Goal: Information Seeking & Learning: Compare options

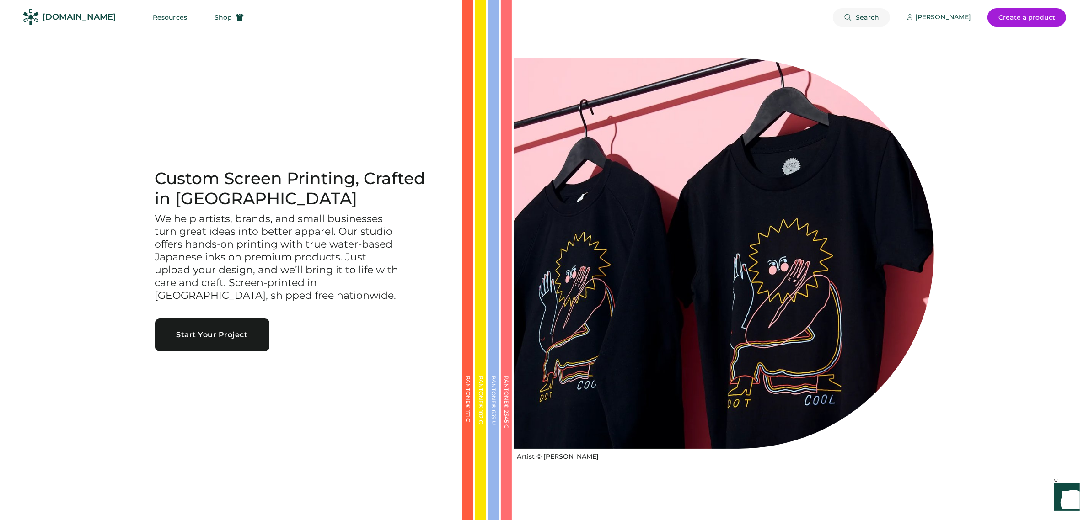
click at [860, 14] on span "Search" at bounding box center [866, 17] width 23 height 6
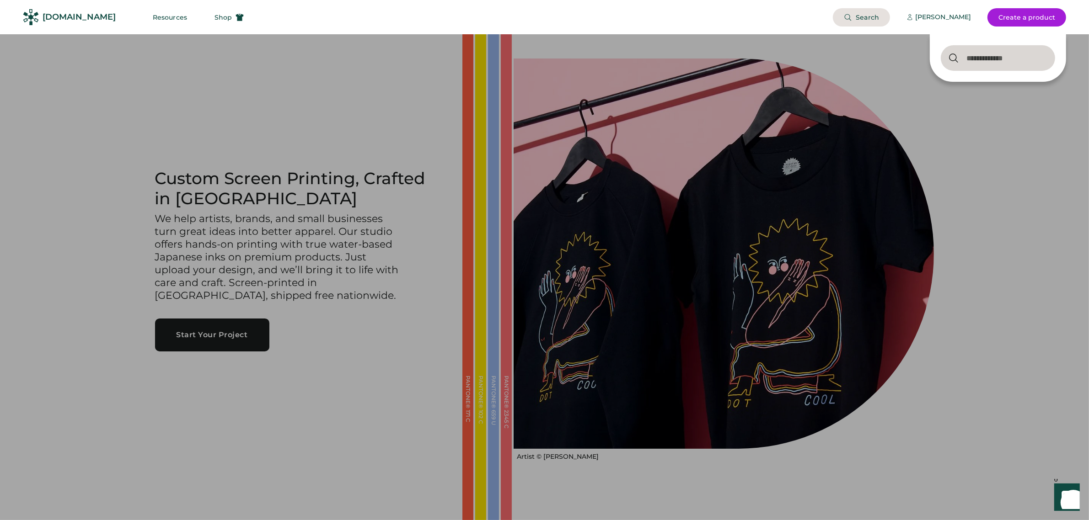
click at [1011, 172] on div at bounding box center [544, 260] width 1089 height 520
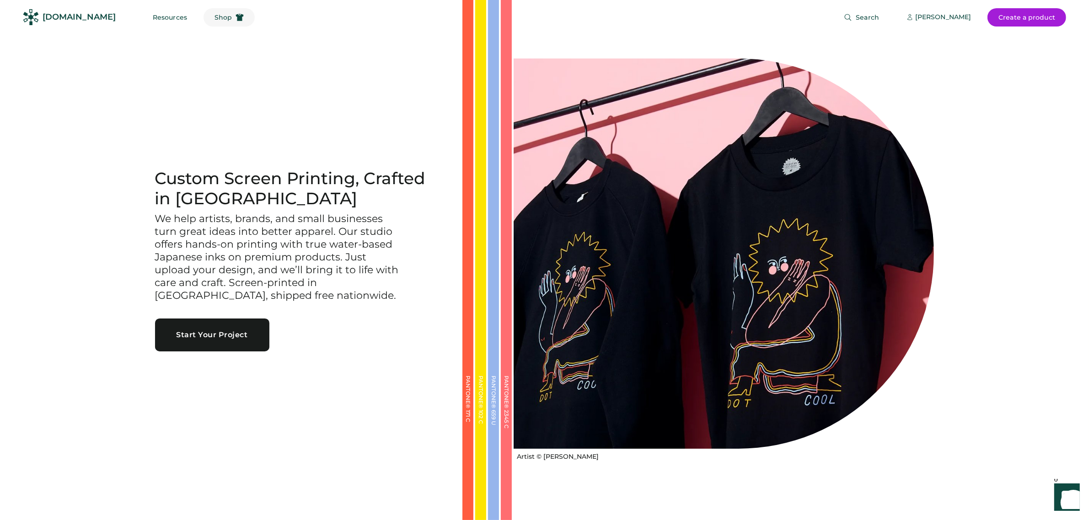
click at [204, 11] on button "Shop" at bounding box center [228, 17] width 51 height 18
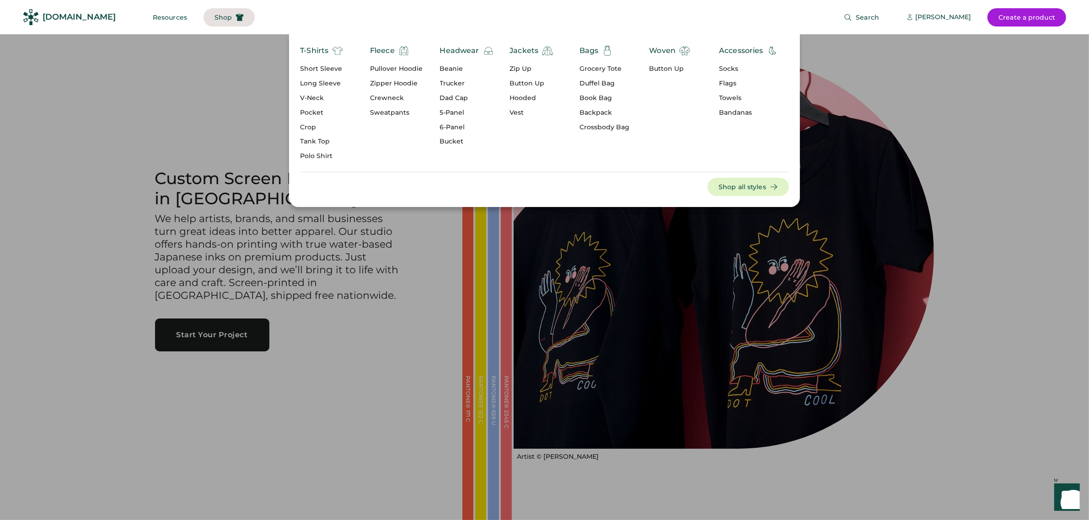
click at [401, 48] on img at bounding box center [403, 50] width 11 height 11
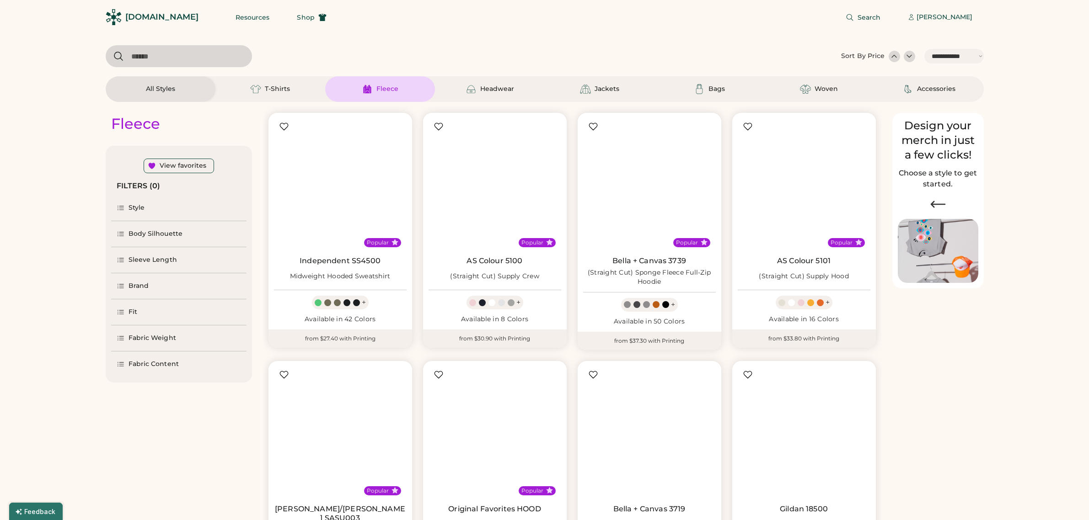
select select "*****"
select select "*"
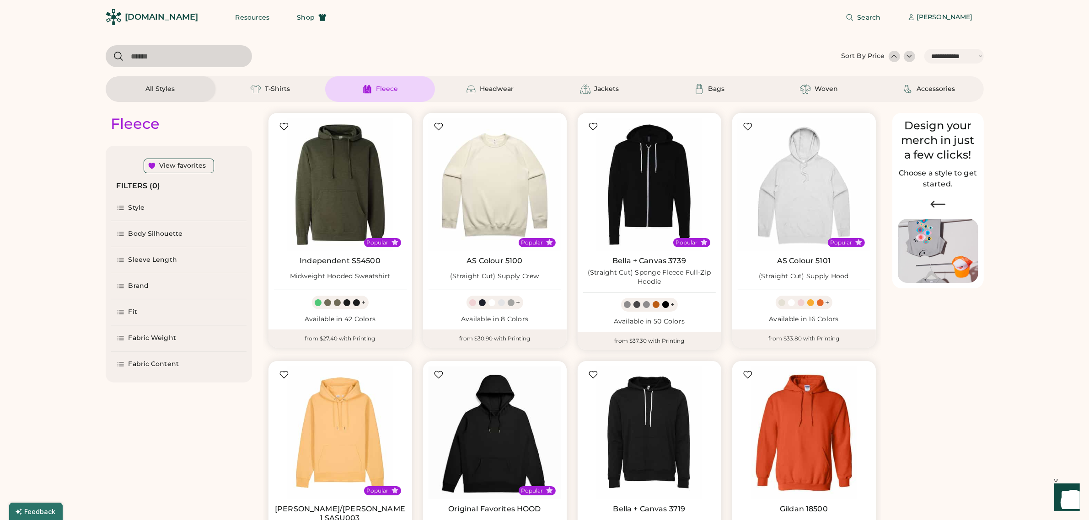
scroll to position [286, 0]
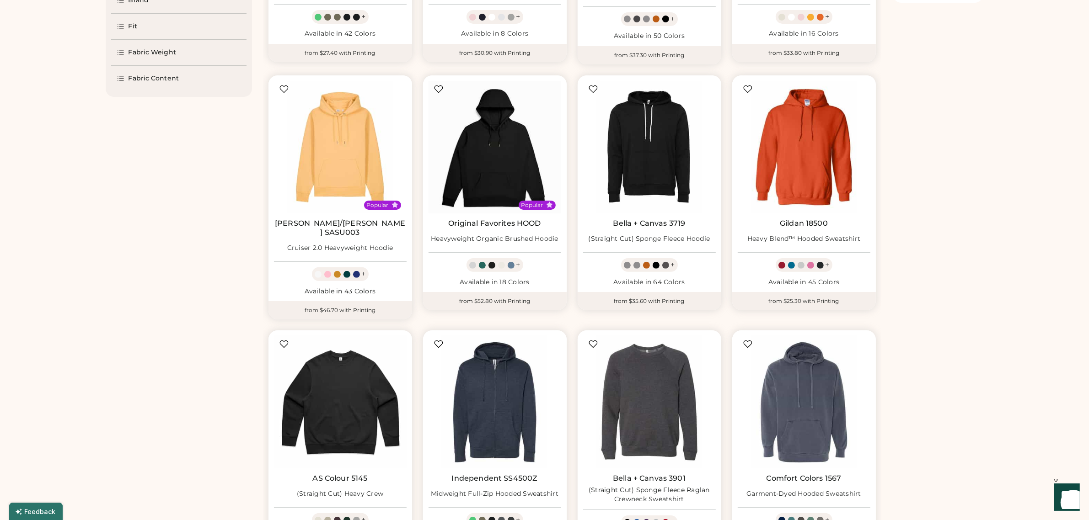
select select "*****"
select select "*"
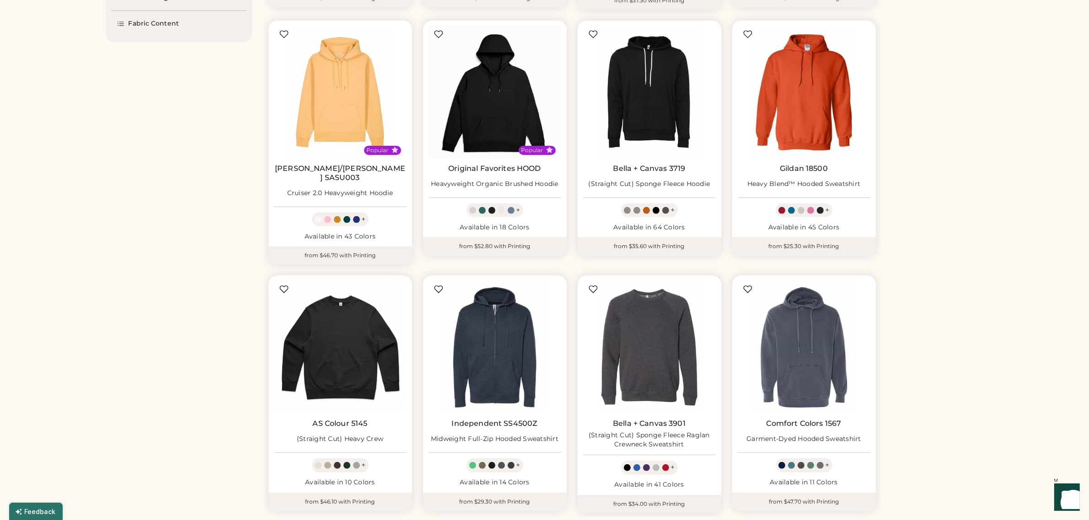
scroll to position [343, 0]
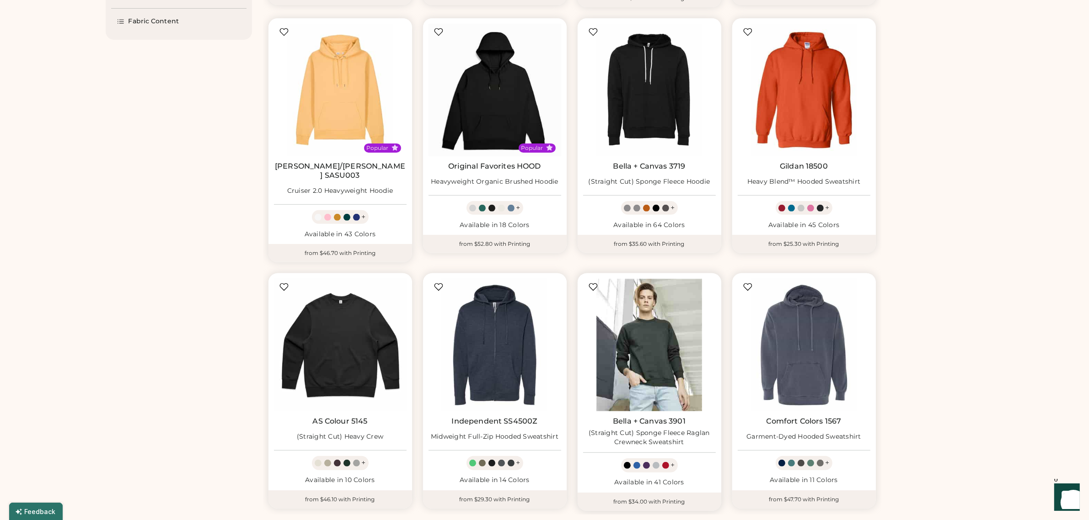
click at [639, 323] on img at bounding box center [649, 345] width 133 height 133
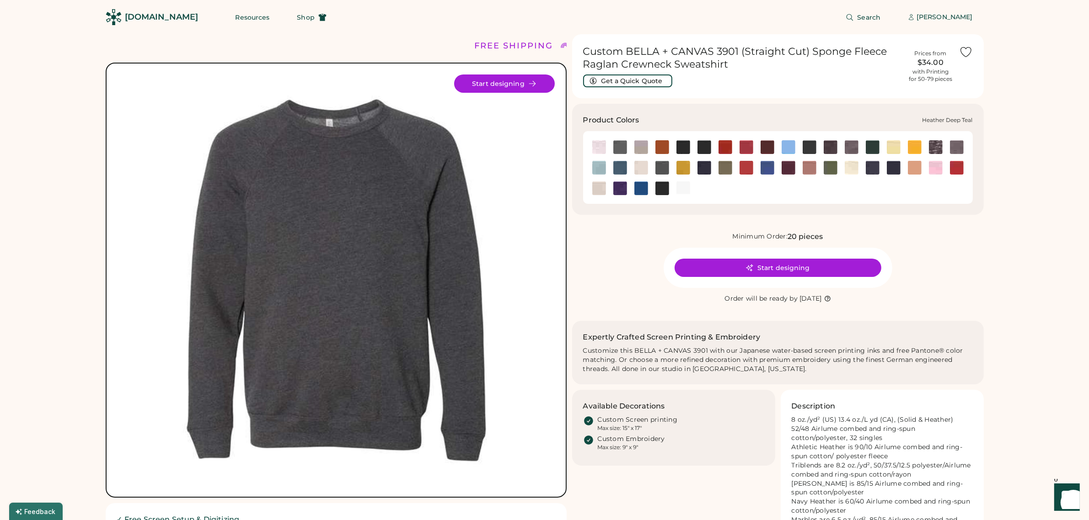
click at [618, 165] on img at bounding box center [620, 168] width 14 height 14
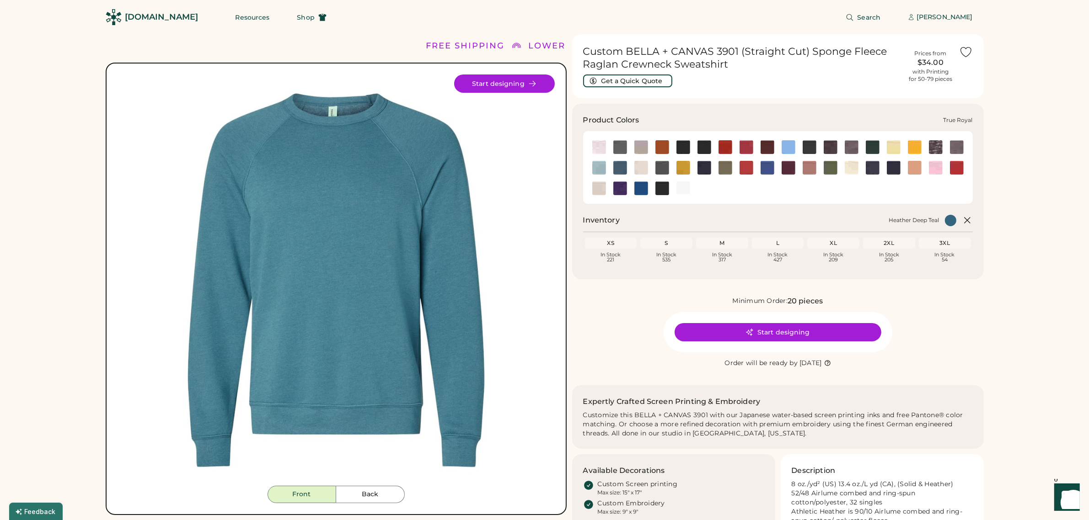
click at [640, 190] on img at bounding box center [641, 189] width 14 height 14
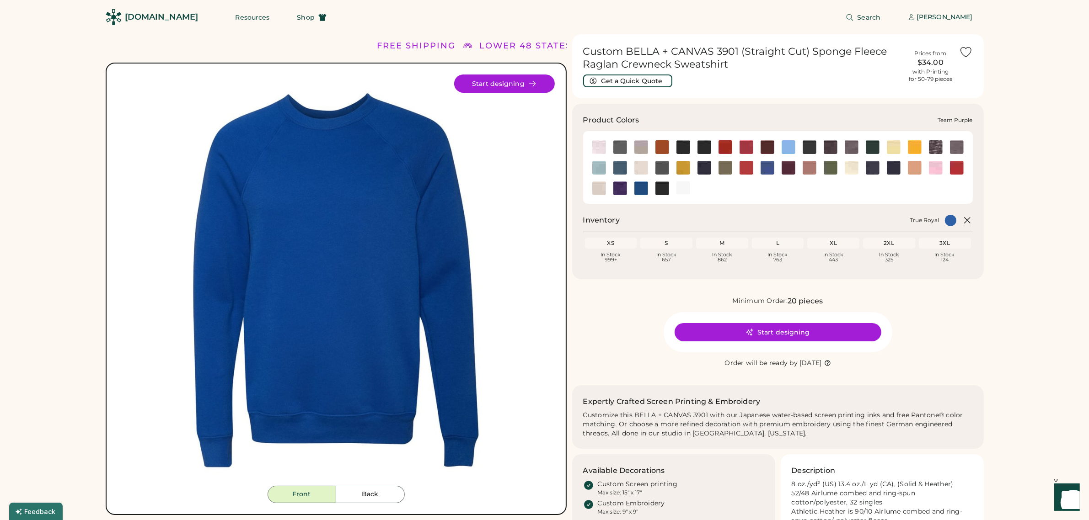
click at [616, 187] on img at bounding box center [620, 189] width 14 height 14
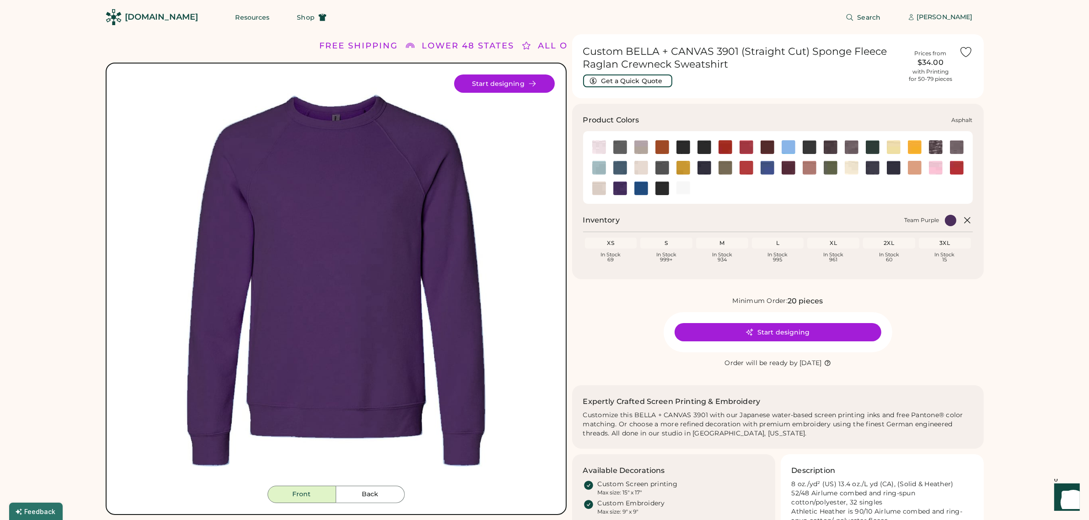
click at [618, 147] on img at bounding box center [620, 147] width 14 height 14
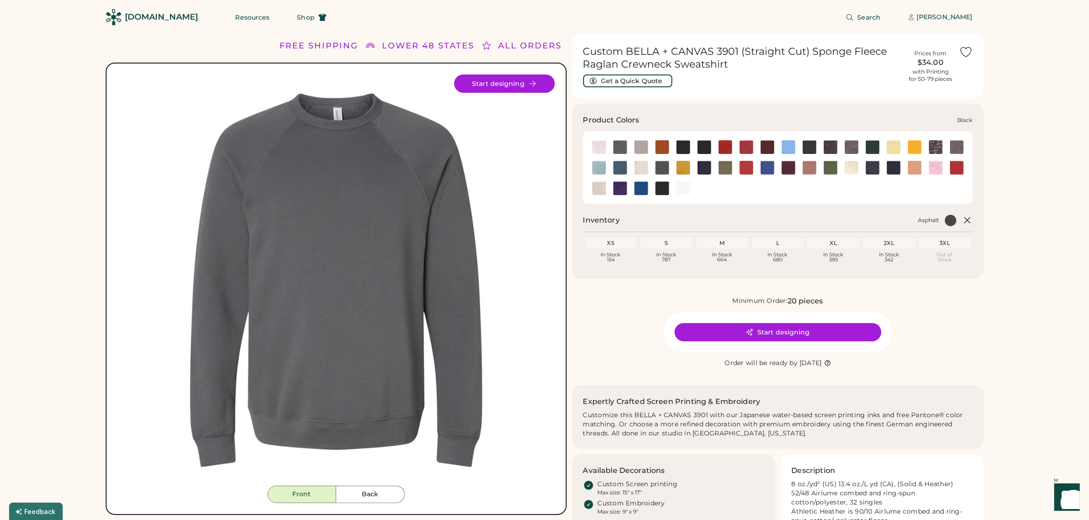
click at [680, 149] on img at bounding box center [683, 147] width 14 height 14
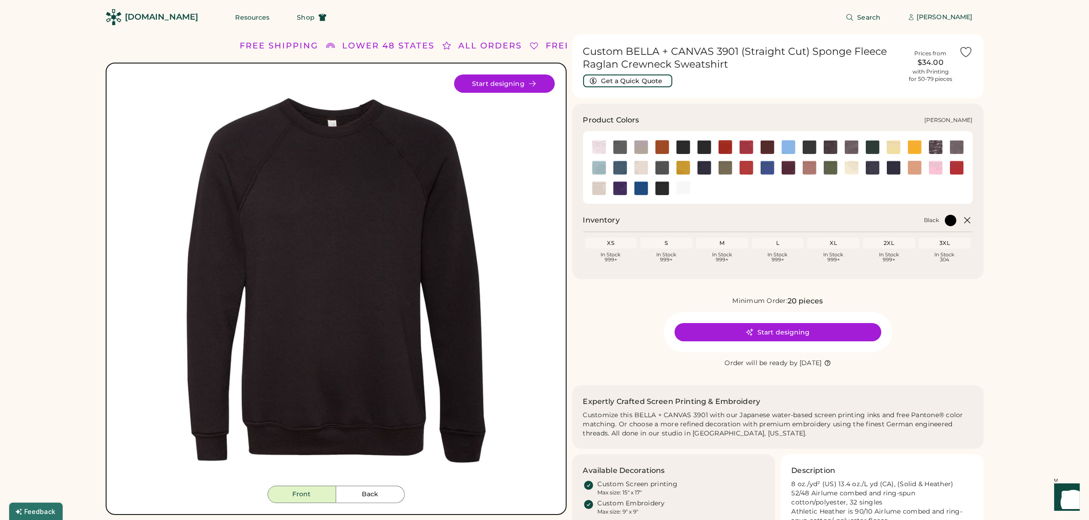
click at [703, 145] on img at bounding box center [704, 147] width 14 height 14
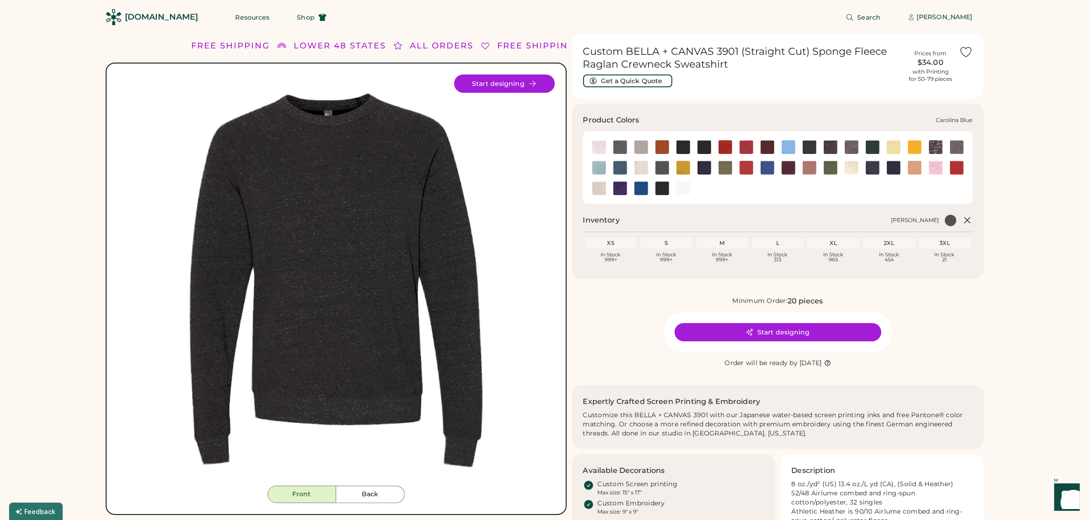
click at [787, 147] on img at bounding box center [788, 147] width 14 height 14
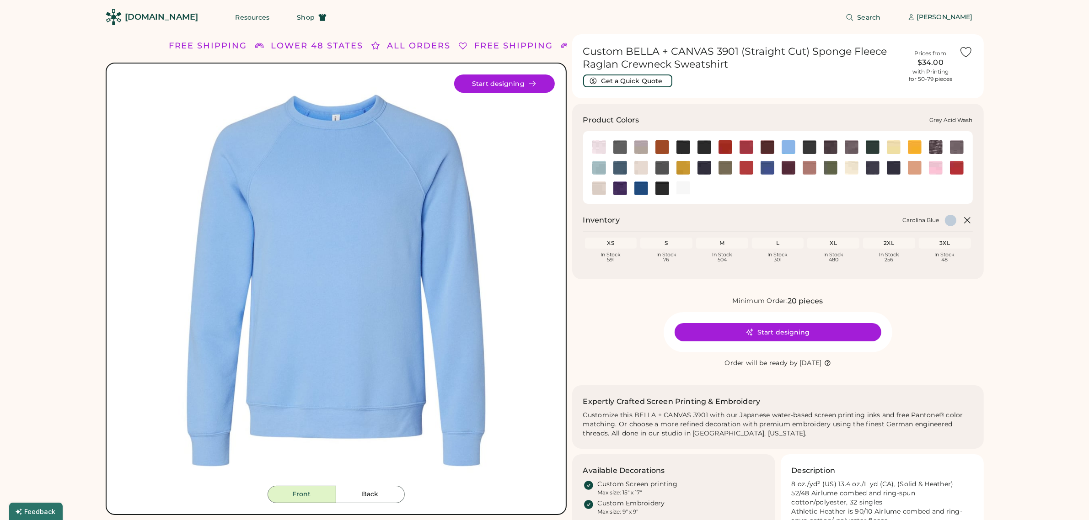
click at [933, 145] on img at bounding box center [936, 147] width 14 height 14
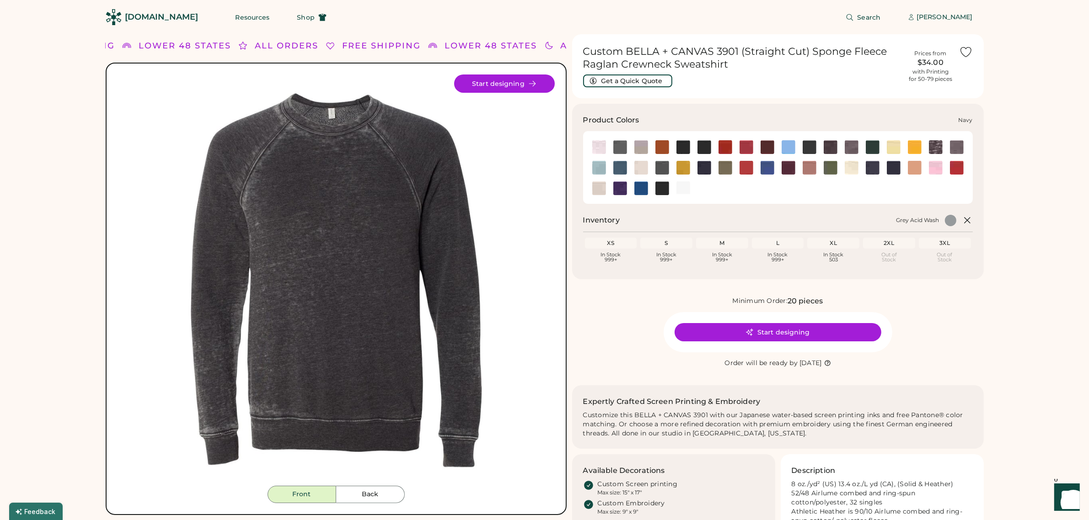
click at [872, 168] on img at bounding box center [873, 168] width 14 height 14
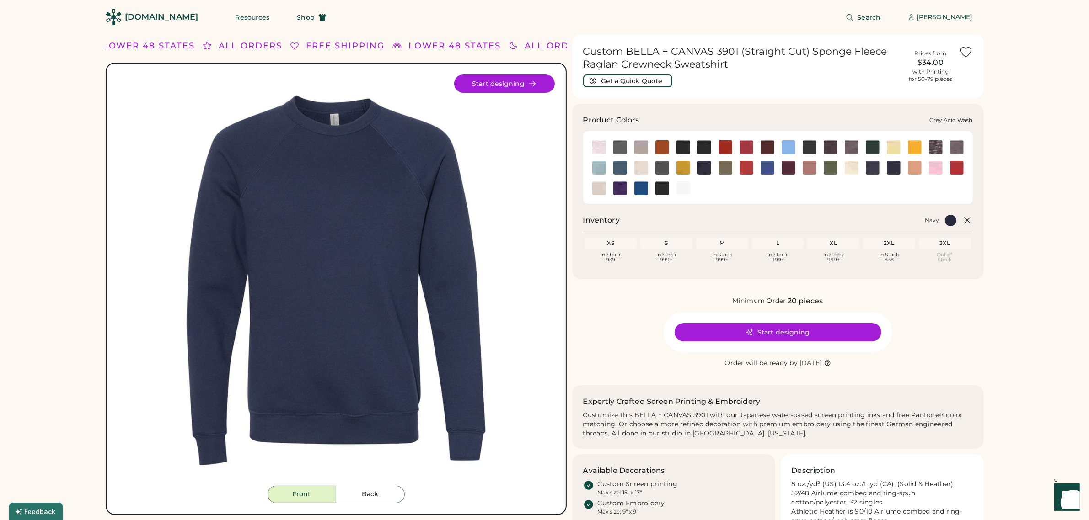
click at [934, 147] on img at bounding box center [936, 147] width 14 height 14
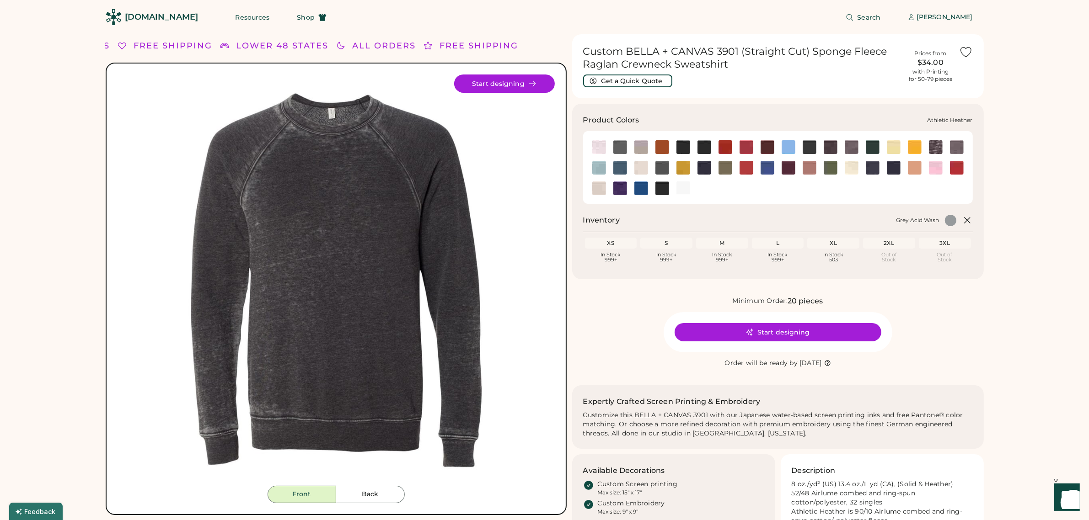
click at [643, 144] on img at bounding box center [641, 147] width 14 height 14
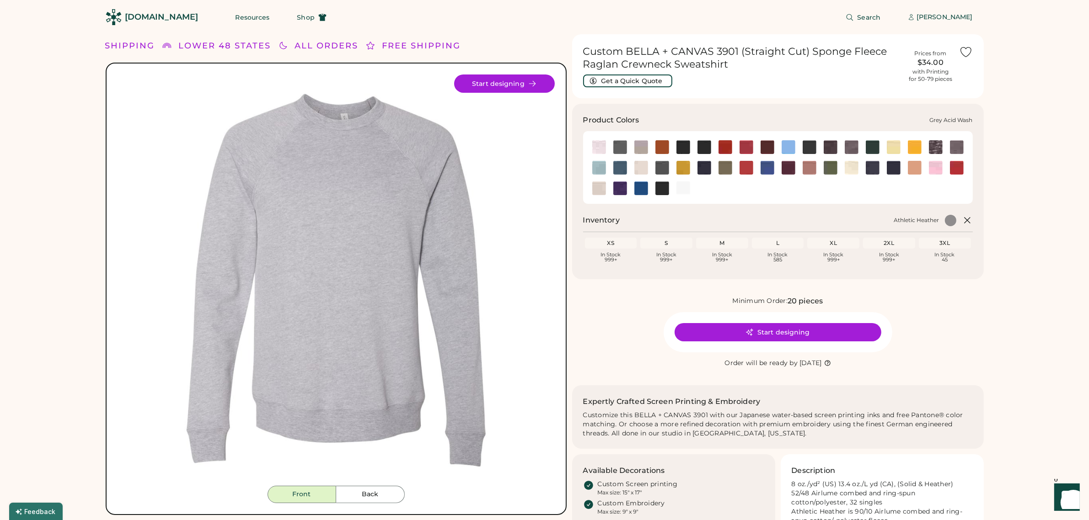
click at [936, 144] on img at bounding box center [936, 147] width 14 height 14
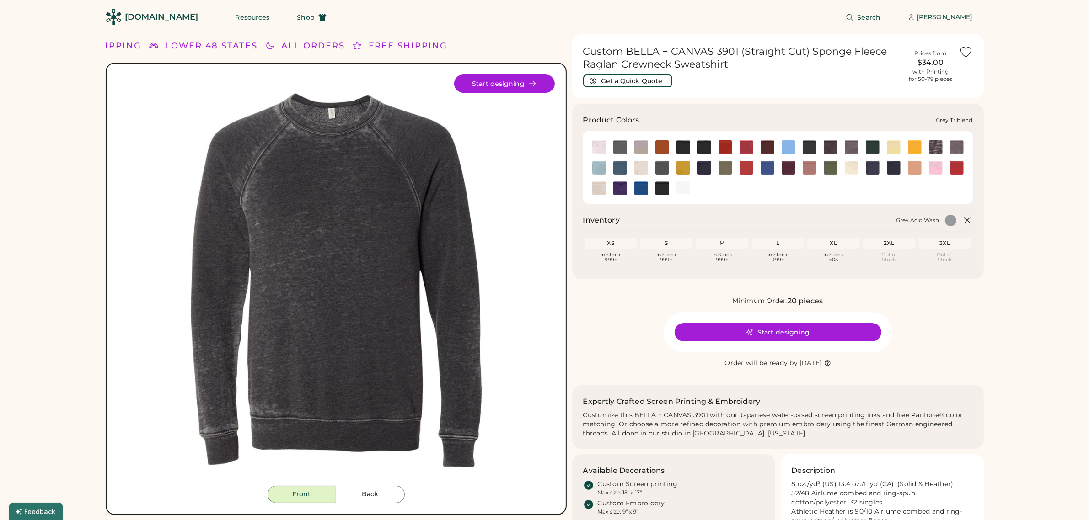
click at [955, 142] on img at bounding box center [957, 147] width 14 height 14
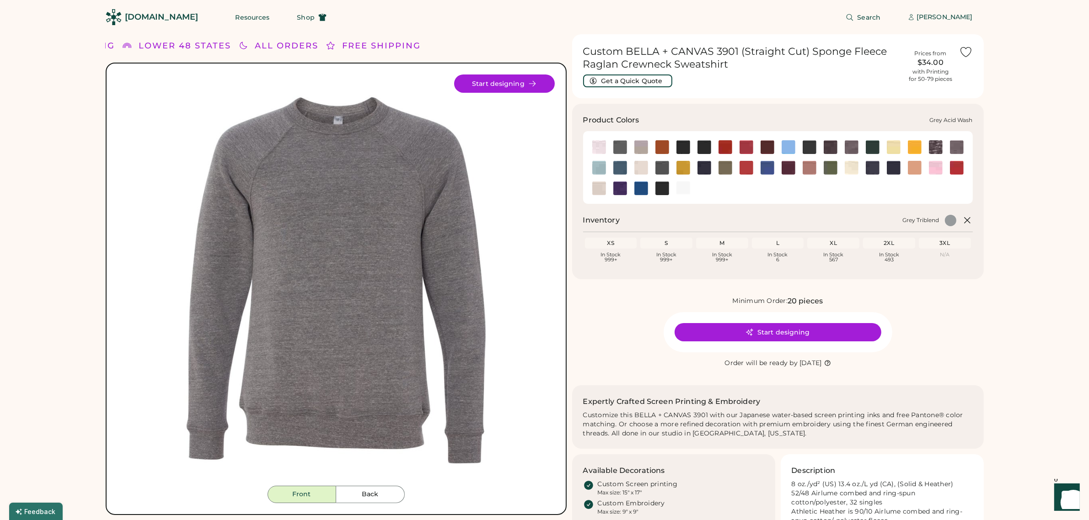
click at [932, 147] on img at bounding box center [936, 147] width 14 height 14
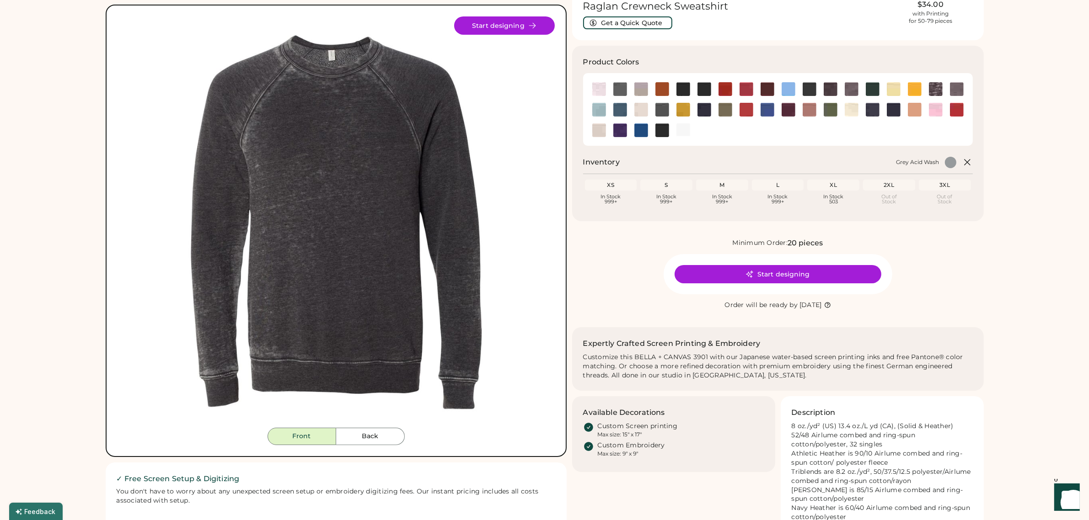
scroll to position [57, 0]
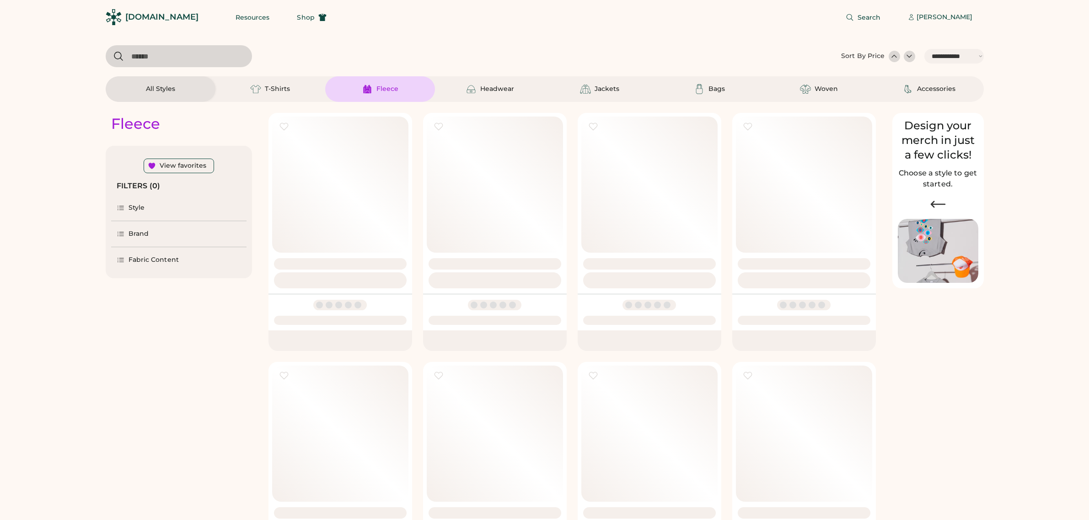
select select "*****"
select select "*"
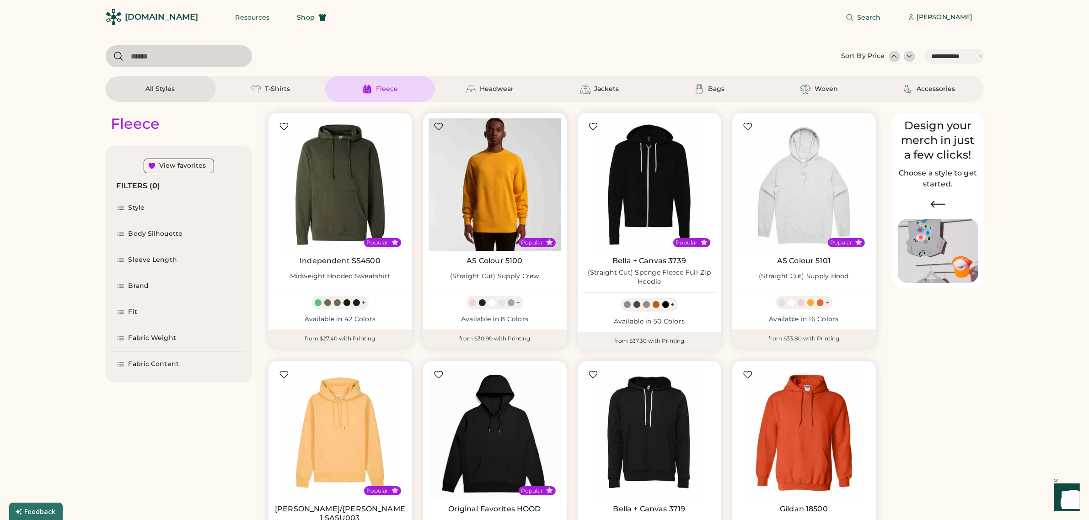
click at [487, 199] on img at bounding box center [494, 184] width 133 height 133
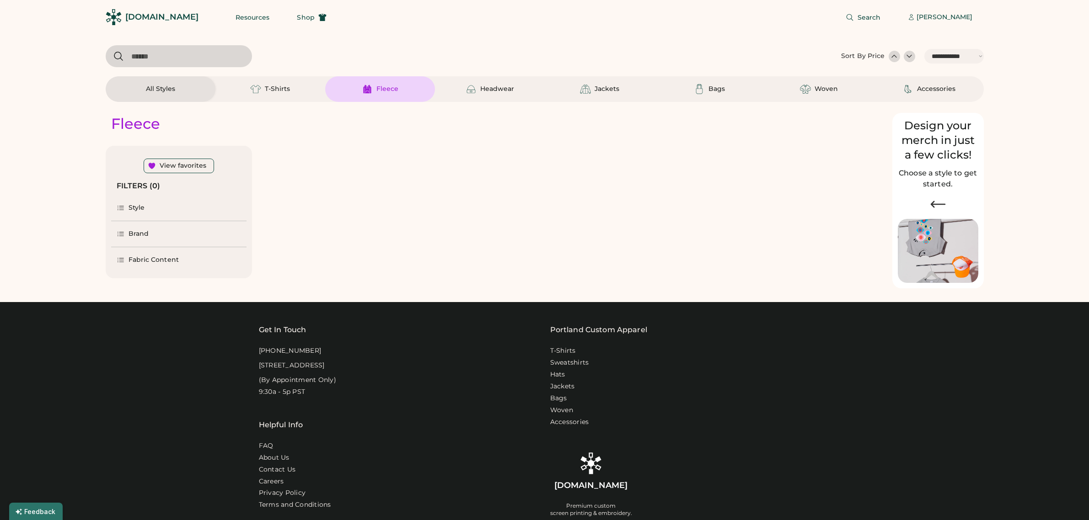
select select "*****"
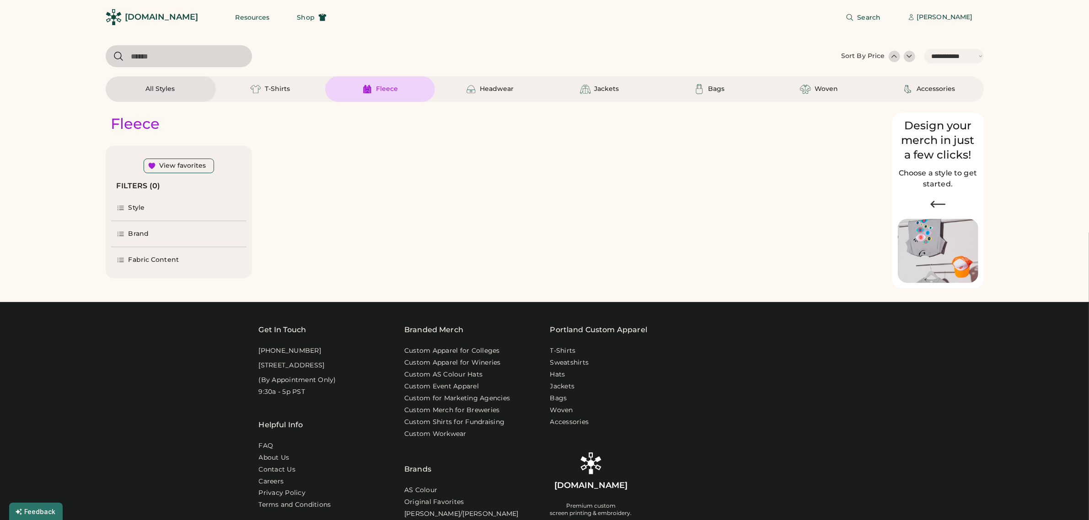
select select "*"
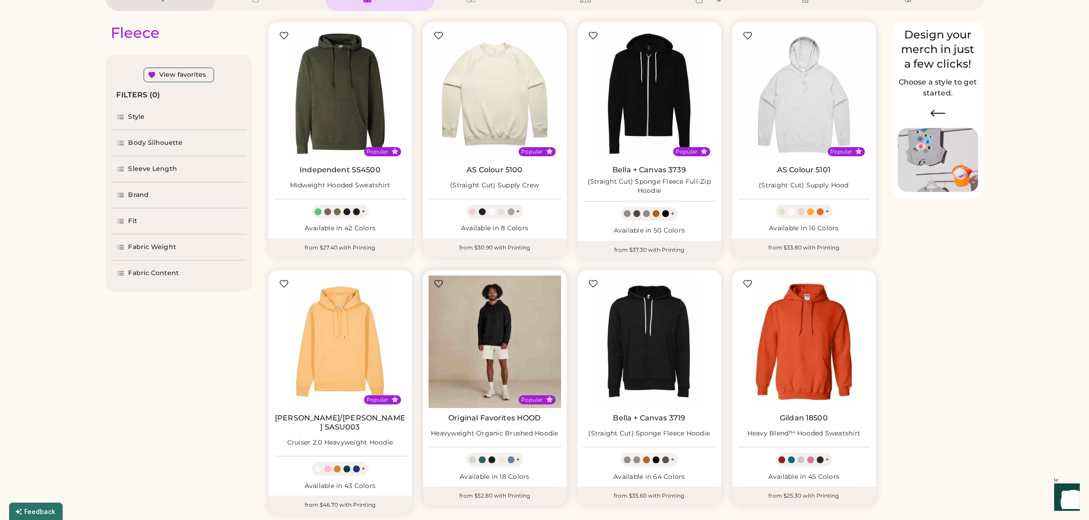
select select "*****"
select select "*"
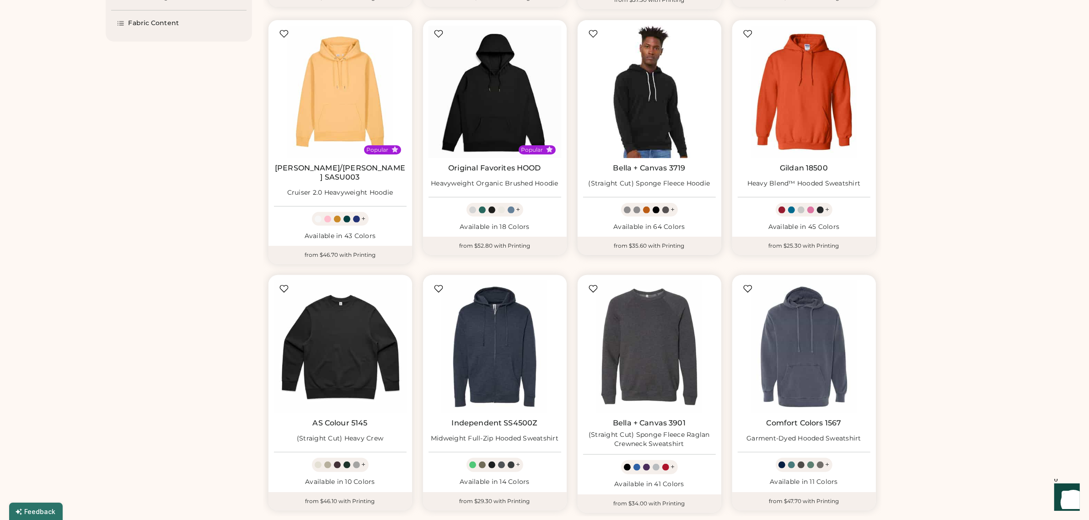
scroll to position [343, 0]
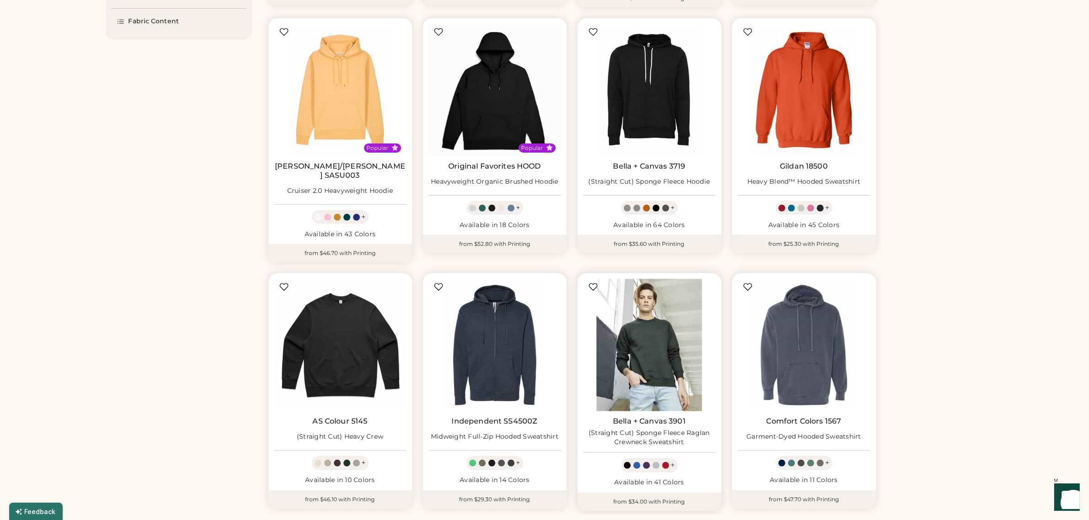
click at [662, 341] on img at bounding box center [649, 345] width 133 height 133
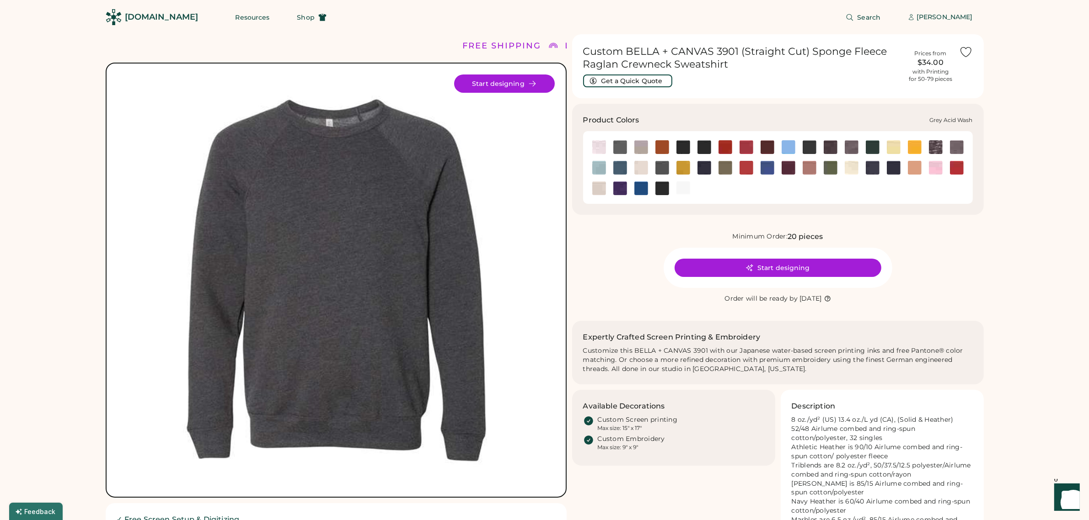
click at [937, 145] on img at bounding box center [936, 147] width 14 height 14
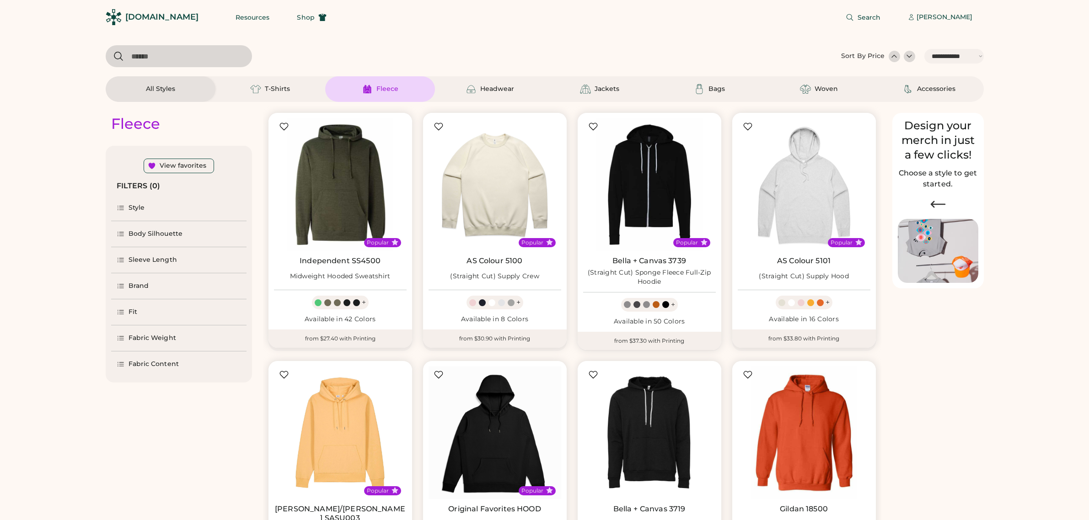
select select "*****"
select select "*"
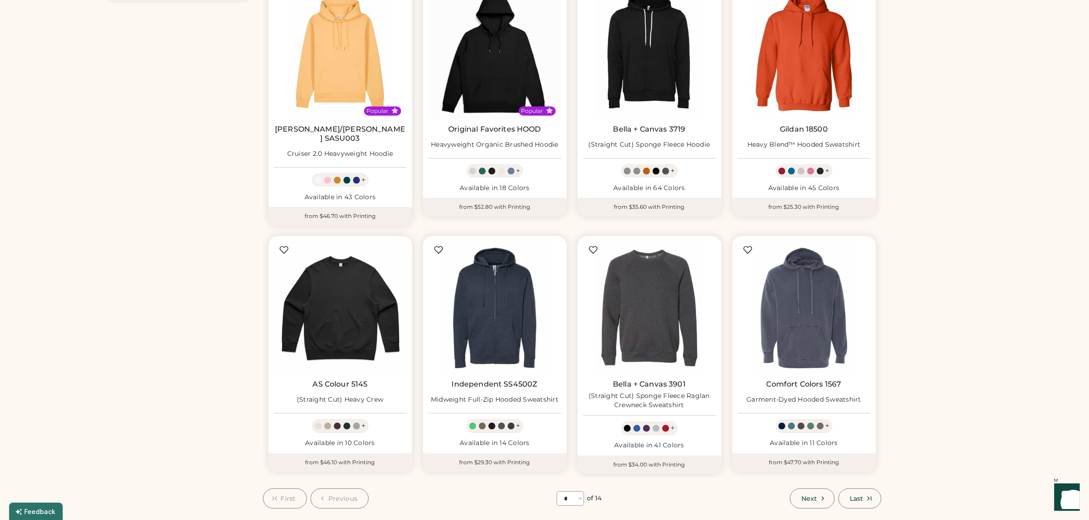
scroll to position [400, 0]
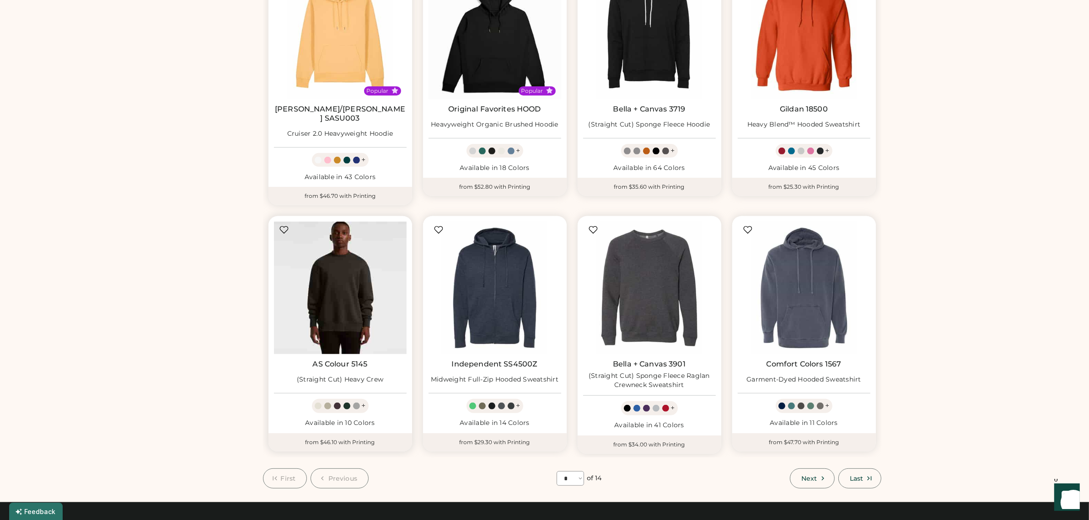
click at [373, 267] on img at bounding box center [340, 288] width 133 height 133
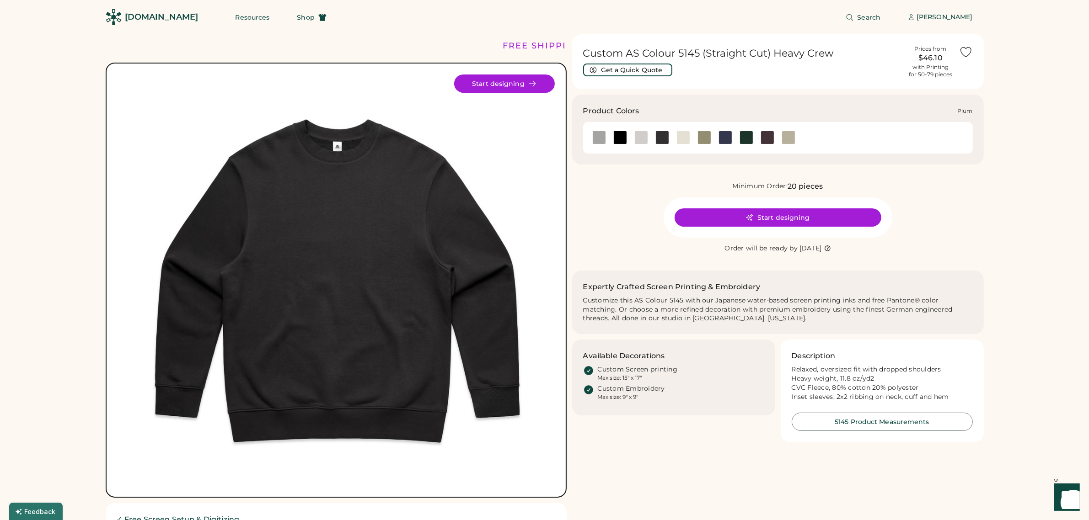
click at [767, 136] on div at bounding box center [767, 138] width 14 height 14
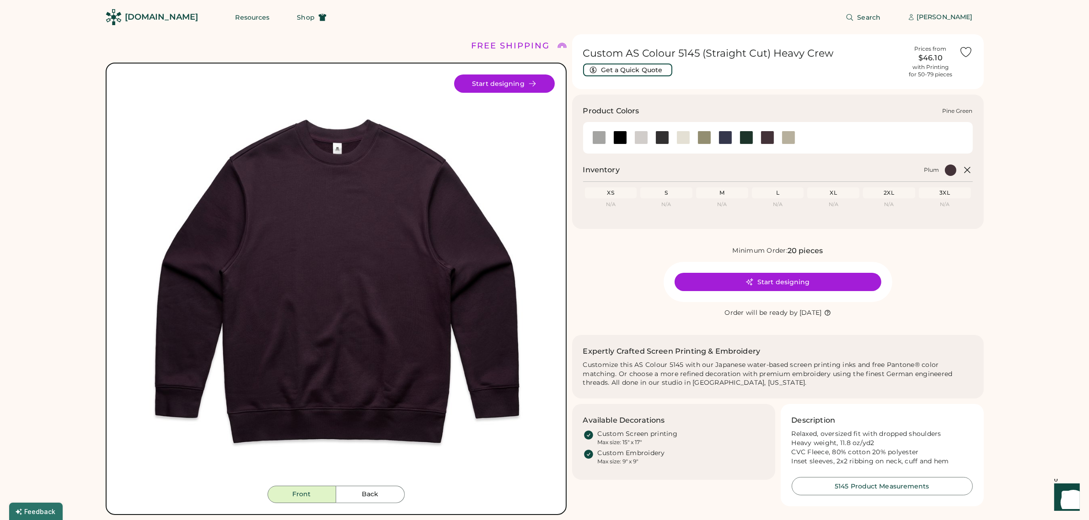
click at [744, 135] on div at bounding box center [746, 138] width 14 height 14
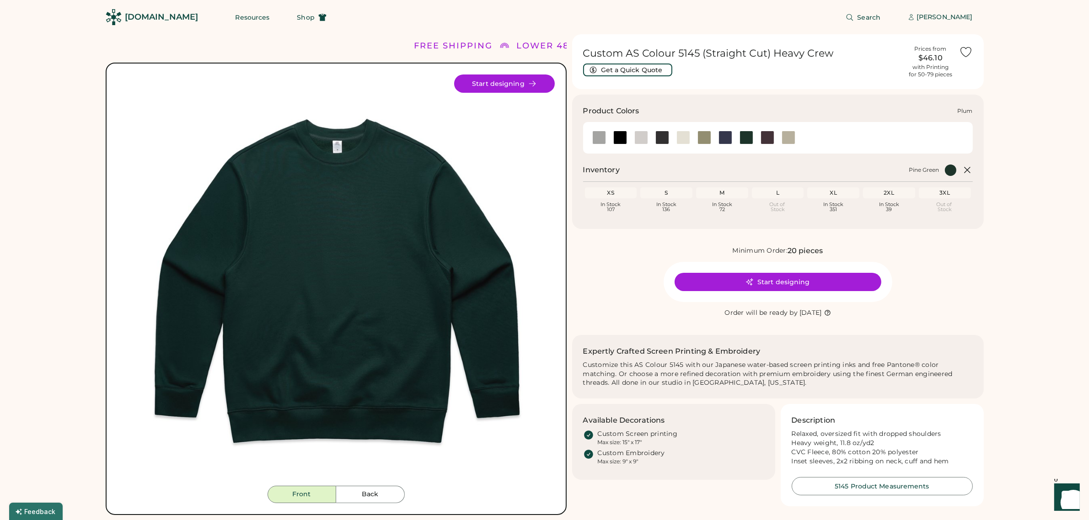
click at [764, 135] on div at bounding box center [767, 138] width 14 height 14
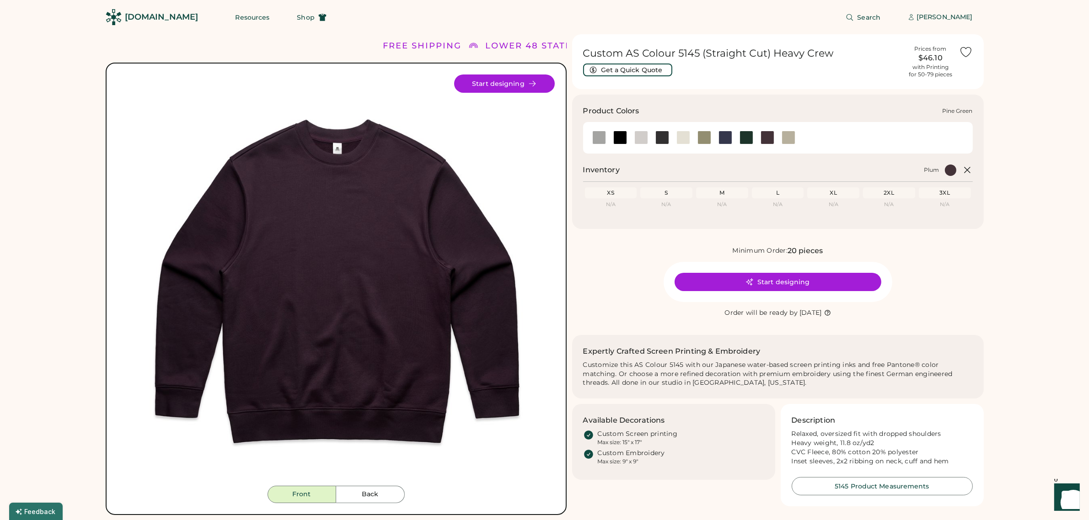
click at [744, 135] on div at bounding box center [746, 138] width 14 height 14
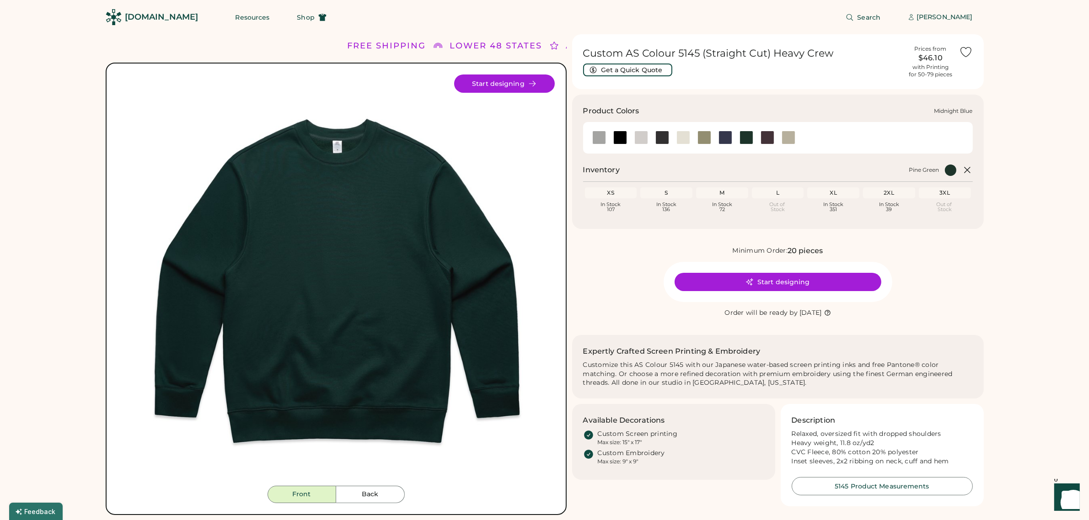
click at [726, 135] on div at bounding box center [725, 138] width 14 height 14
click at [703, 135] on div at bounding box center [704, 138] width 14 height 14
click at [725, 136] on div at bounding box center [725, 138] width 14 height 14
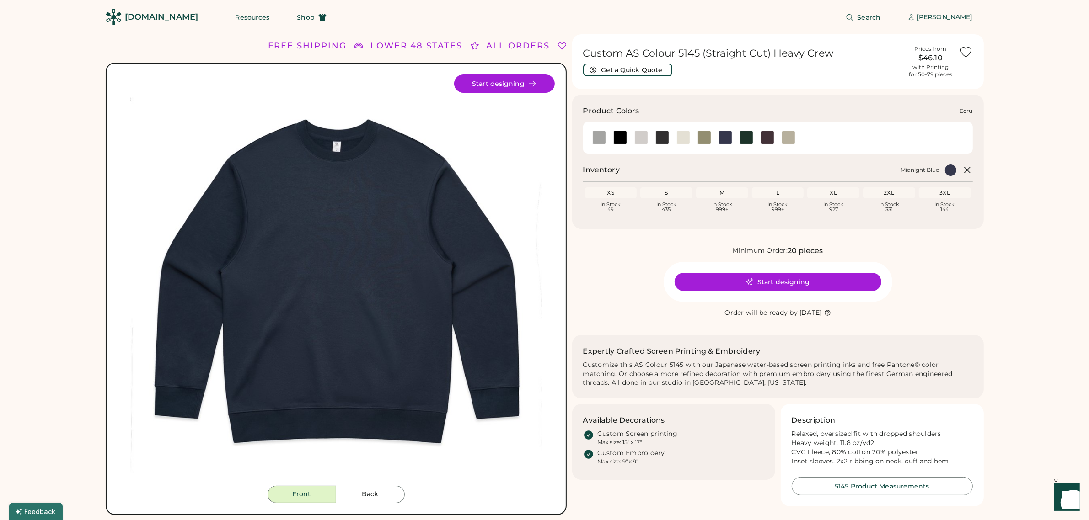
click at [684, 136] on div at bounding box center [683, 138] width 14 height 14
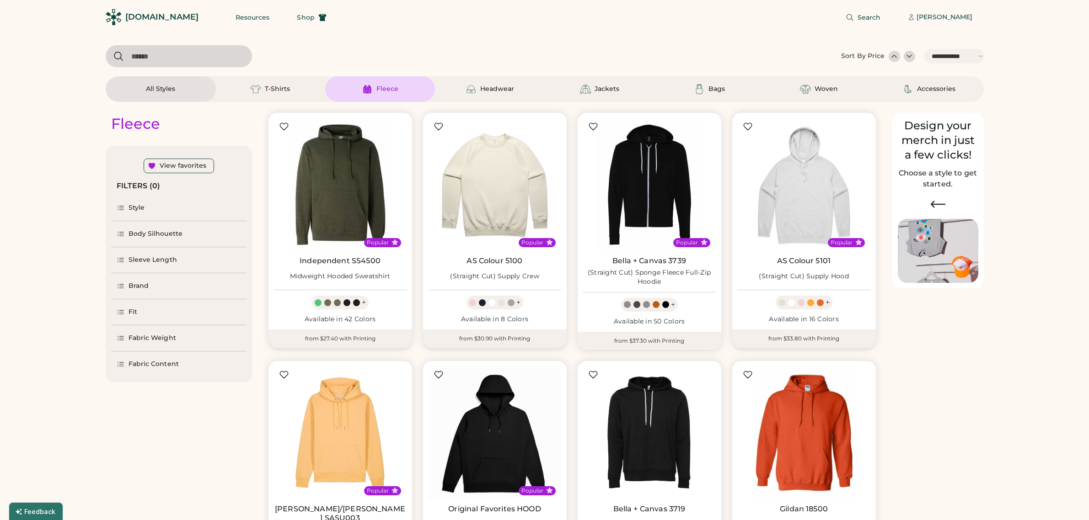
select select "*****"
select select "*"
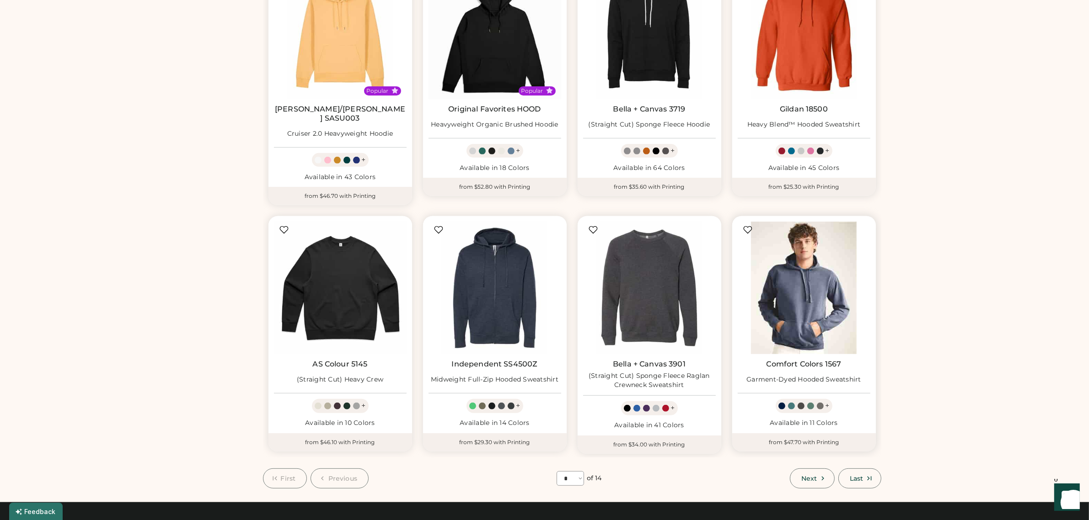
click at [796, 273] on img at bounding box center [804, 288] width 133 height 133
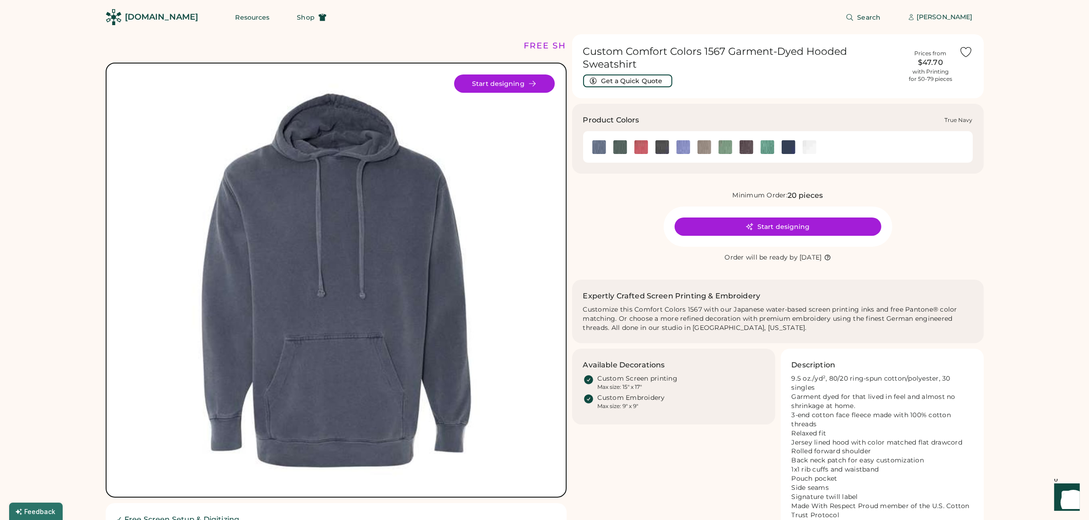
click at [786, 140] on img at bounding box center [788, 147] width 14 height 14
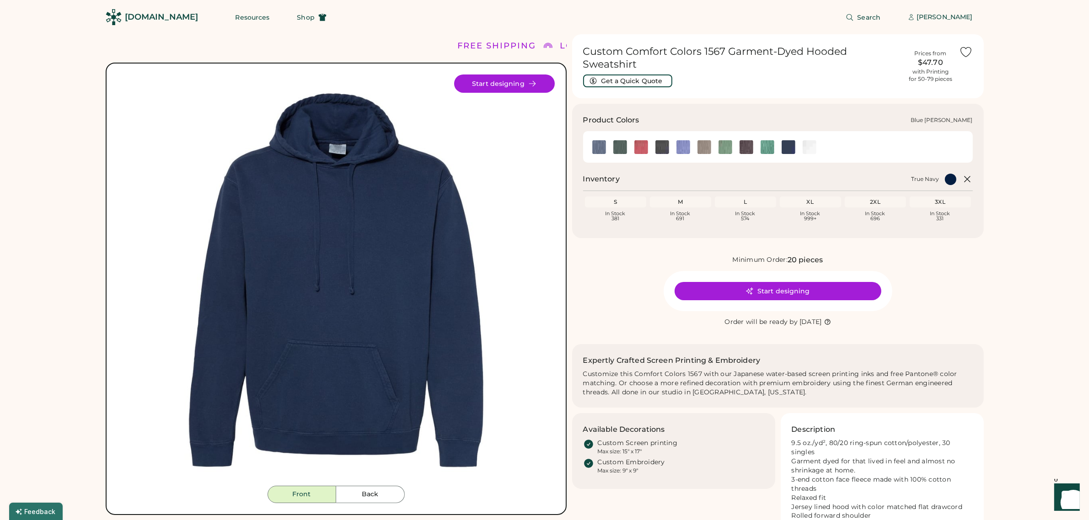
click at [597, 140] on img at bounding box center [599, 147] width 14 height 14
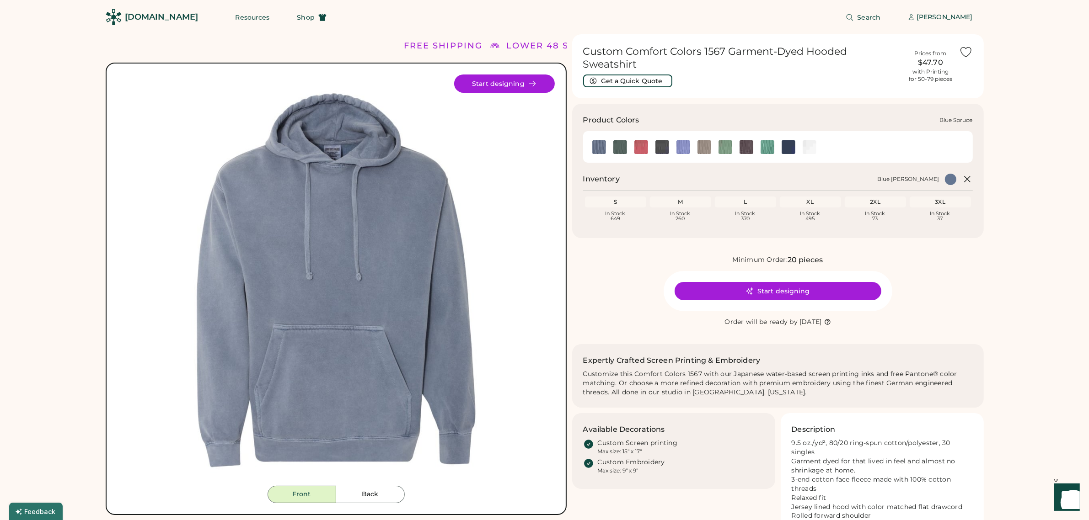
click at [618, 140] on img at bounding box center [620, 147] width 14 height 14
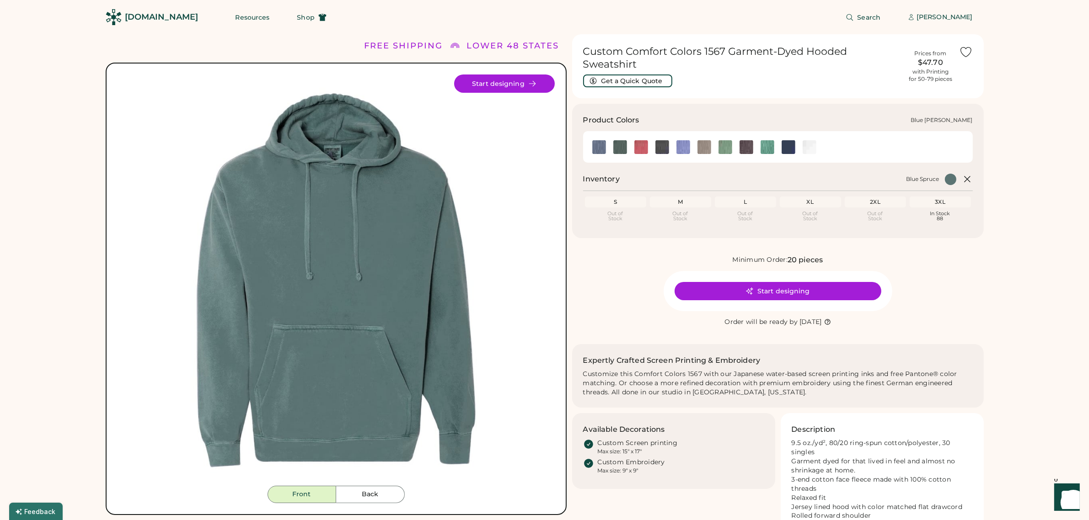
click at [598, 140] on img at bounding box center [599, 147] width 14 height 14
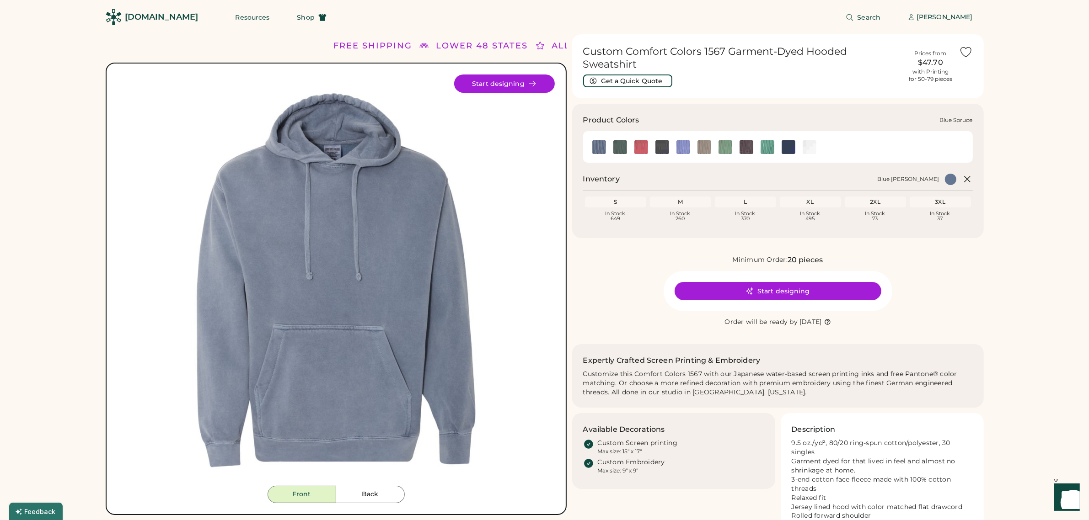
click at [619, 140] on img at bounding box center [620, 147] width 14 height 14
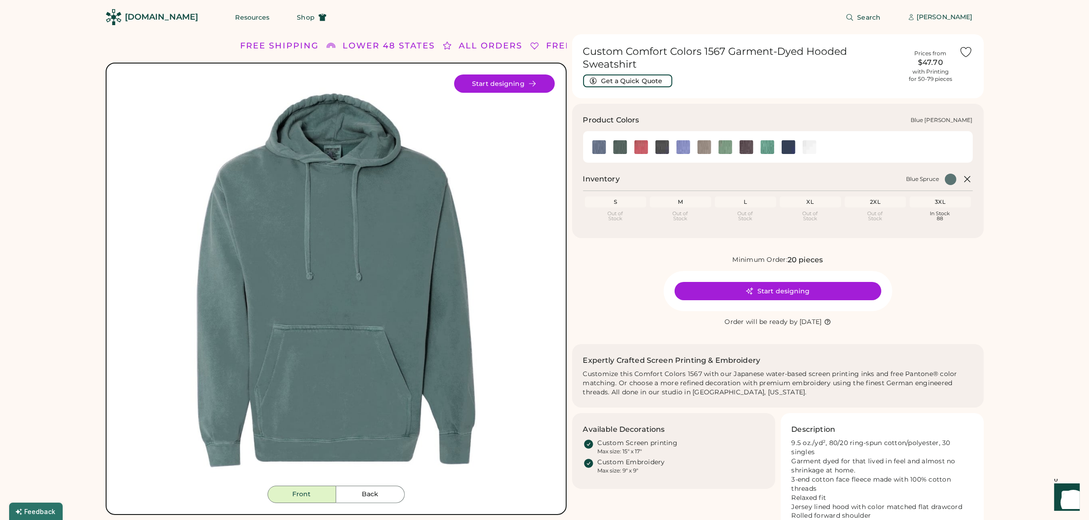
click at [598, 140] on img at bounding box center [599, 147] width 14 height 14
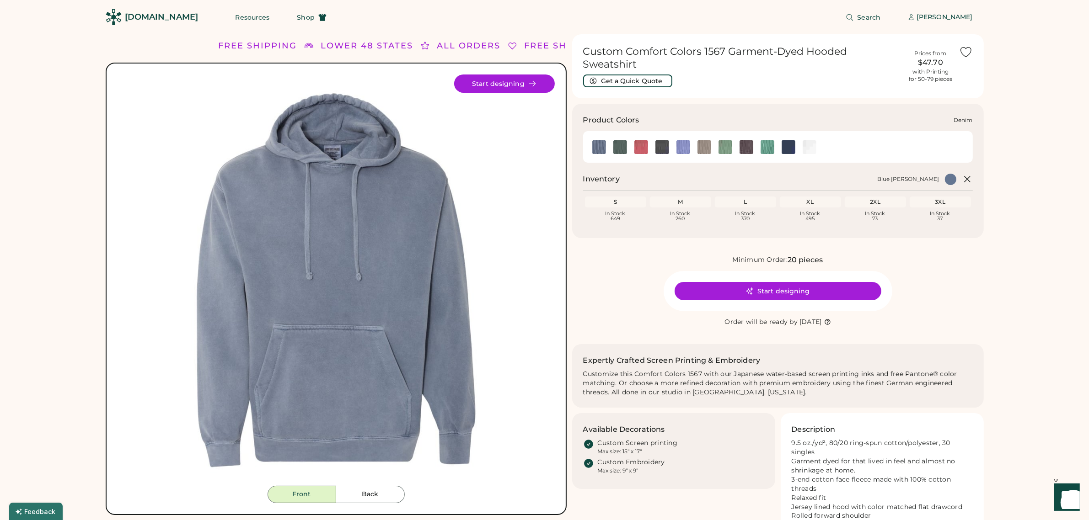
click at [660, 140] on img at bounding box center [662, 147] width 14 height 14
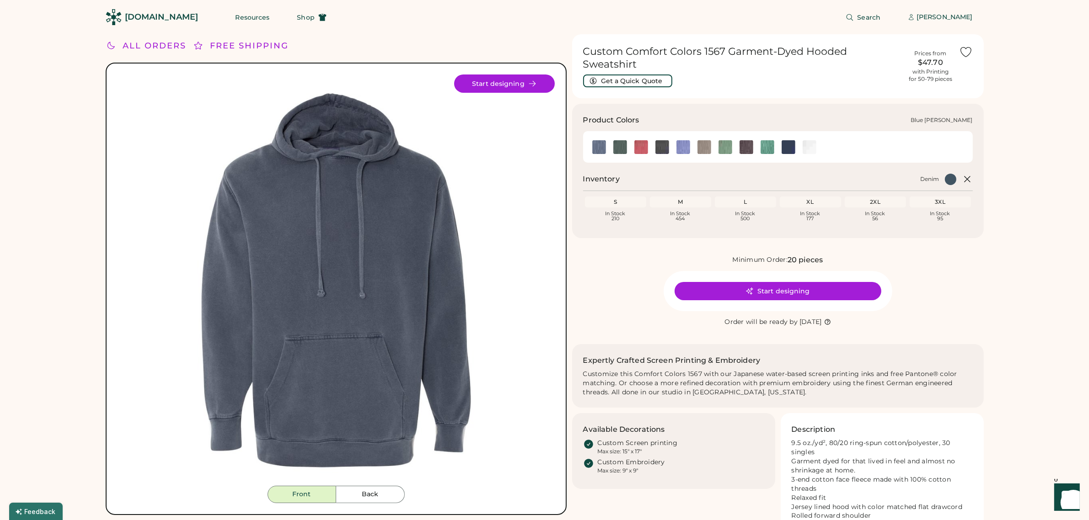
click at [593, 140] on img at bounding box center [599, 147] width 14 height 14
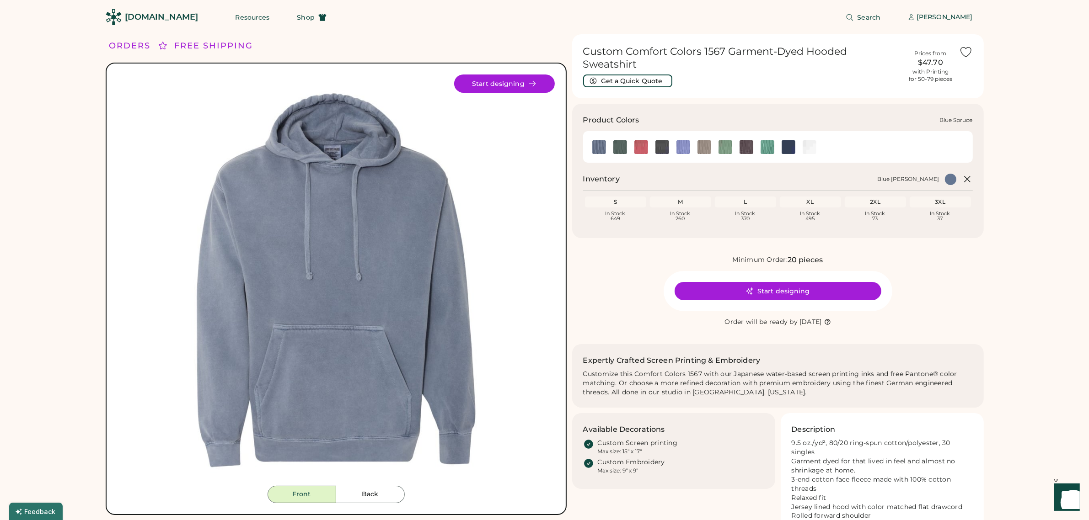
click at [619, 140] on img at bounding box center [620, 147] width 14 height 14
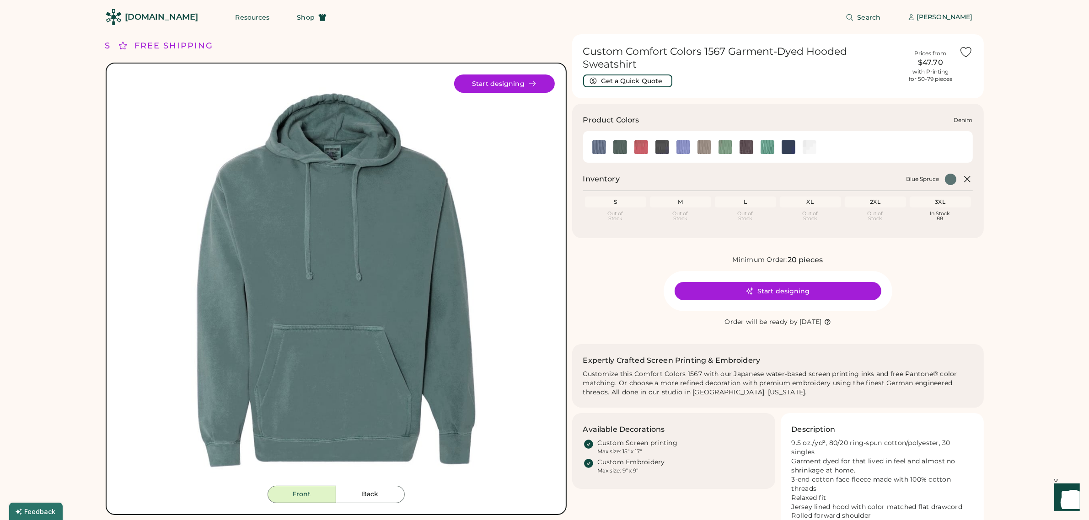
click at [658, 140] on img at bounding box center [662, 147] width 14 height 14
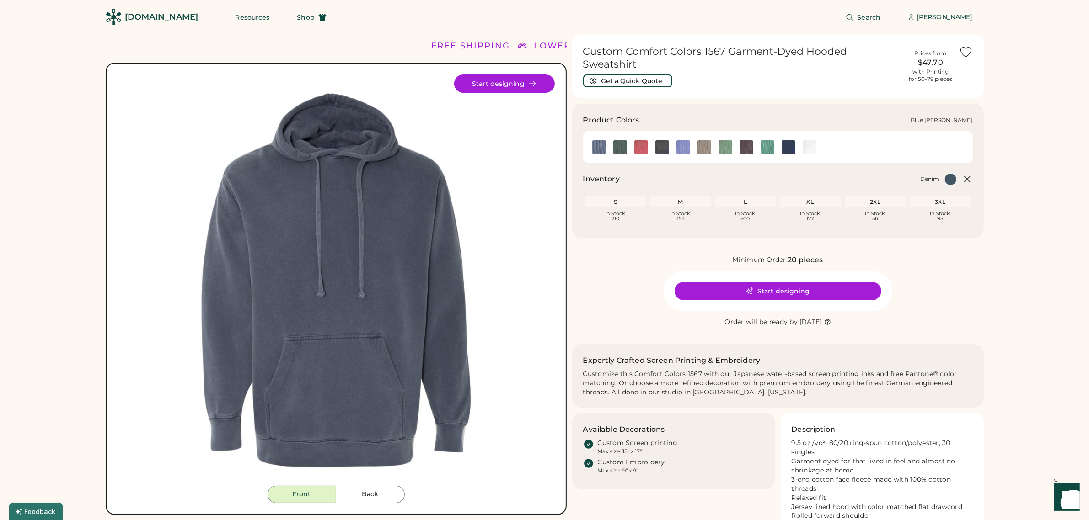
click at [597, 140] on img at bounding box center [599, 147] width 14 height 14
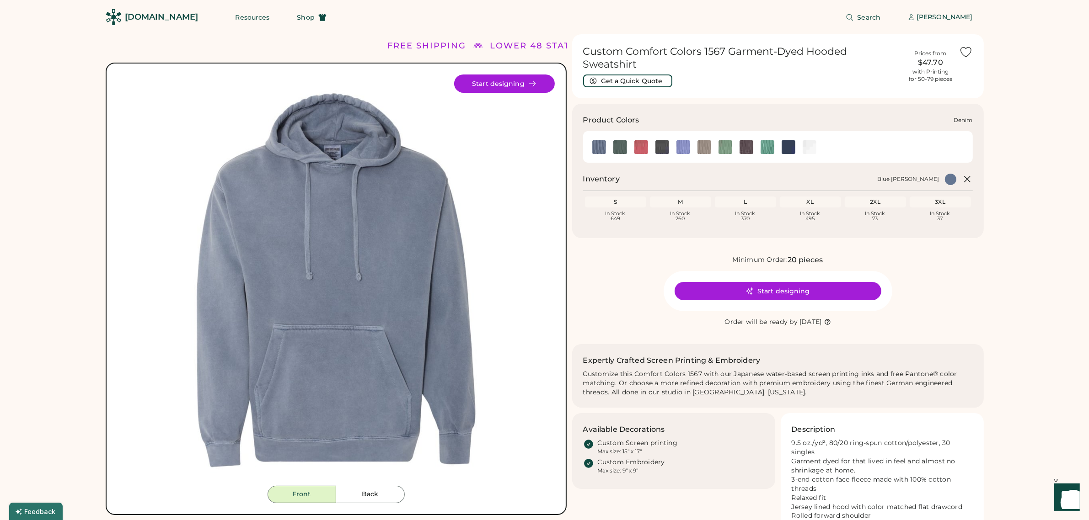
click at [661, 140] on img at bounding box center [662, 147] width 14 height 14
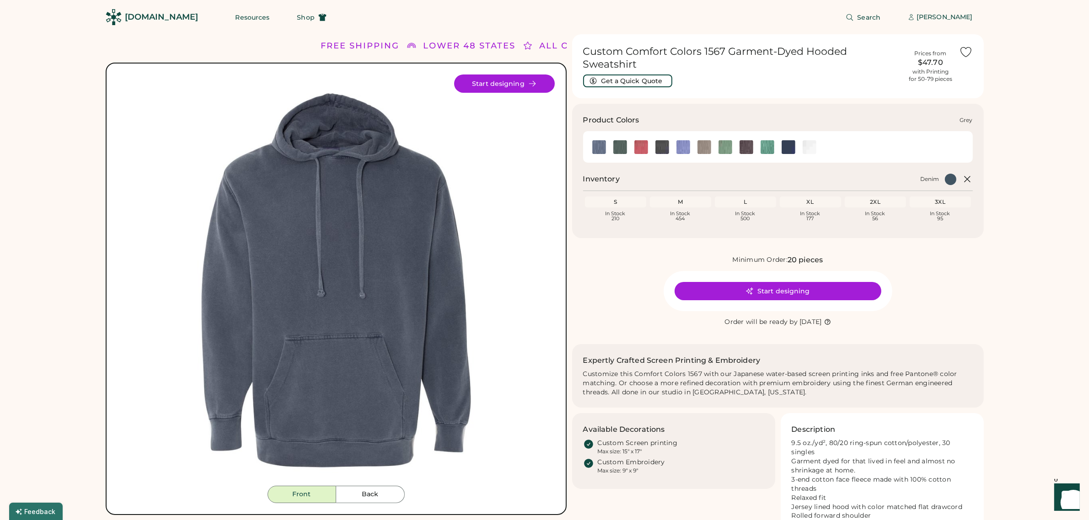
click at [703, 140] on img at bounding box center [704, 147] width 14 height 14
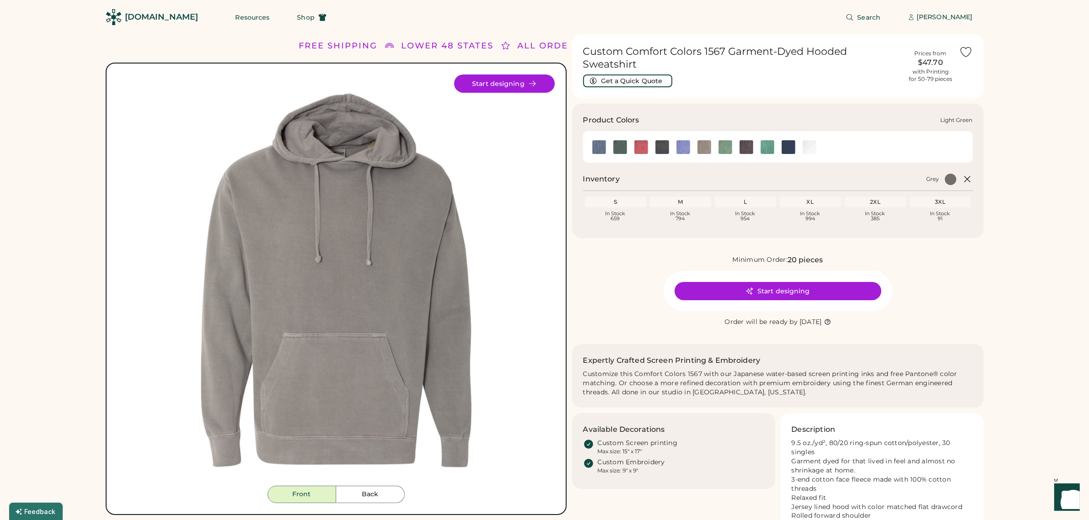
click at [723, 140] on img at bounding box center [725, 147] width 14 height 14
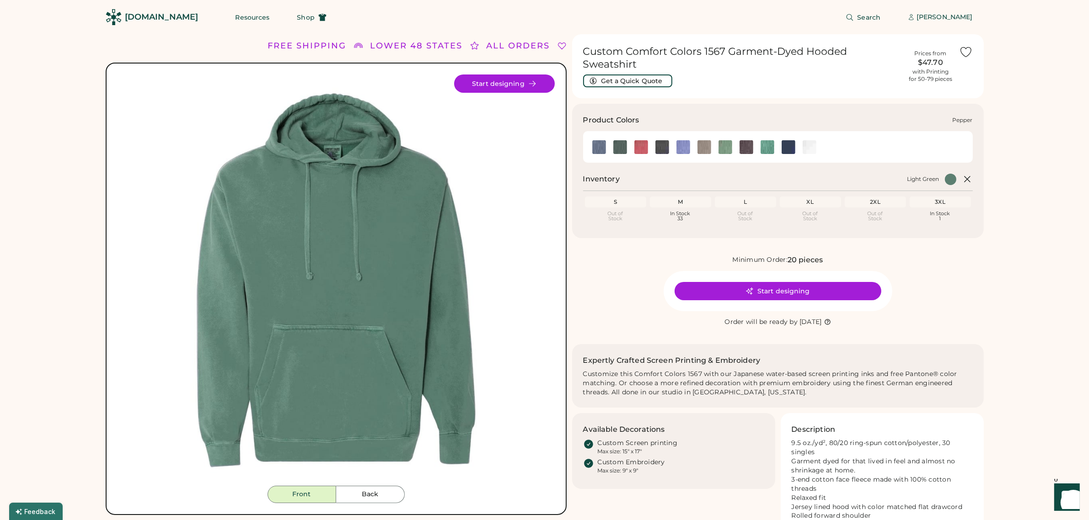
click at [748, 140] on img at bounding box center [746, 147] width 14 height 14
click at [769, 140] on img at bounding box center [767, 147] width 14 height 14
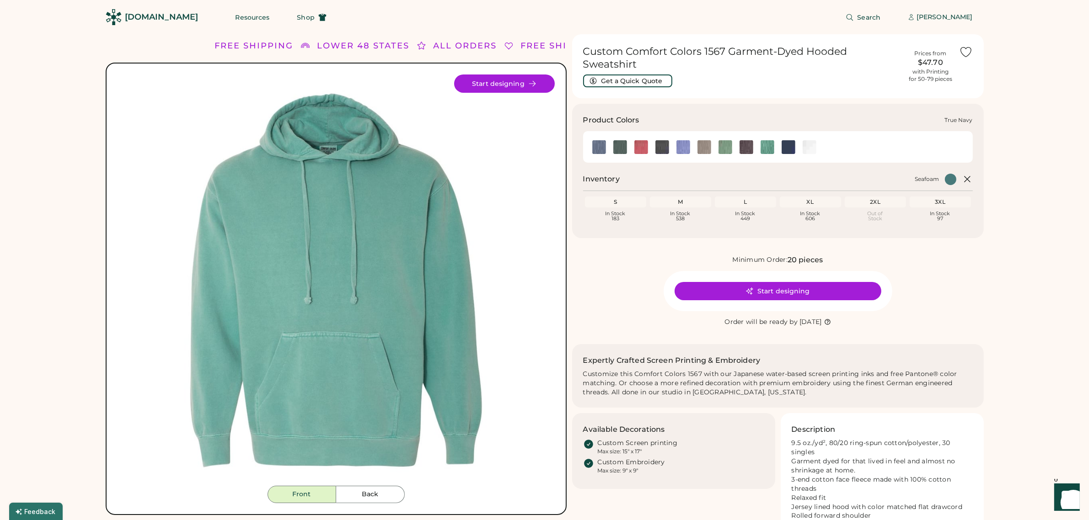
click at [794, 140] on img at bounding box center [788, 147] width 14 height 14
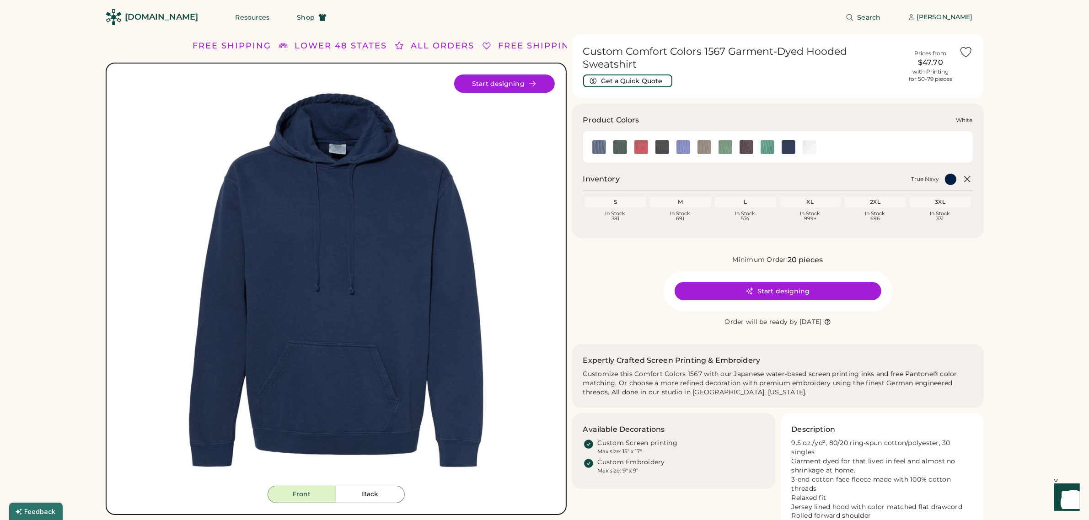
click at [813, 140] on img at bounding box center [809, 147] width 14 height 14
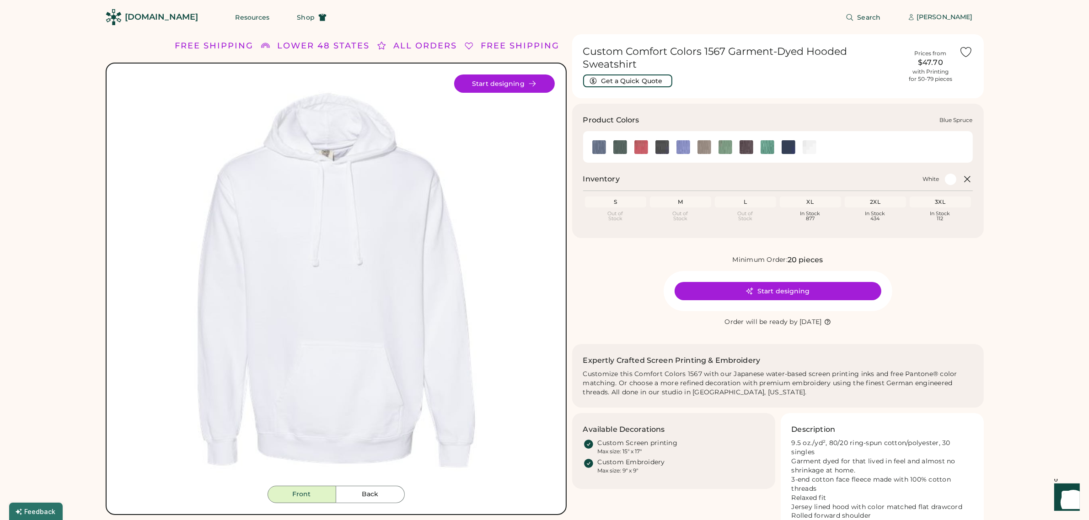
click at [618, 140] on img at bounding box center [620, 147] width 14 height 14
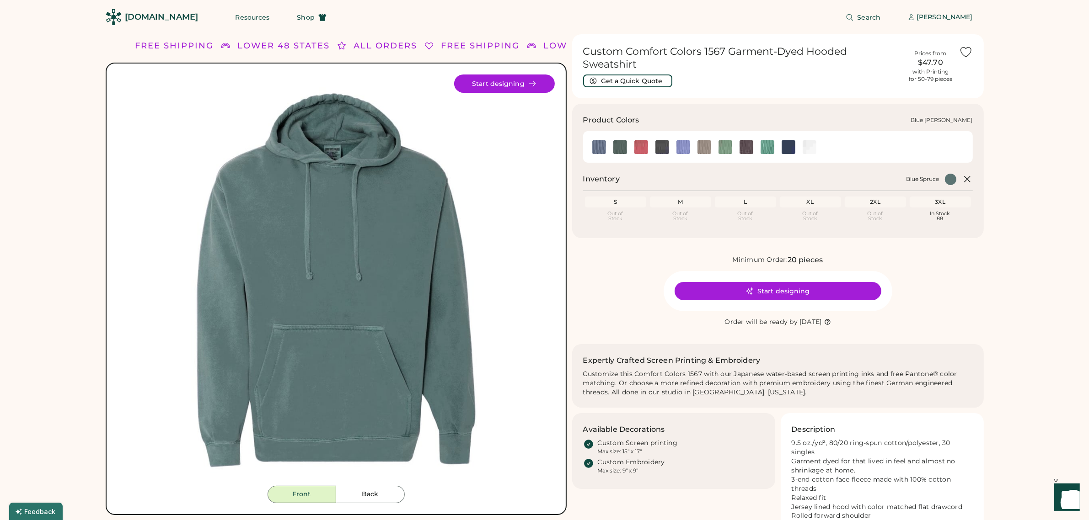
click at [598, 140] on img at bounding box center [599, 147] width 14 height 14
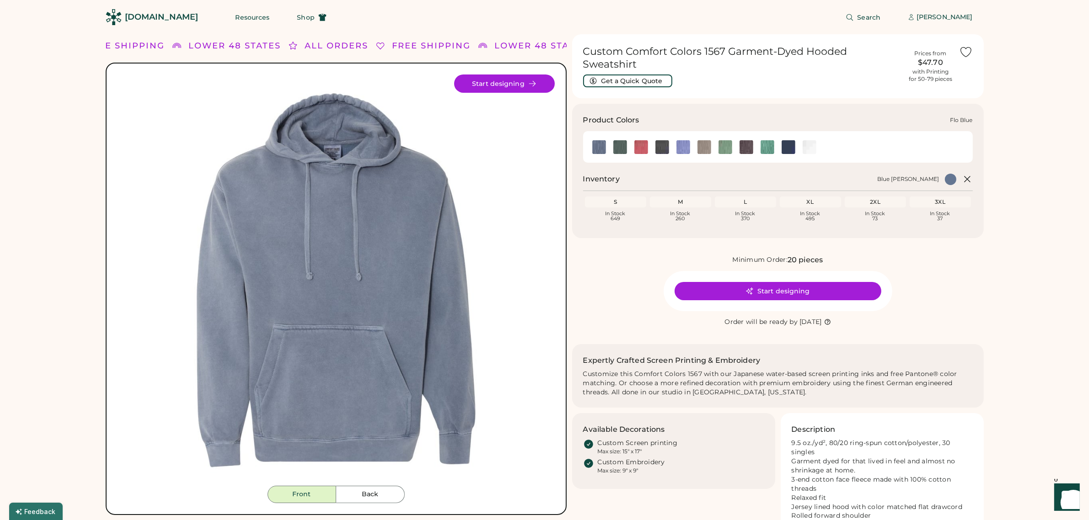
click at [684, 140] on img at bounding box center [683, 147] width 14 height 14
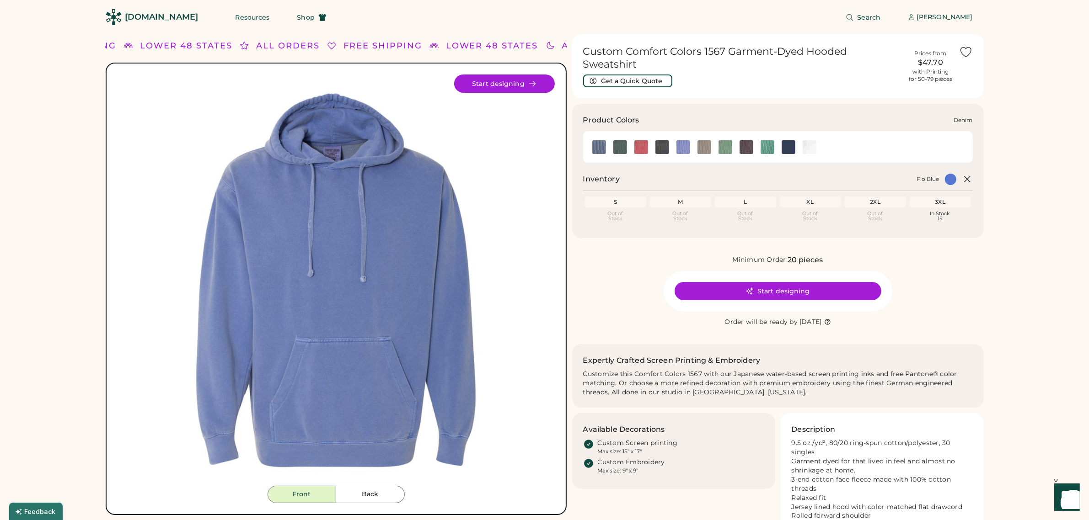
click at [662, 140] on img at bounding box center [662, 147] width 14 height 14
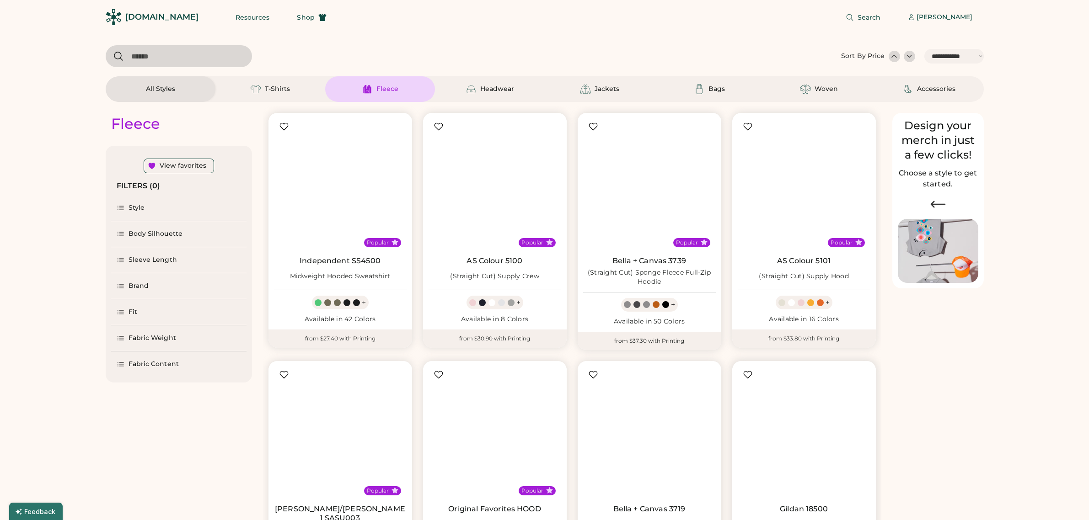
select select "*****"
select select "*"
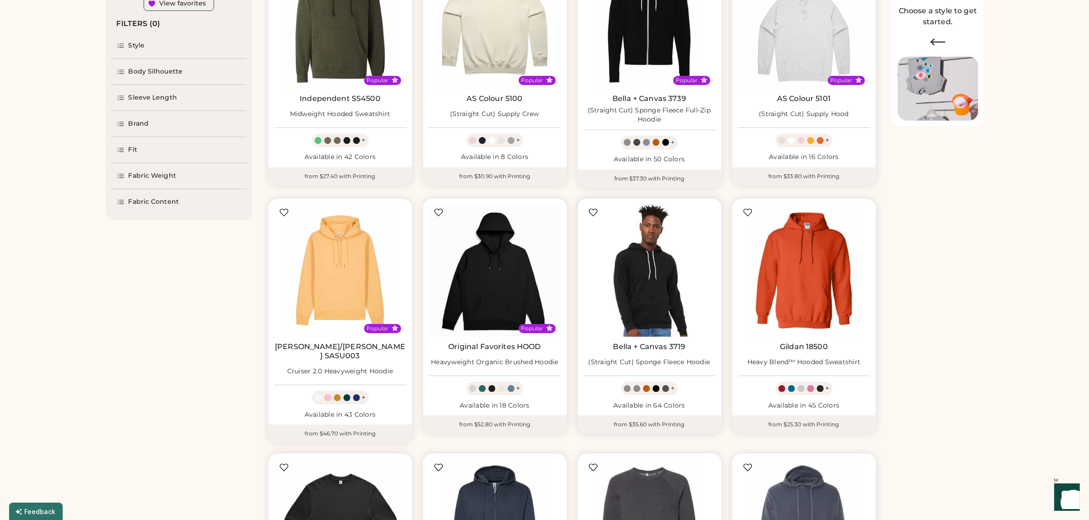
scroll to position [229, 0]
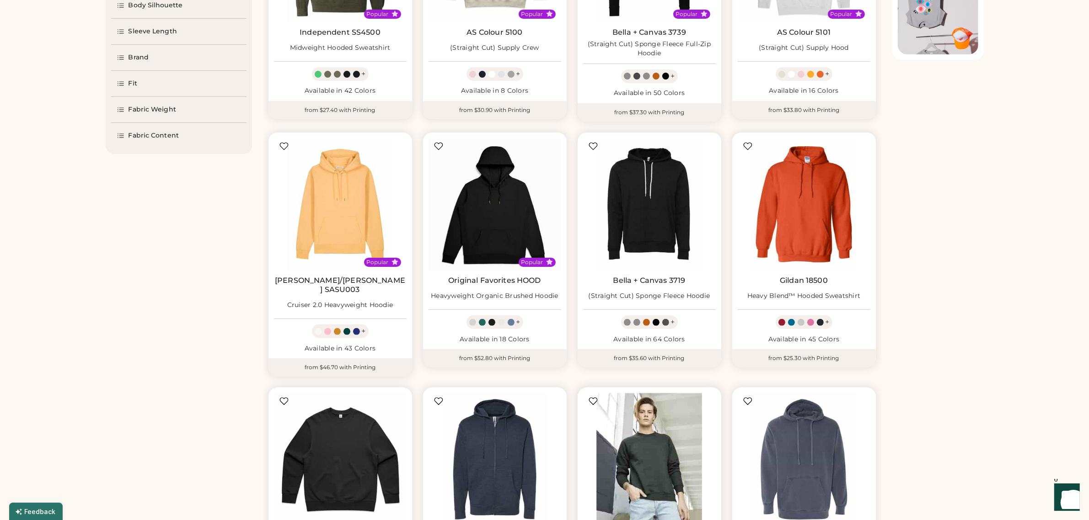
click at [658, 443] on img at bounding box center [649, 459] width 133 height 133
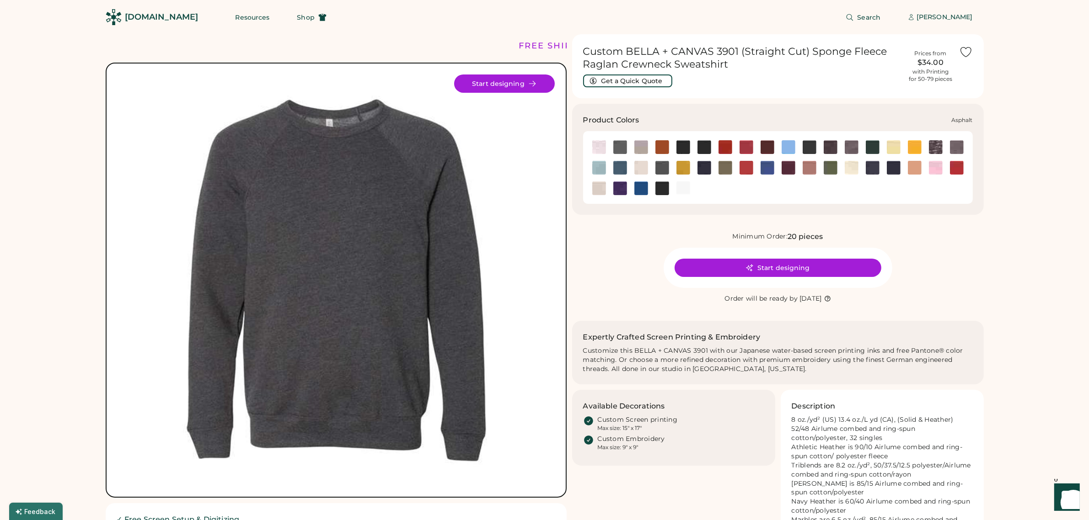
click at [618, 147] on img at bounding box center [620, 147] width 14 height 14
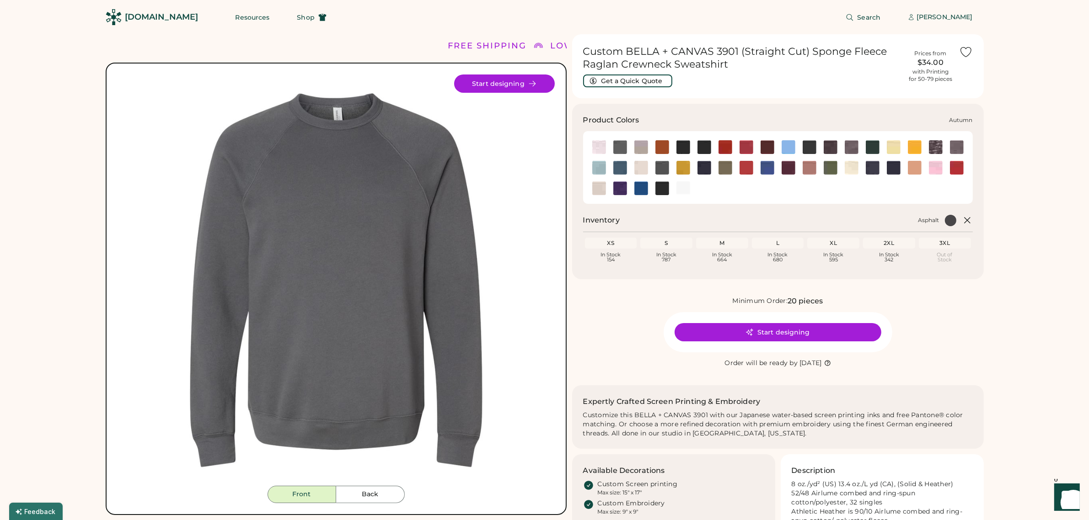
click at [659, 149] on img at bounding box center [662, 147] width 14 height 14
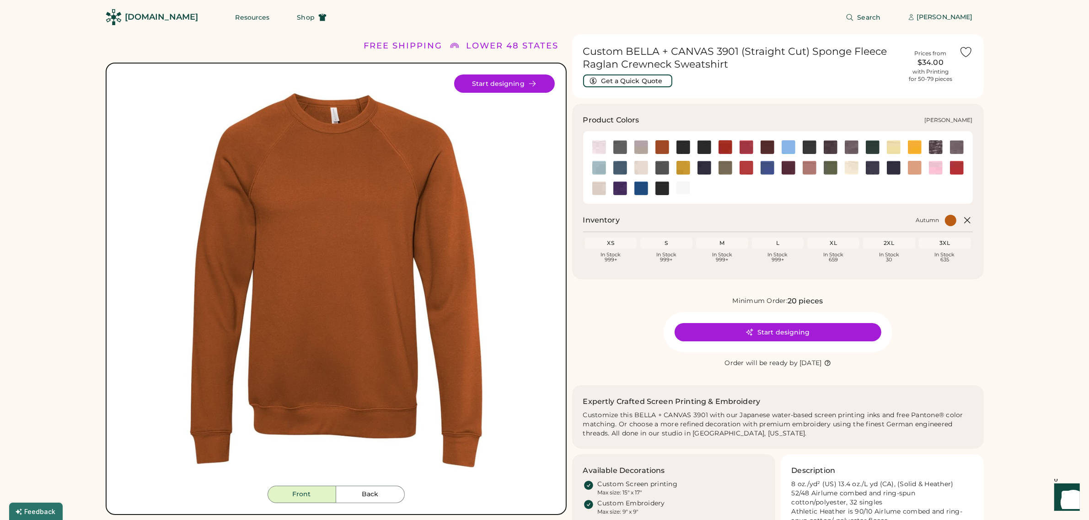
click at [705, 145] on img at bounding box center [704, 147] width 14 height 14
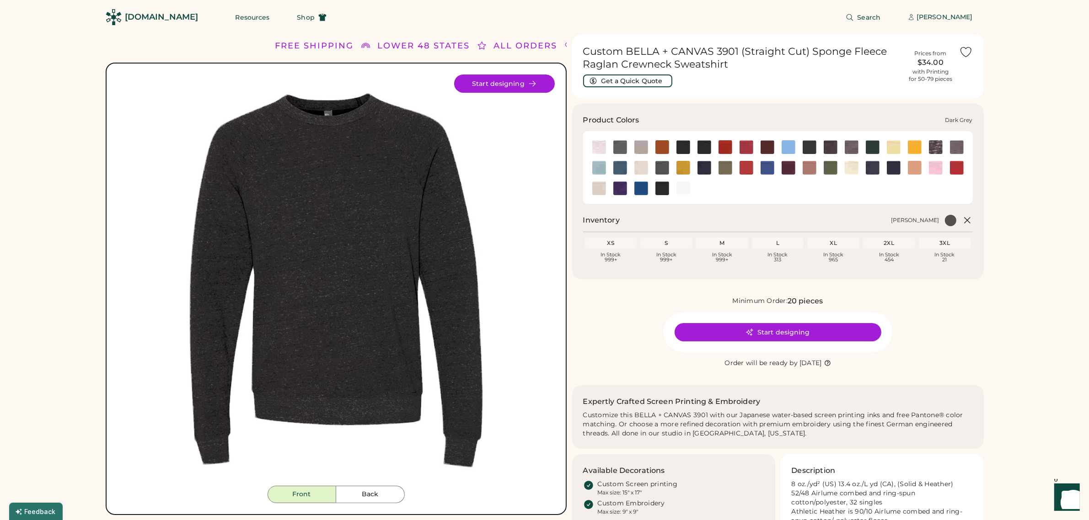
click at [811, 145] on img at bounding box center [809, 147] width 14 height 14
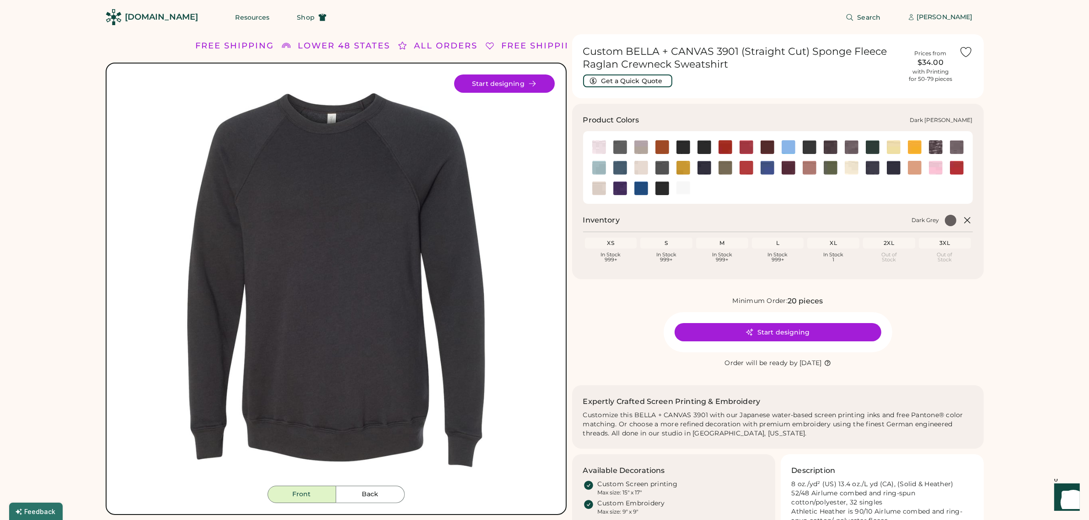
click at [827, 149] on img at bounding box center [830, 147] width 14 height 14
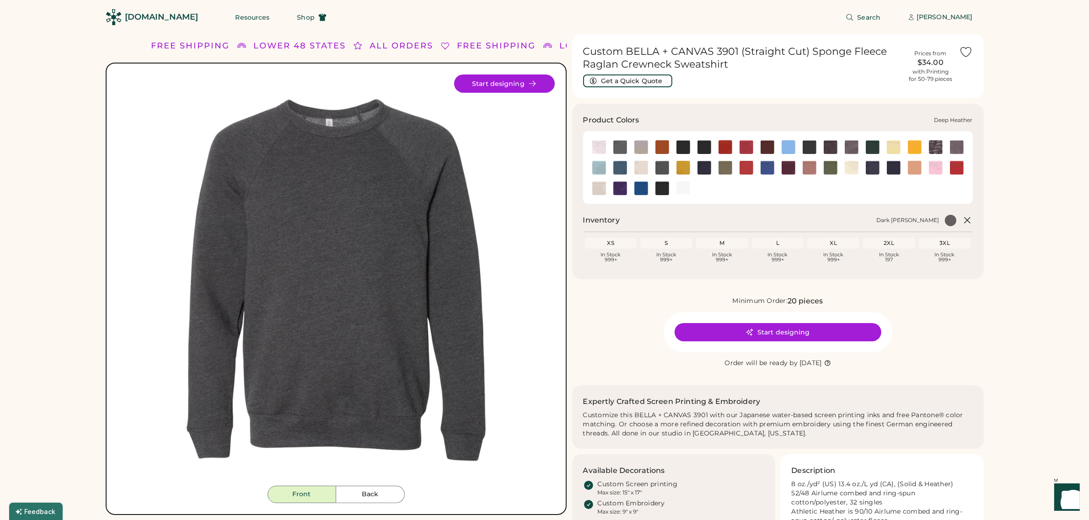
click at [854, 150] on img at bounding box center [852, 147] width 14 height 14
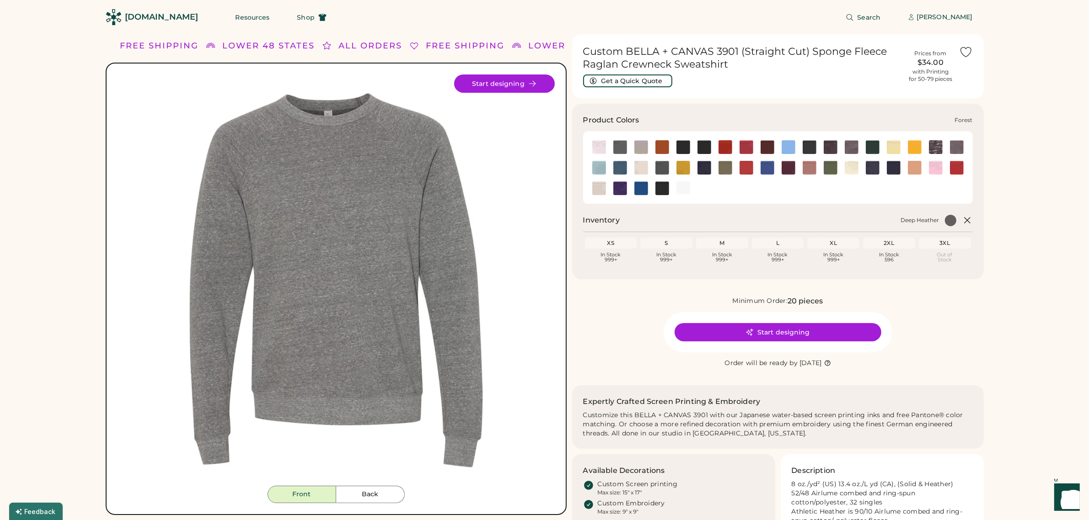
click at [871, 149] on img at bounding box center [873, 147] width 14 height 14
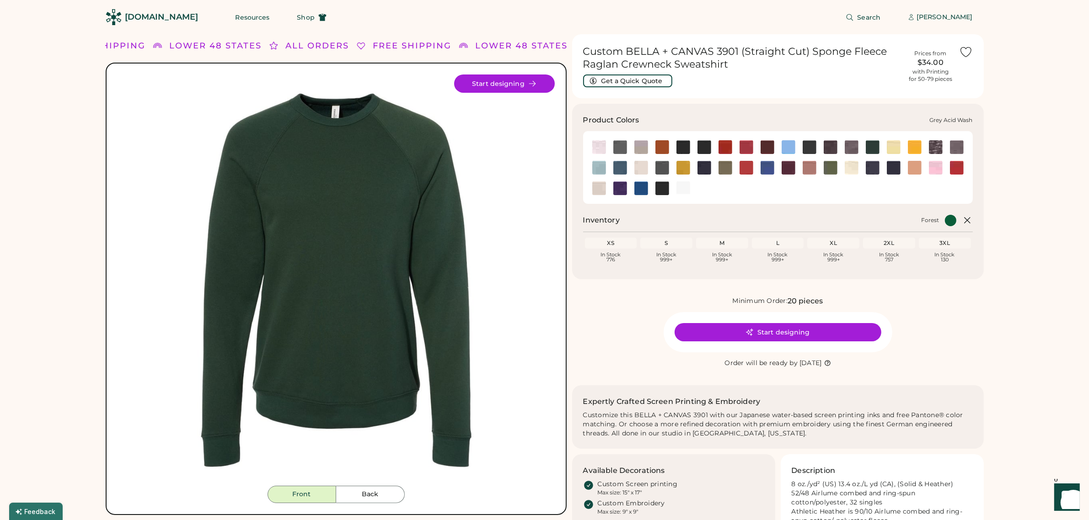
click at [933, 148] on img at bounding box center [936, 147] width 14 height 14
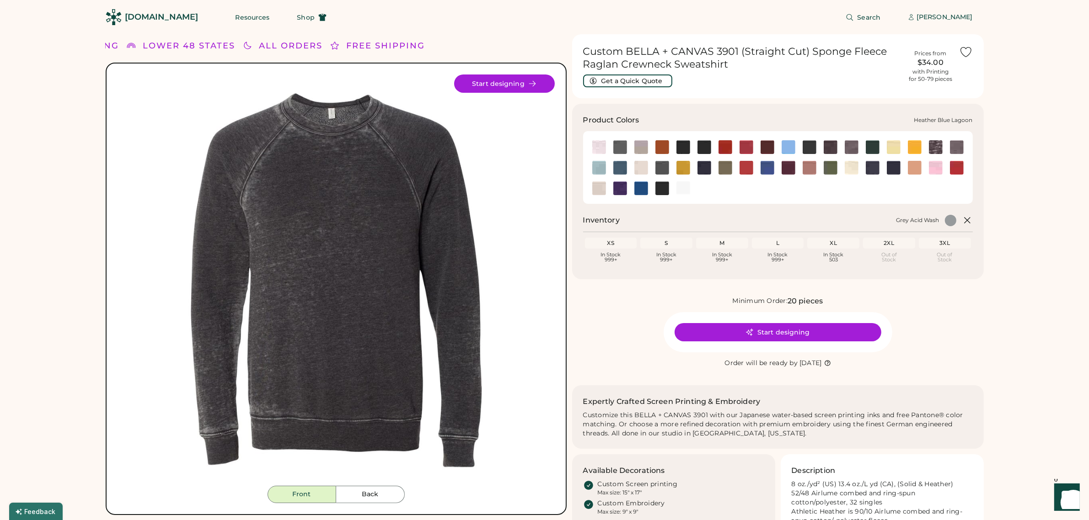
click at [599, 168] on img at bounding box center [599, 168] width 14 height 14
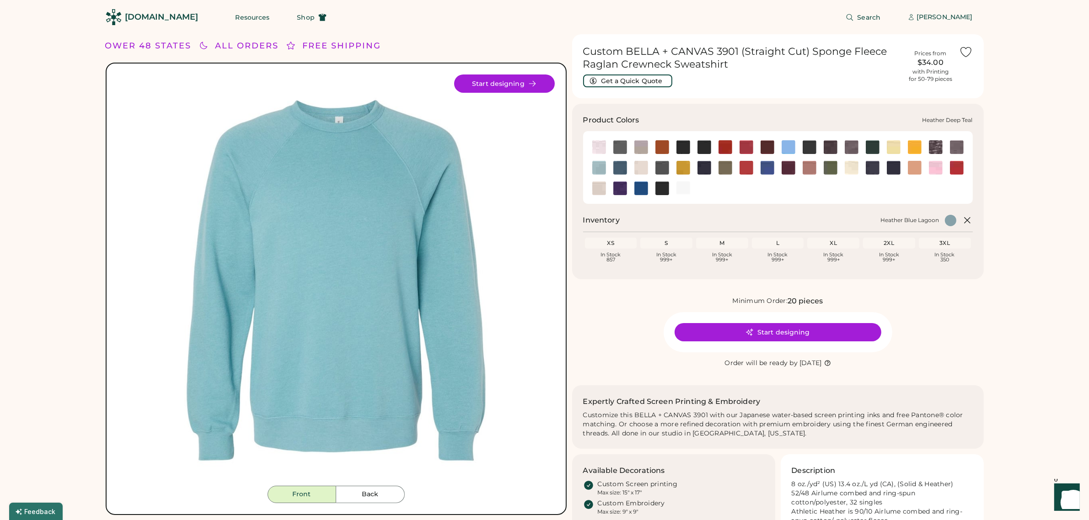
click at [620, 166] on img at bounding box center [620, 168] width 14 height 14
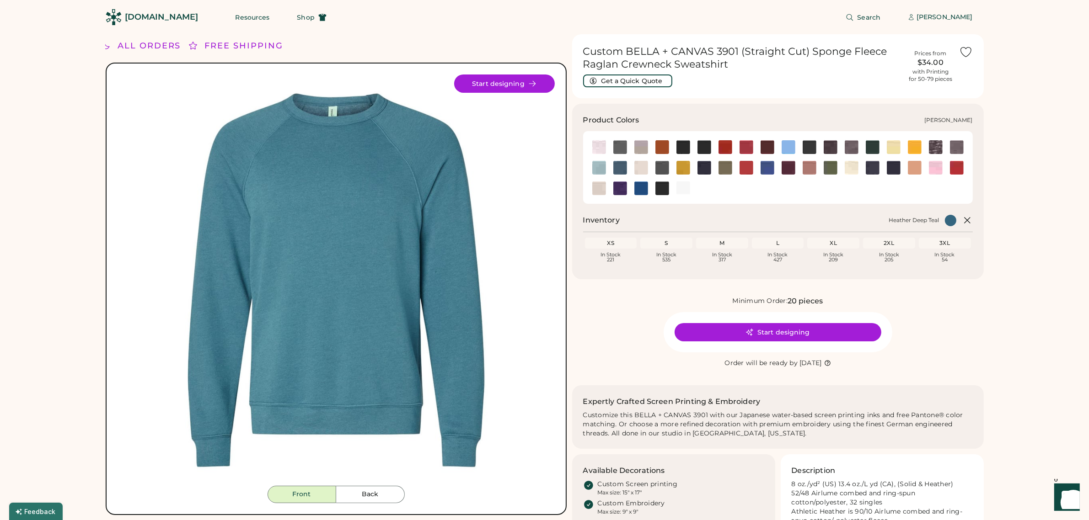
click at [638, 169] on img at bounding box center [641, 168] width 14 height 14
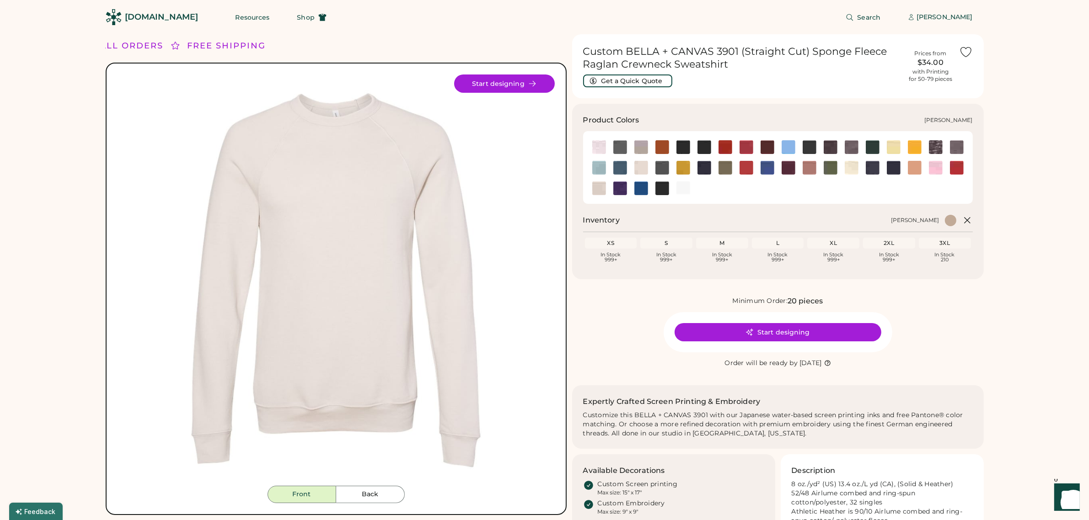
click at [659, 169] on img at bounding box center [662, 168] width 14 height 14
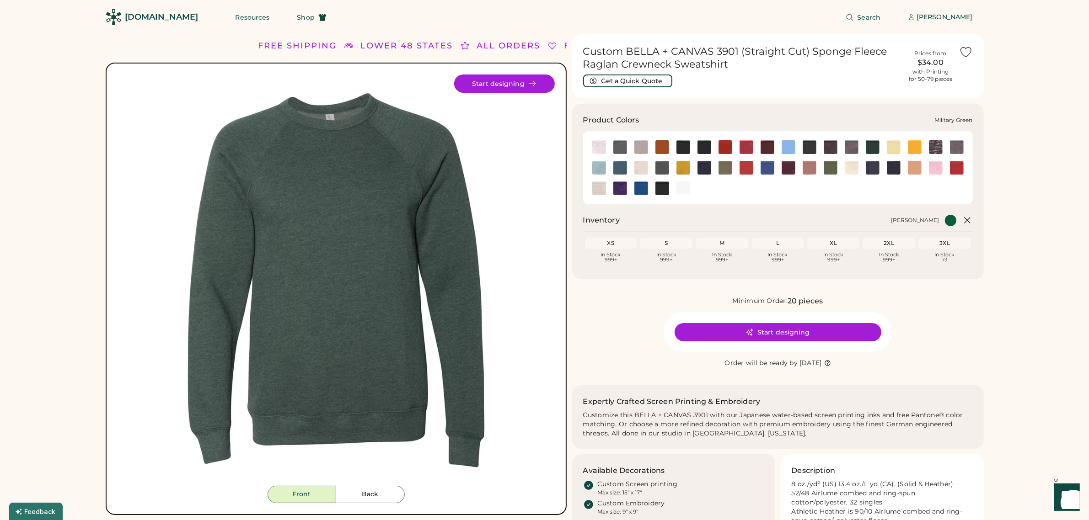
click at [829, 168] on img at bounding box center [830, 168] width 14 height 14
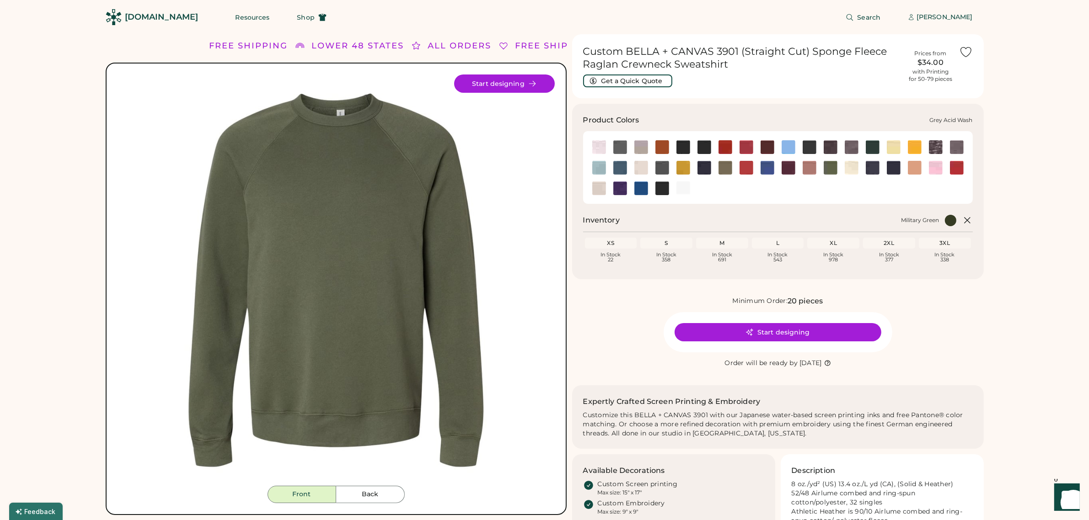
click at [935, 144] on img at bounding box center [936, 147] width 14 height 14
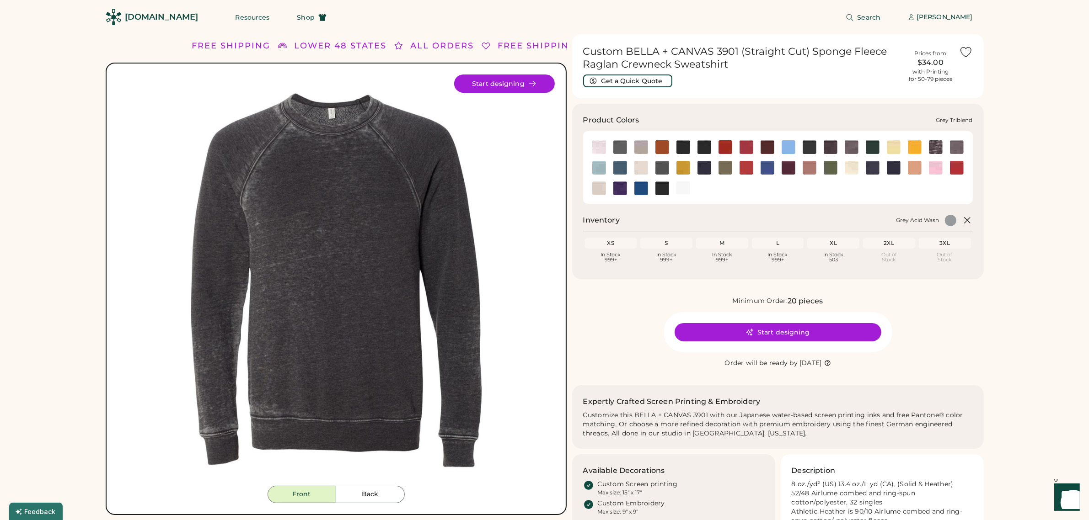
click at [961, 148] on img at bounding box center [957, 147] width 14 height 14
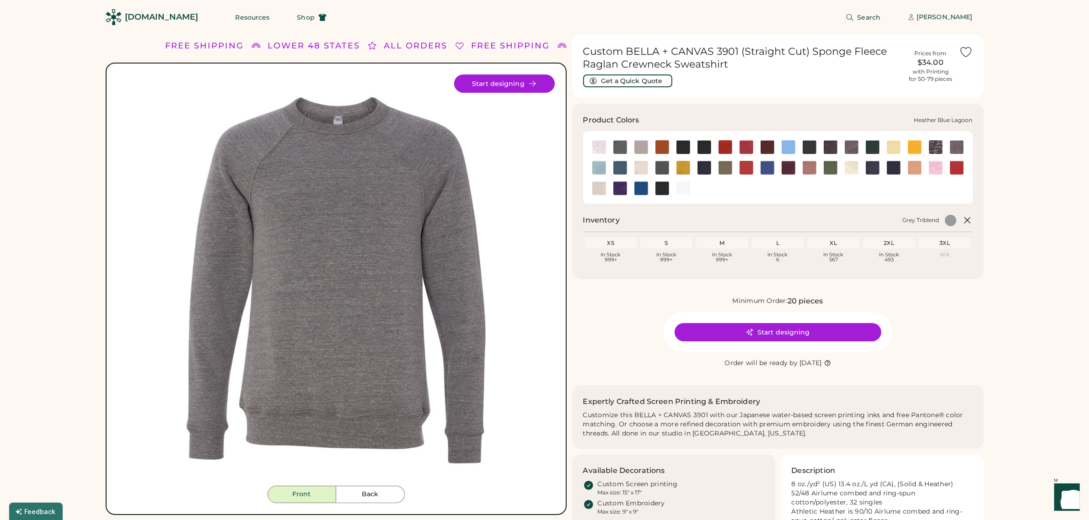
click at [602, 166] on img at bounding box center [599, 168] width 14 height 14
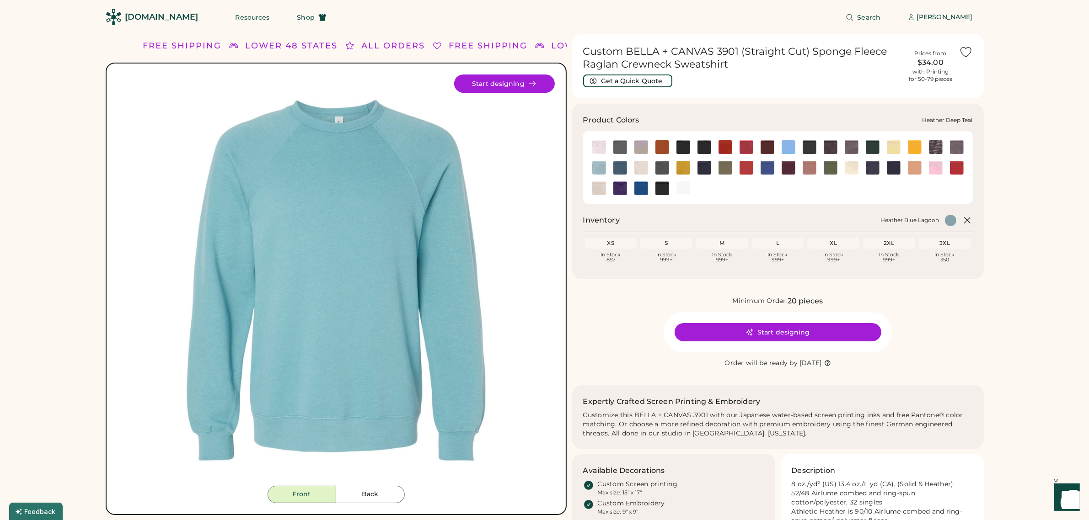
click at [621, 169] on img at bounding box center [620, 168] width 14 height 14
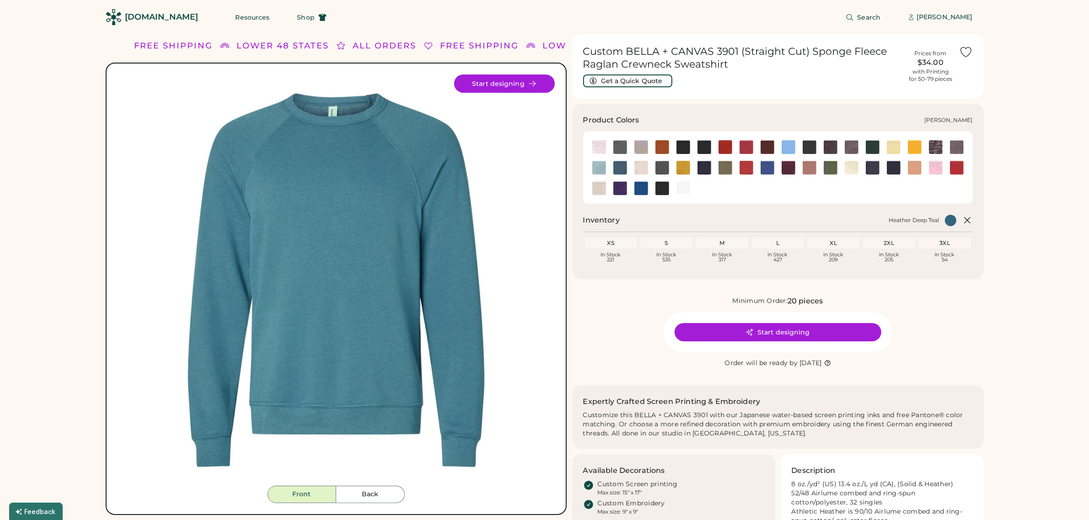
click at [662, 167] on img at bounding box center [662, 168] width 14 height 14
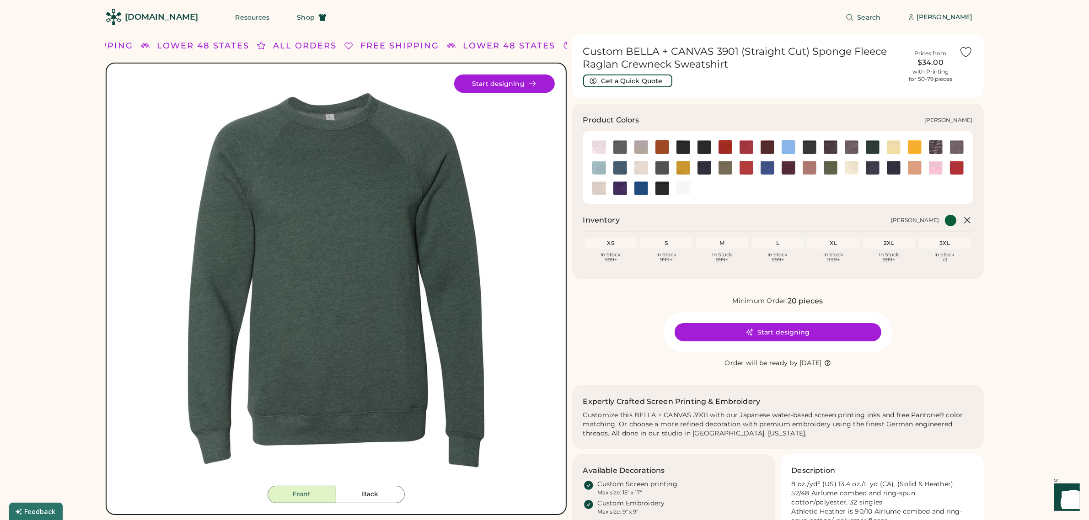
click at [682, 168] on img at bounding box center [683, 168] width 14 height 14
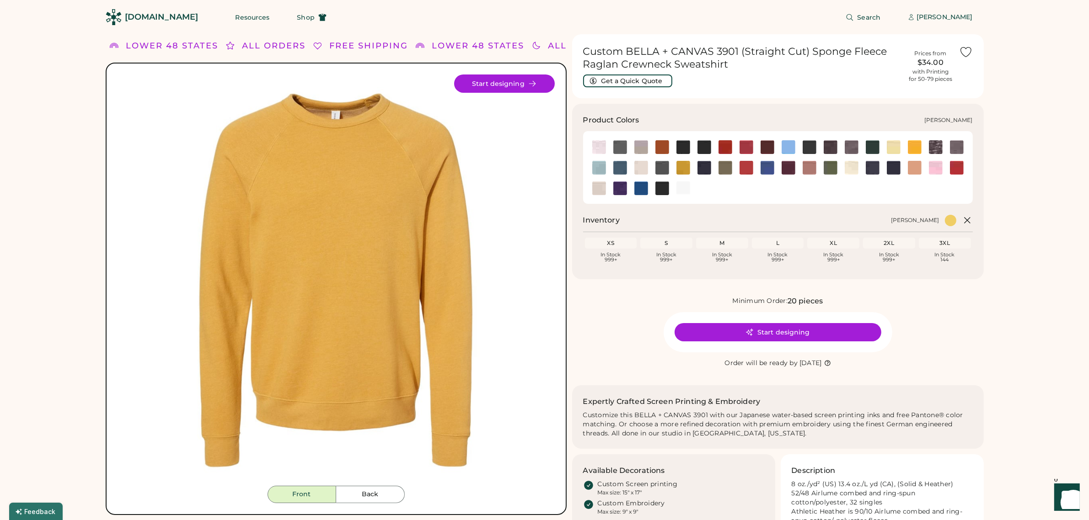
click at [703, 168] on img at bounding box center [704, 168] width 14 height 14
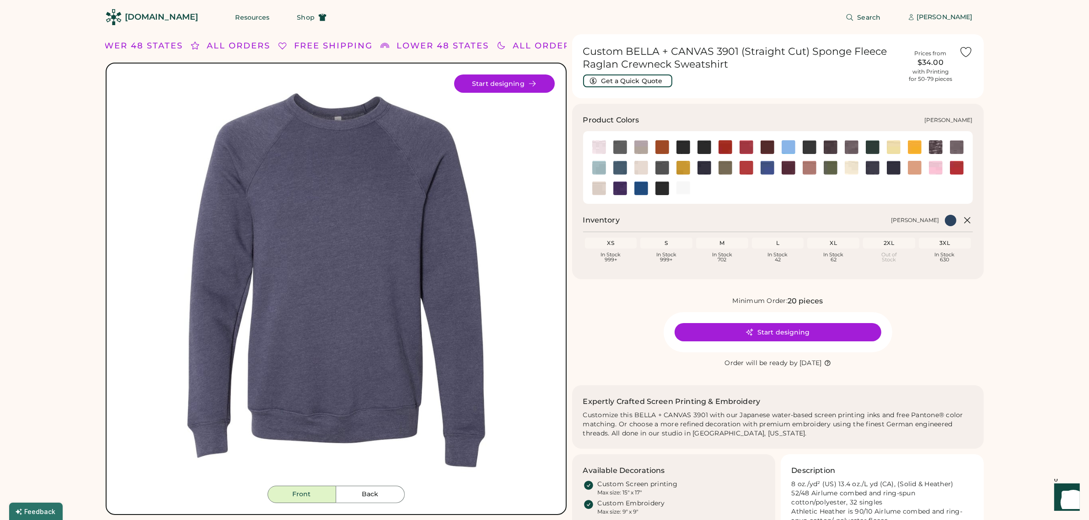
click at [730, 166] on img at bounding box center [725, 168] width 14 height 14
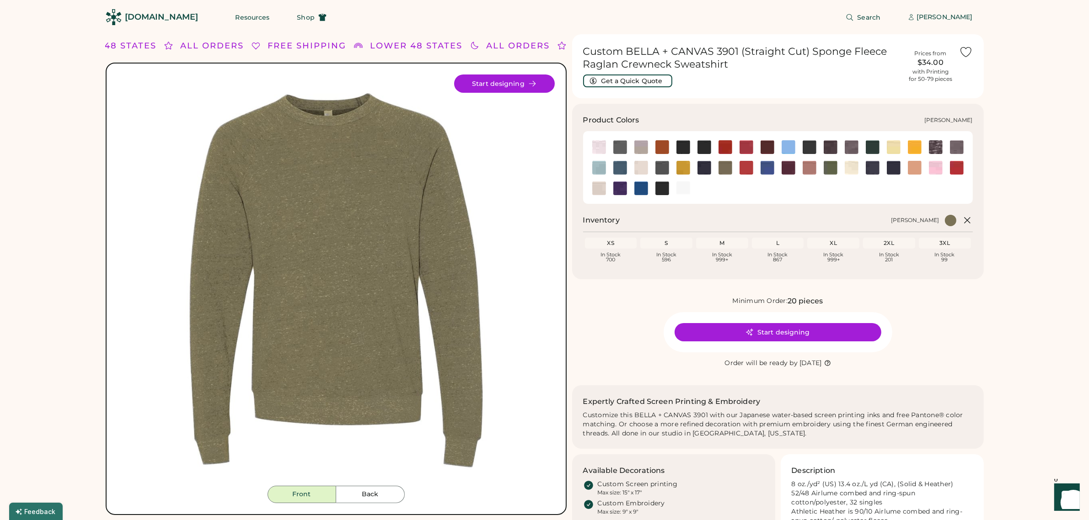
click at [748, 167] on img at bounding box center [746, 168] width 14 height 14
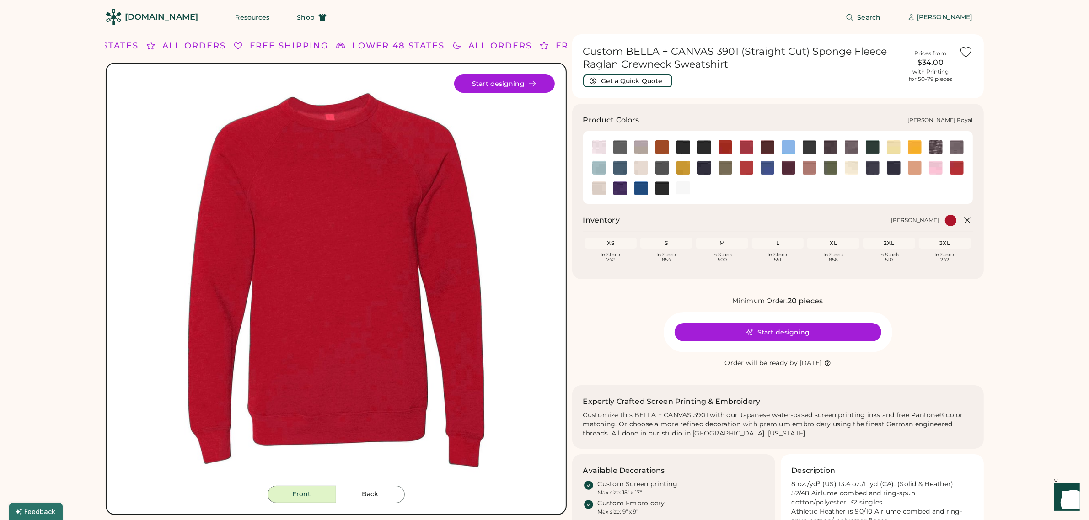
click at [767, 166] on img at bounding box center [767, 168] width 14 height 14
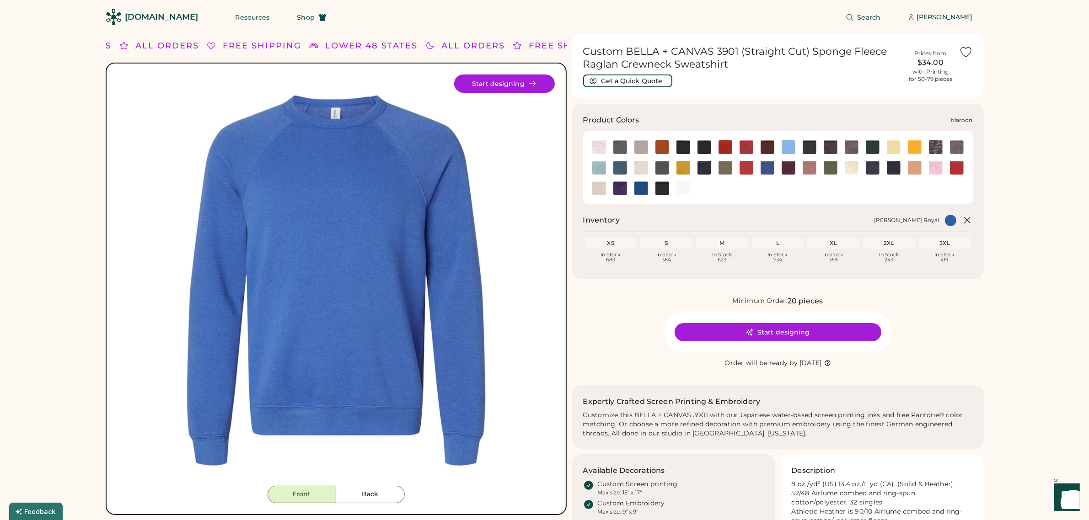
click at [790, 170] on img at bounding box center [788, 168] width 14 height 14
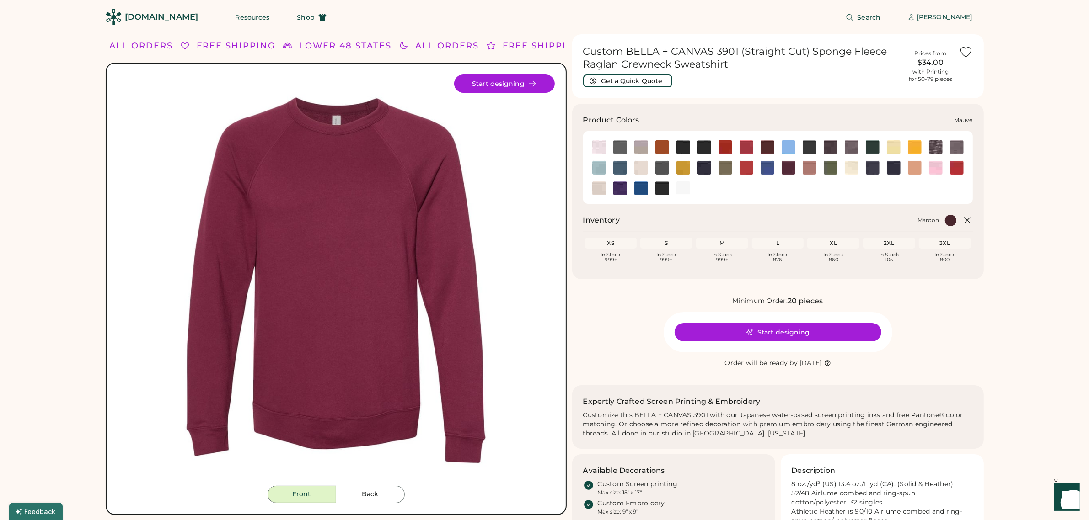
click at [807, 170] on img at bounding box center [809, 168] width 14 height 14
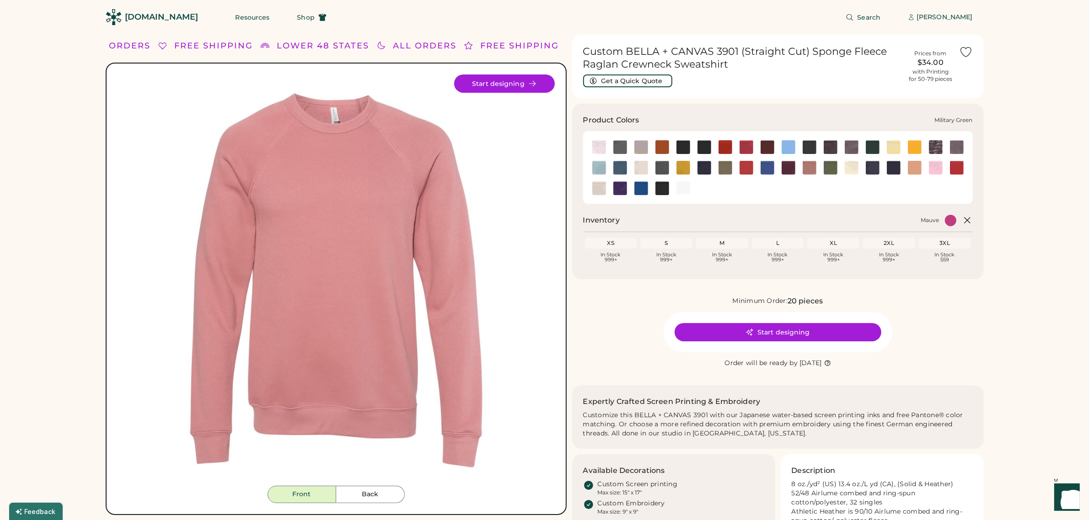
click at [830, 168] on img at bounding box center [830, 168] width 14 height 14
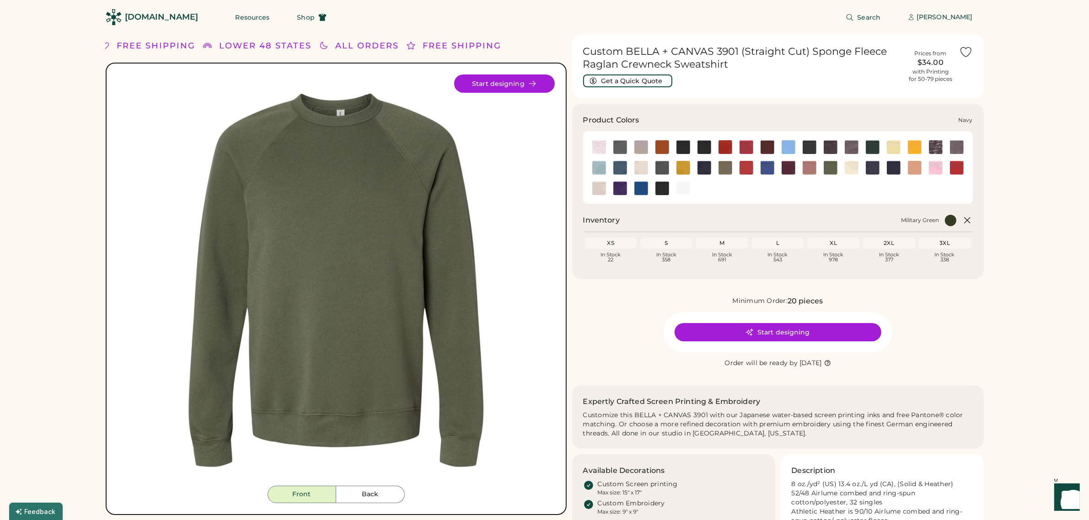
click at [872, 168] on img at bounding box center [873, 168] width 14 height 14
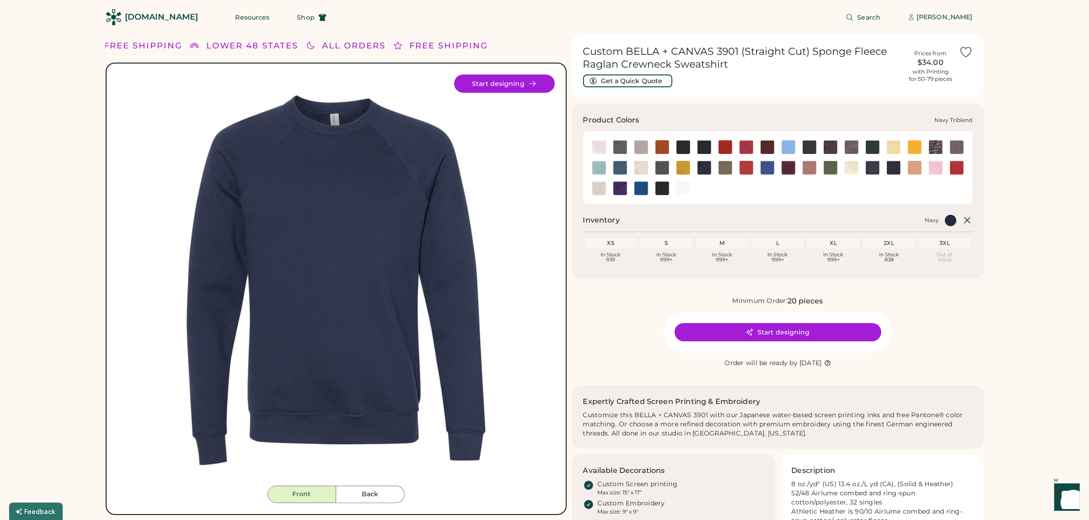
click at [888, 167] on img at bounding box center [894, 168] width 14 height 14
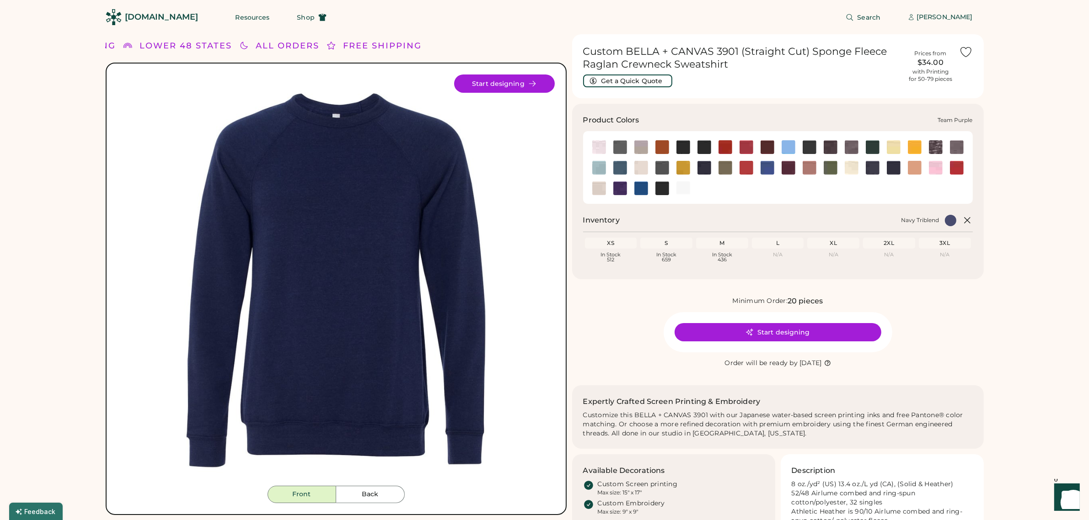
click at [617, 188] on img at bounding box center [620, 189] width 14 height 14
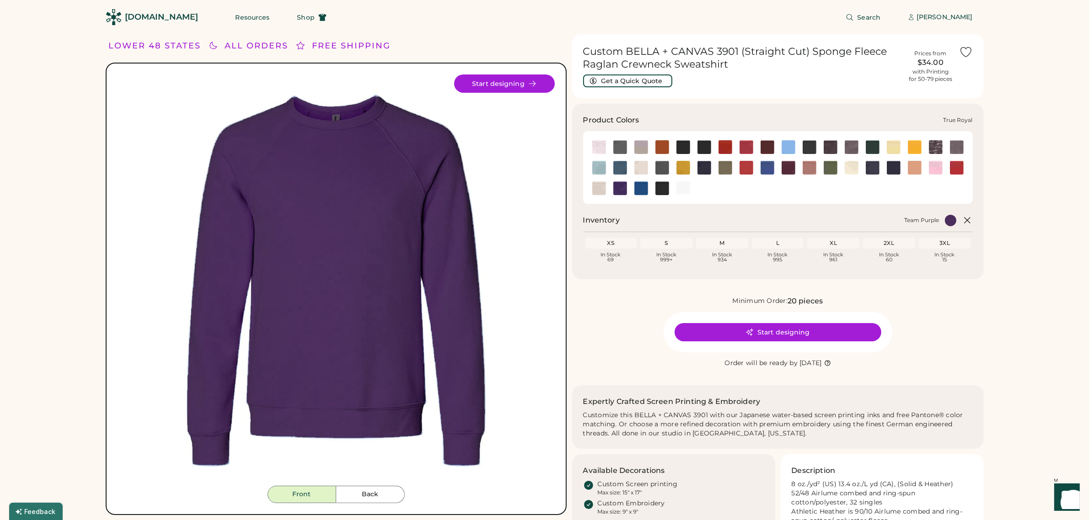
click at [641, 188] on img at bounding box center [641, 189] width 14 height 14
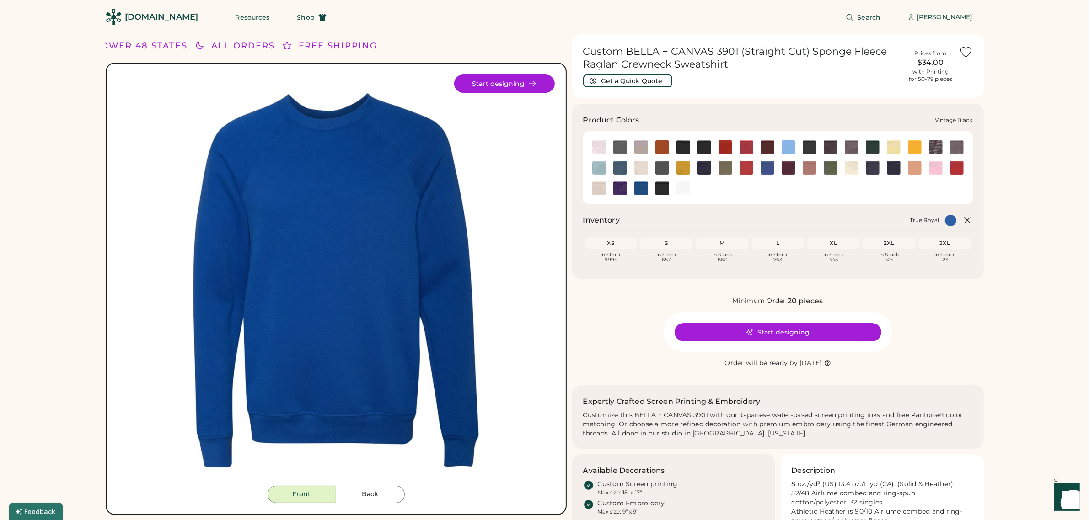
click at [664, 191] on img at bounding box center [662, 189] width 14 height 14
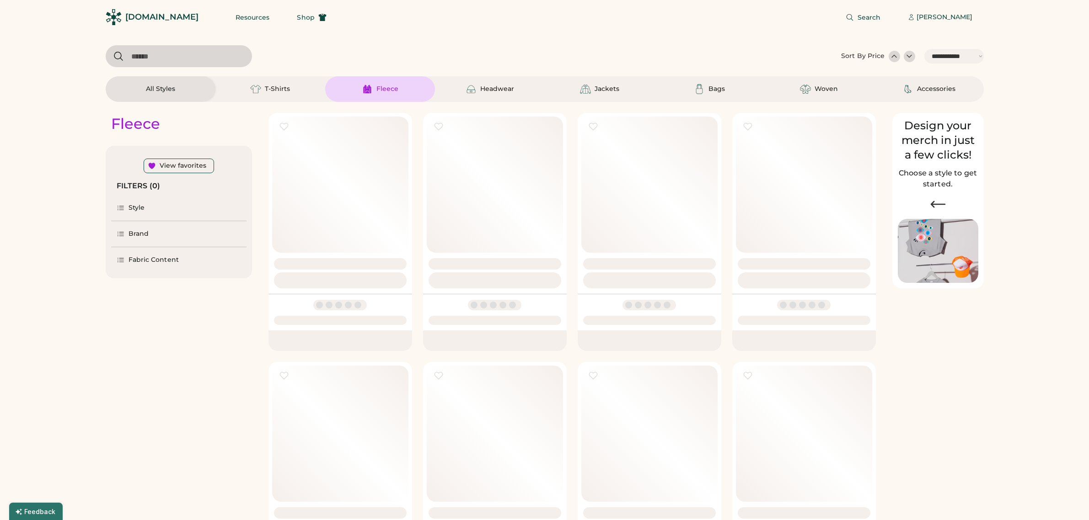
select select "*****"
select select "*"
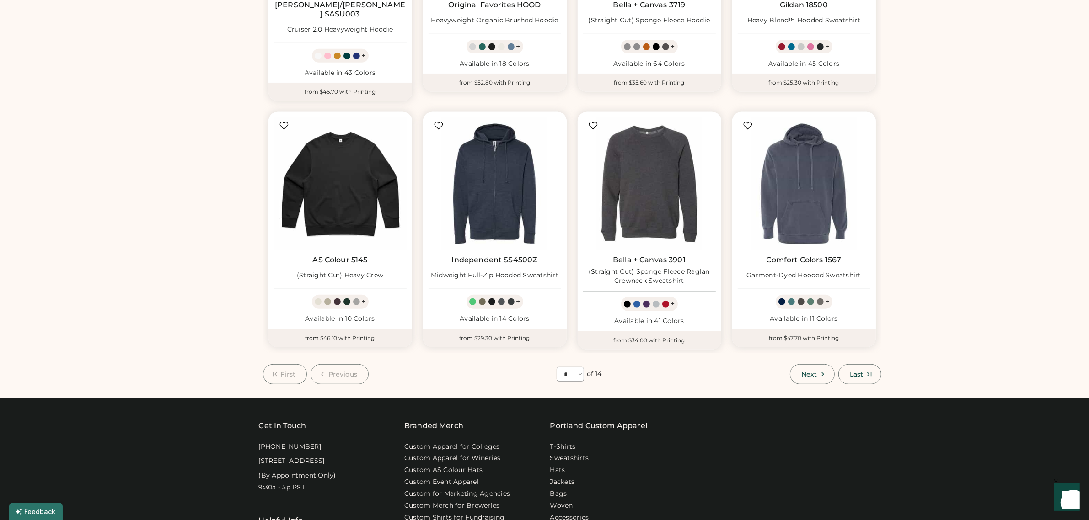
scroll to position [509, 0]
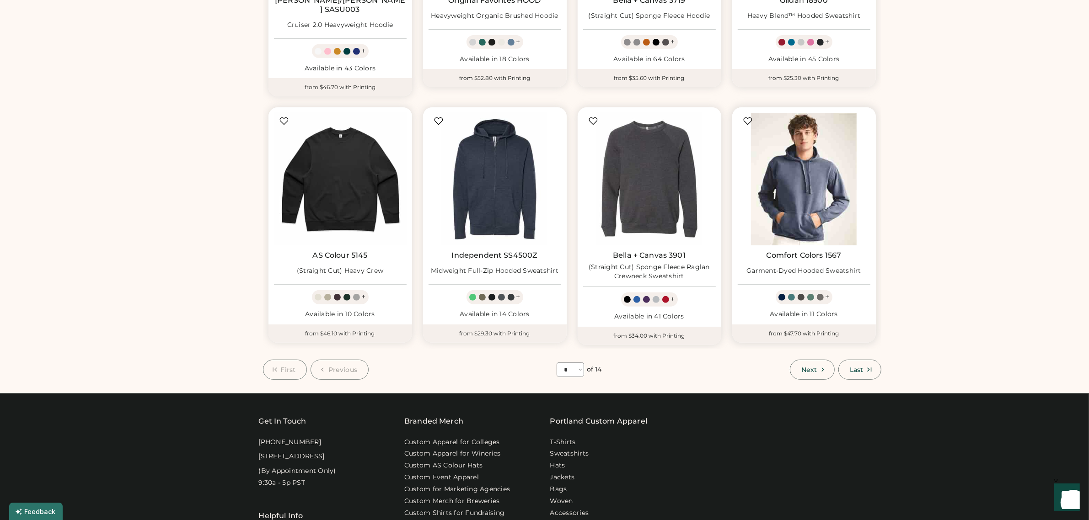
click at [796, 173] on img at bounding box center [804, 179] width 133 height 133
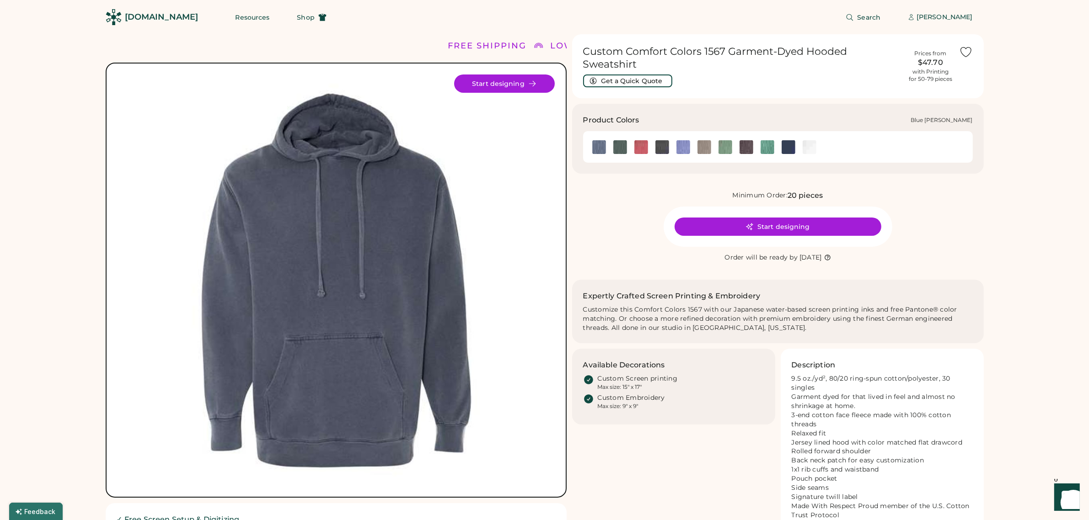
click at [600, 140] on img at bounding box center [599, 147] width 14 height 14
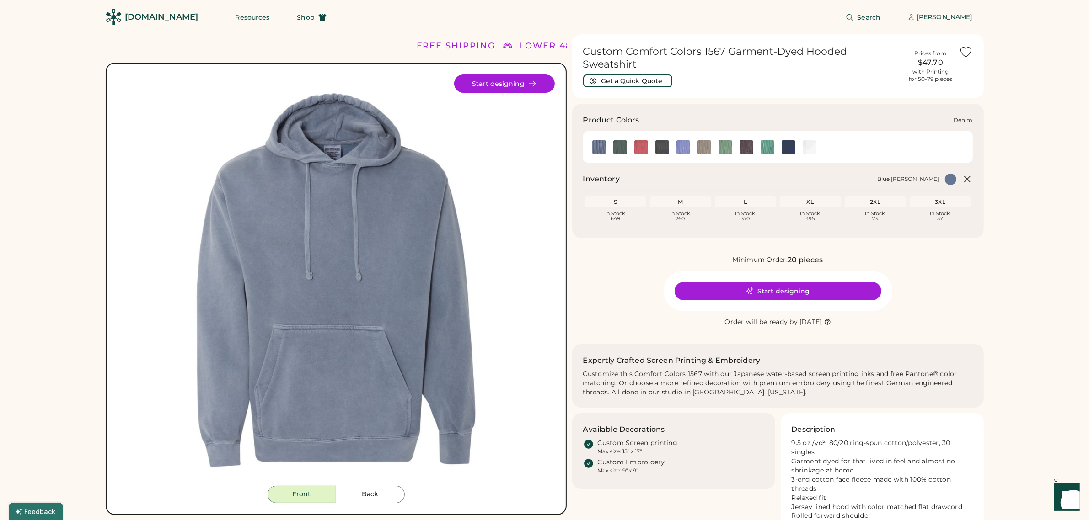
click at [664, 140] on img at bounding box center [662, 147] width 14 height 14
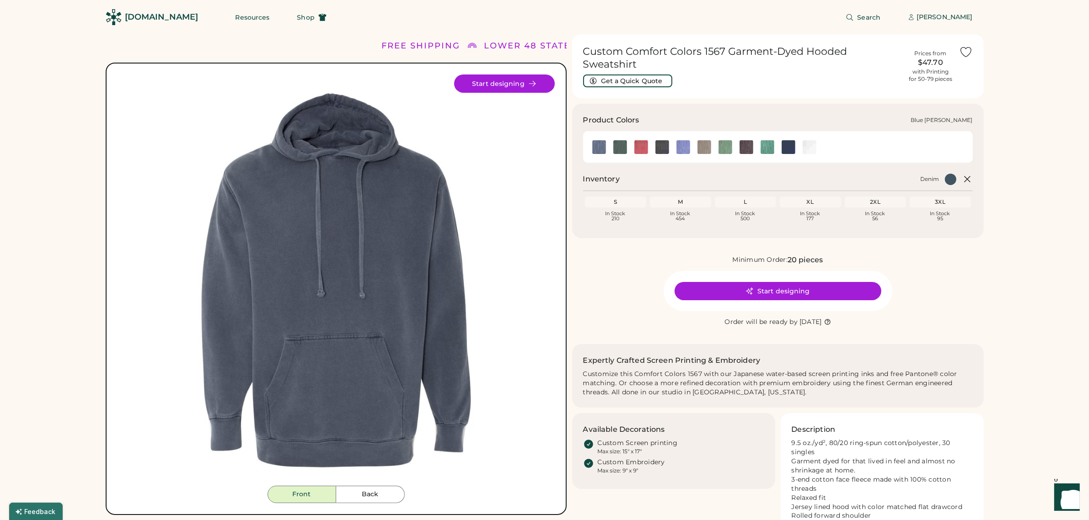
click at [597, 140] on img at bounding box center [599, 147] width 14 height 14
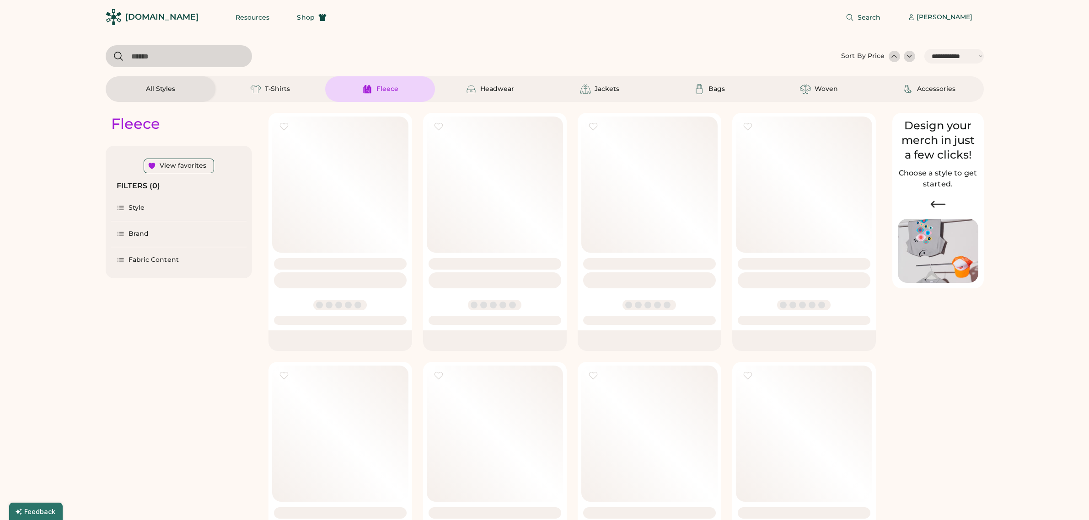
select select "*****"
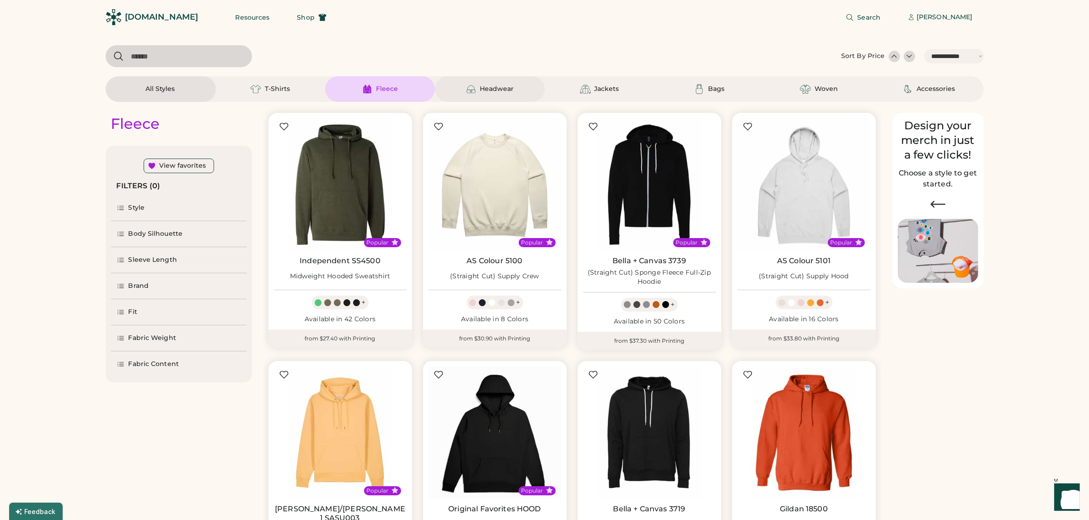
click at [484, 89] on div "Headwear" at bounding box center [497, 89] width 34 height 9
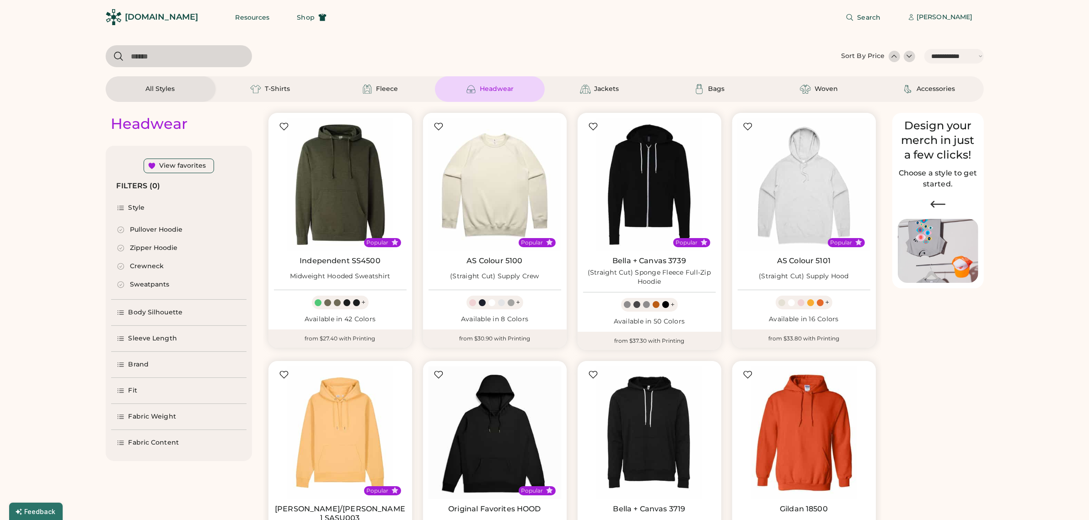
select select "*"
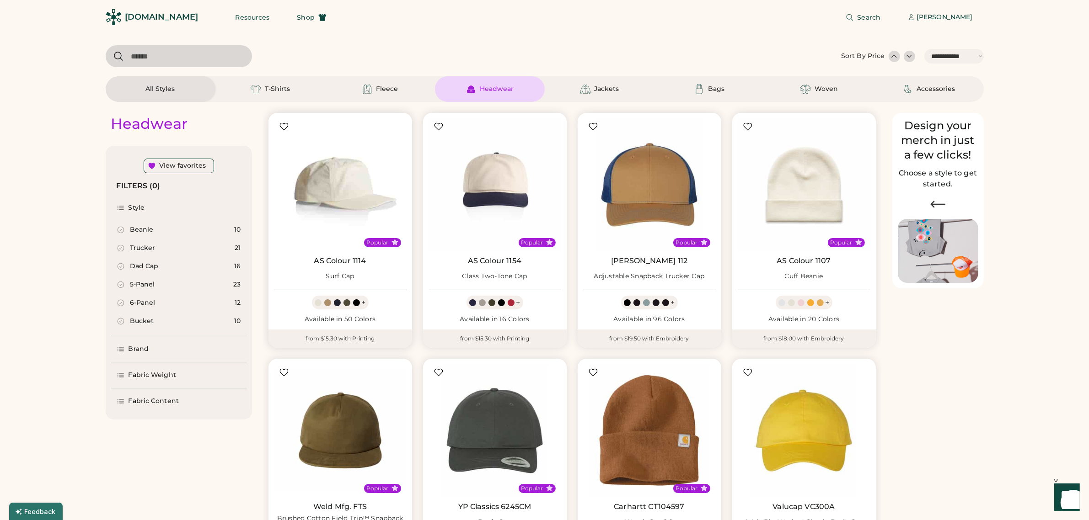
click at [342, 189] on img at bounding box center [340, 184] width 133 height 133
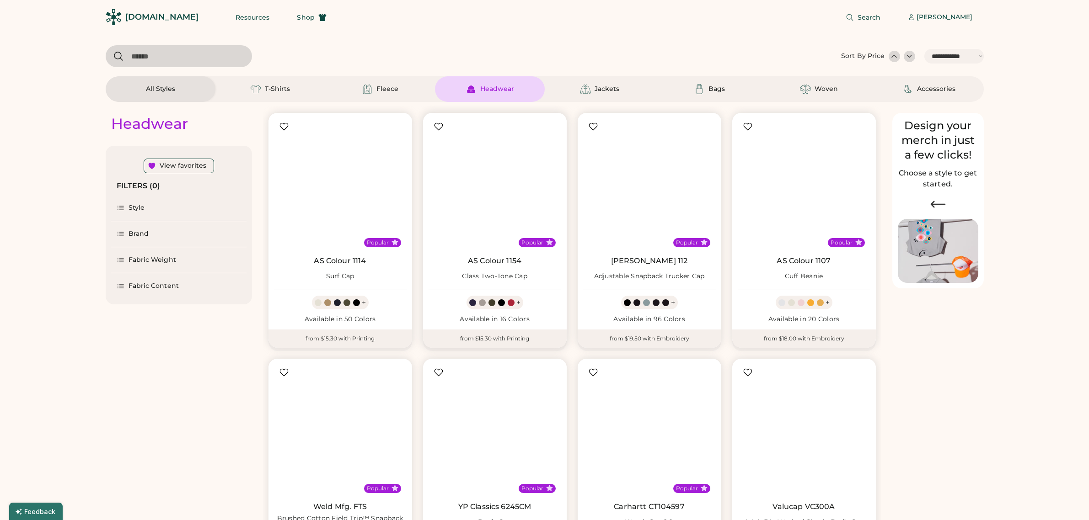
select select "*****"
select select "*"
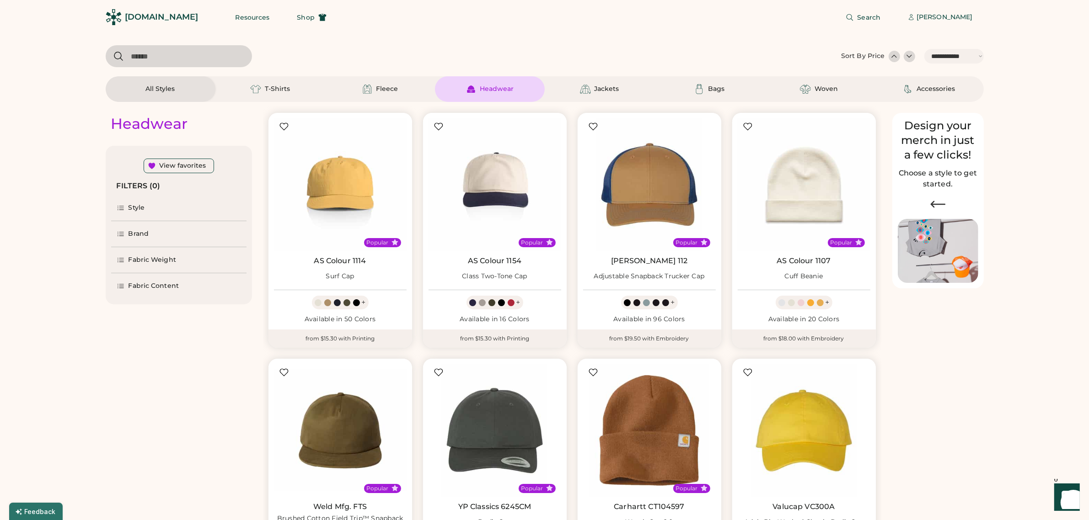
scroll to position [57, 0]
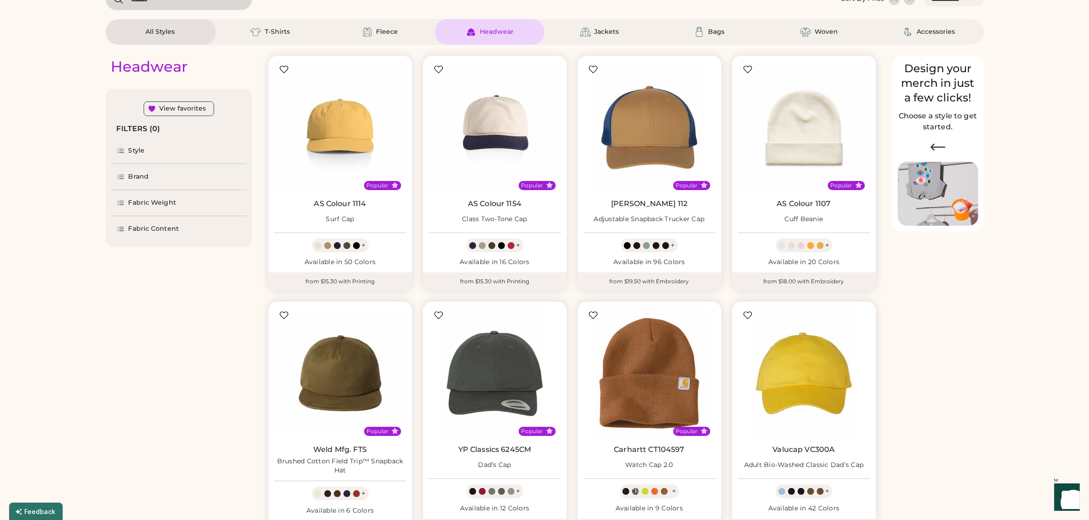
select select "*****"
select select "*"
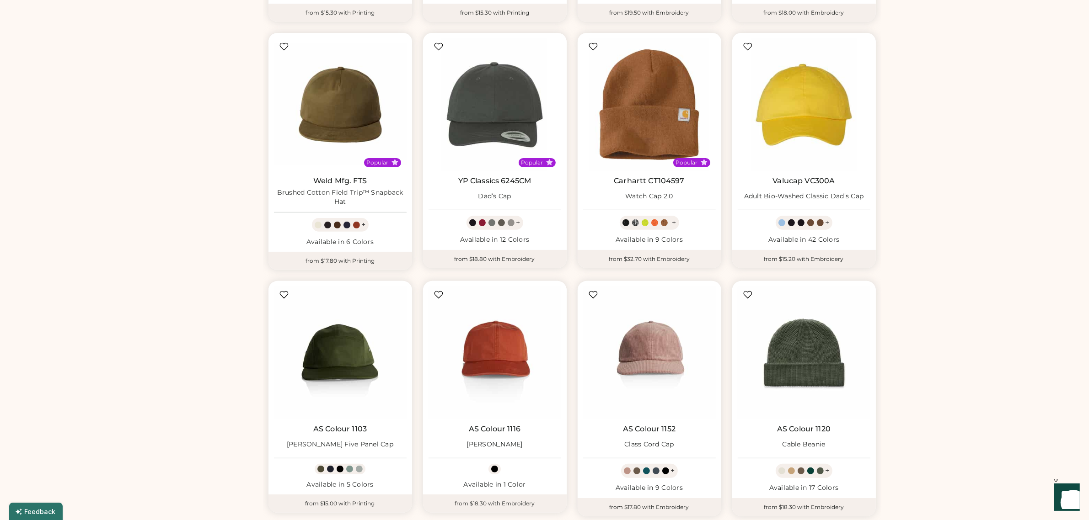
scroll to position [343, 0]
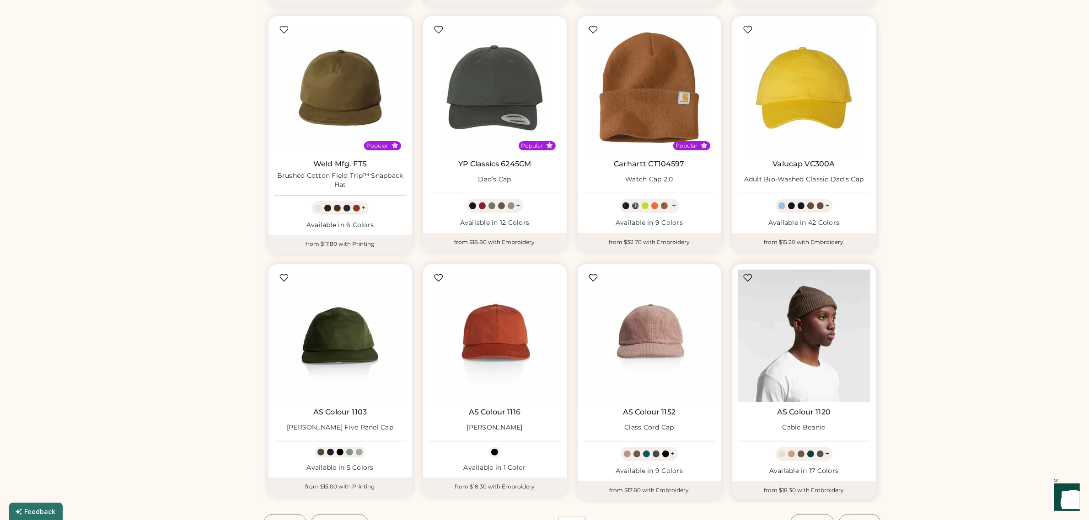
click at [776, 320] on img at bounding box center [804, 336] width 133 height 133
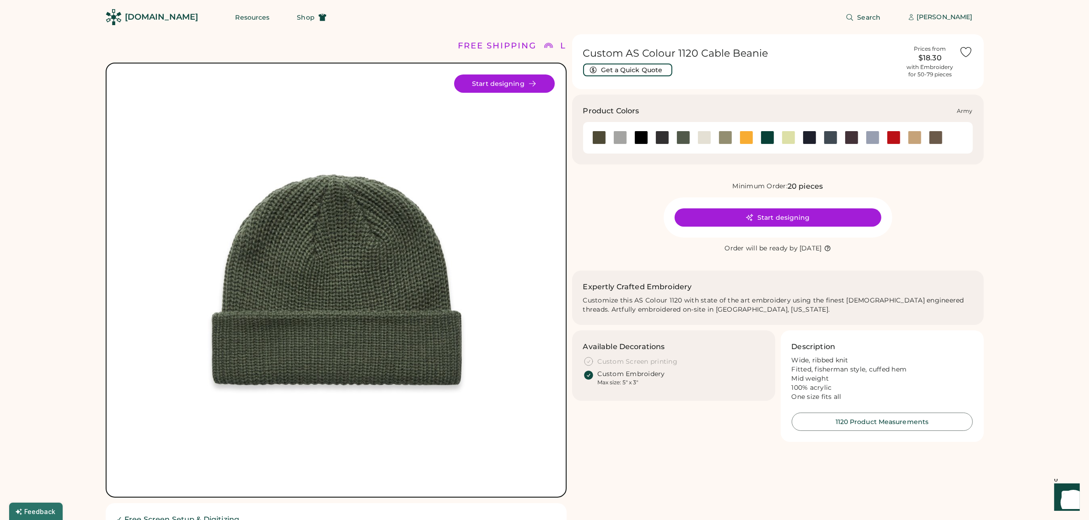
click at [598, 140] on div at bounding box center [599, 138] width 14 height 14
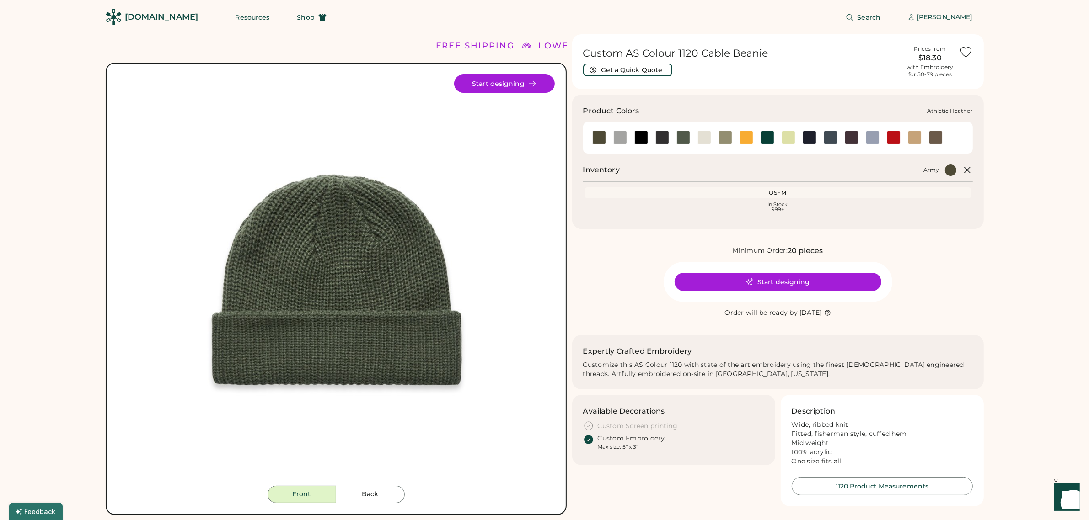
click at [621, 140] on div at bounding box center [620, 138] width 14 height 14
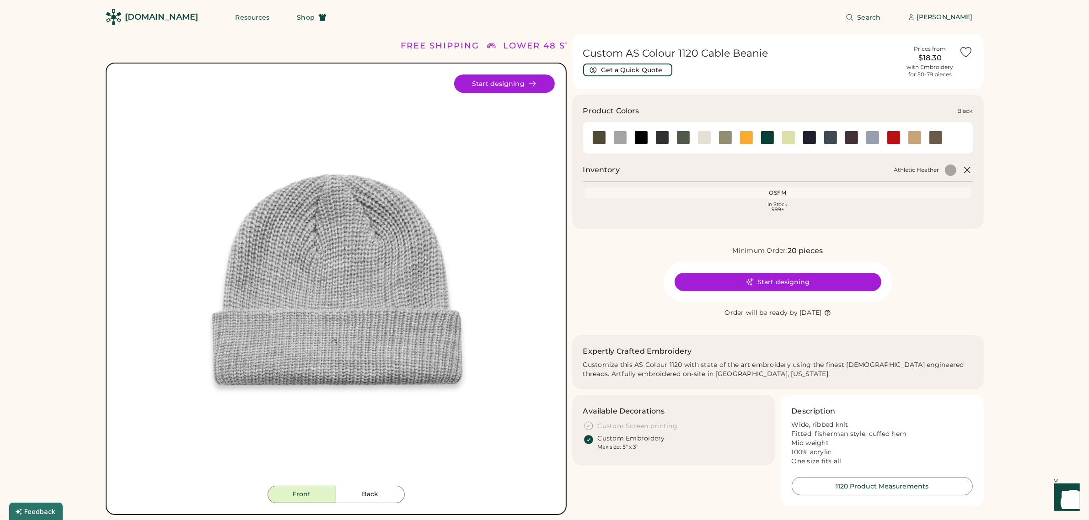
click at [640, 141] on div at bounding box center [641, 138] width 14 height 14
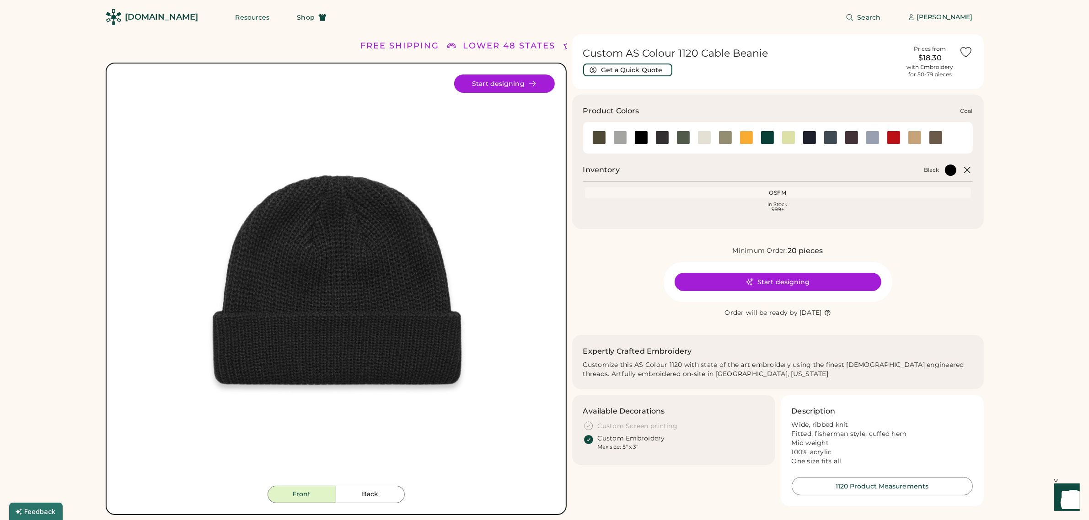
click at [659, 139] on div at bounding box center [662, 138] width 14 height 14
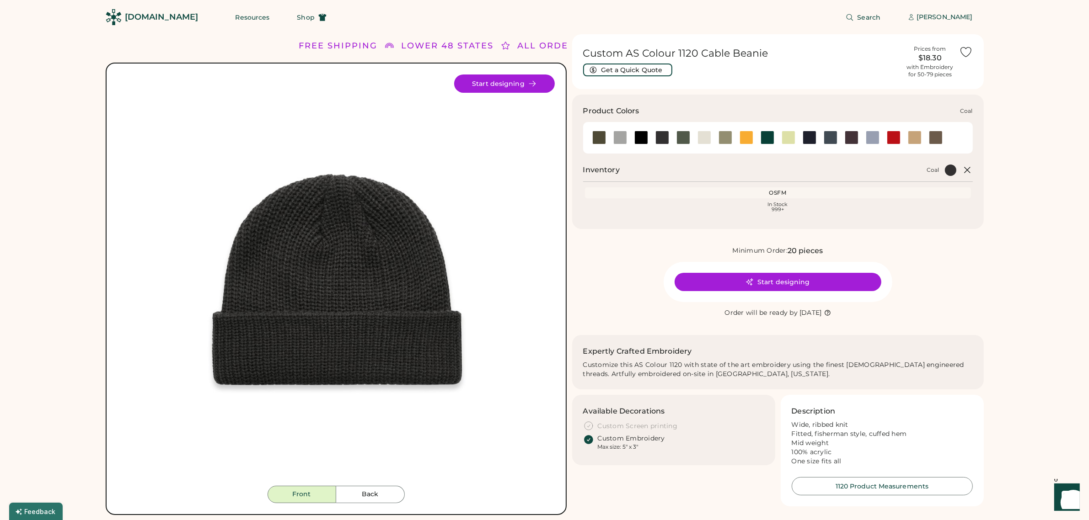
click at [659, 135] on div at bounding box center [662, 138] width 14 height 14
click at [639, 136] on div at bounding box center [641, 138] width 14 height 14
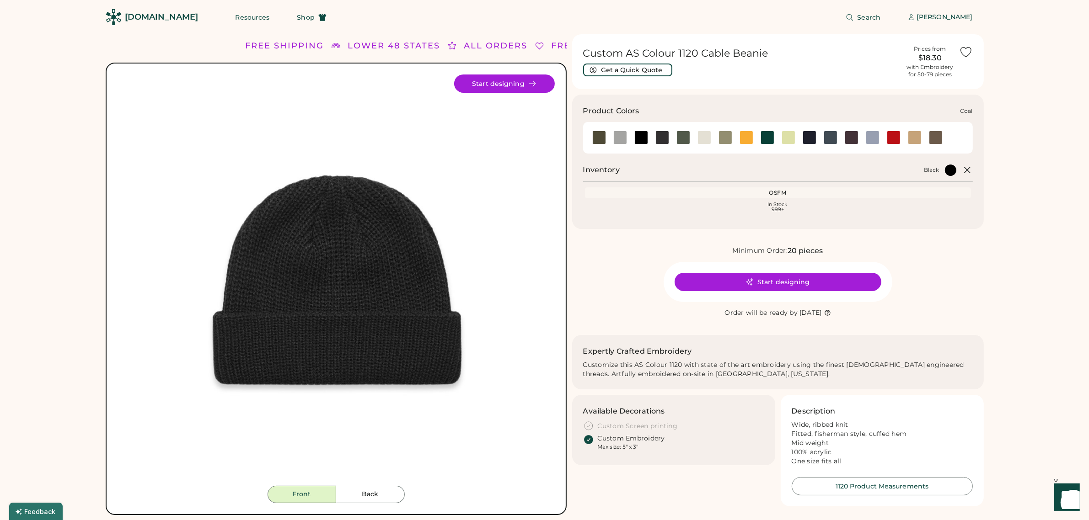
click at [662, 138] on div at bounding box center [662, 138] width 14 height 14
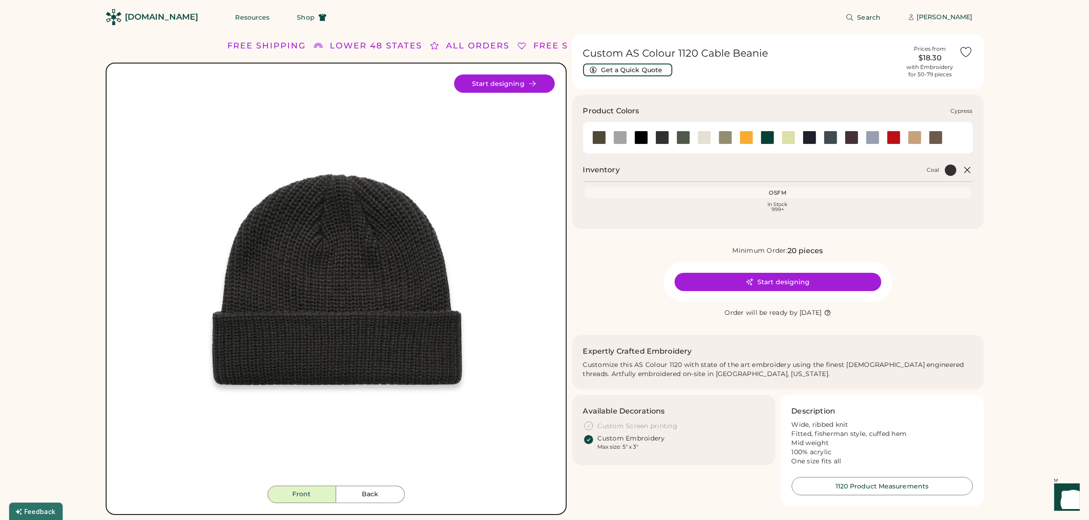
click at [680, 138] on div at bounding box center [683, 138] width 14 height 14
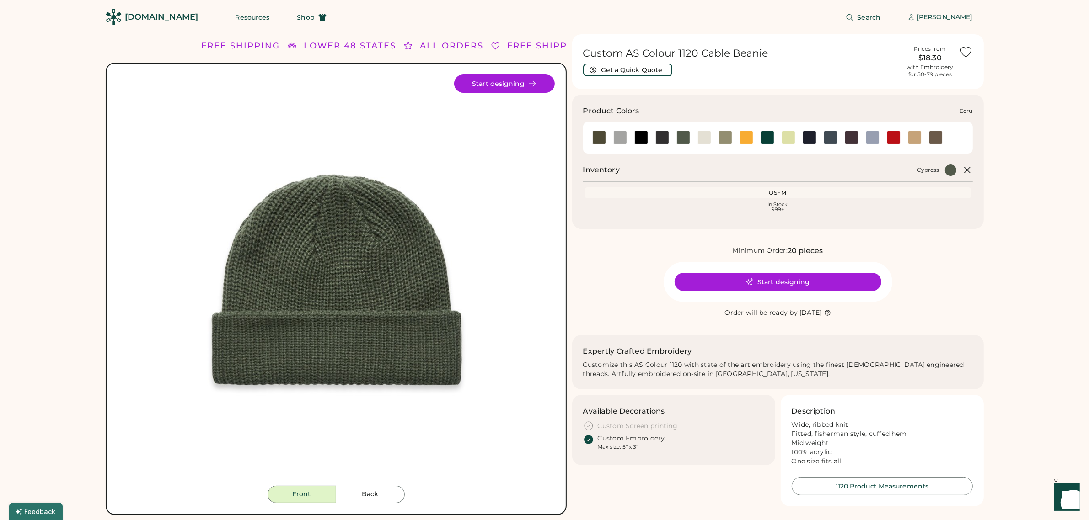
click at [704, 138] on div at bounding box center [704, 138] width 14 height 14
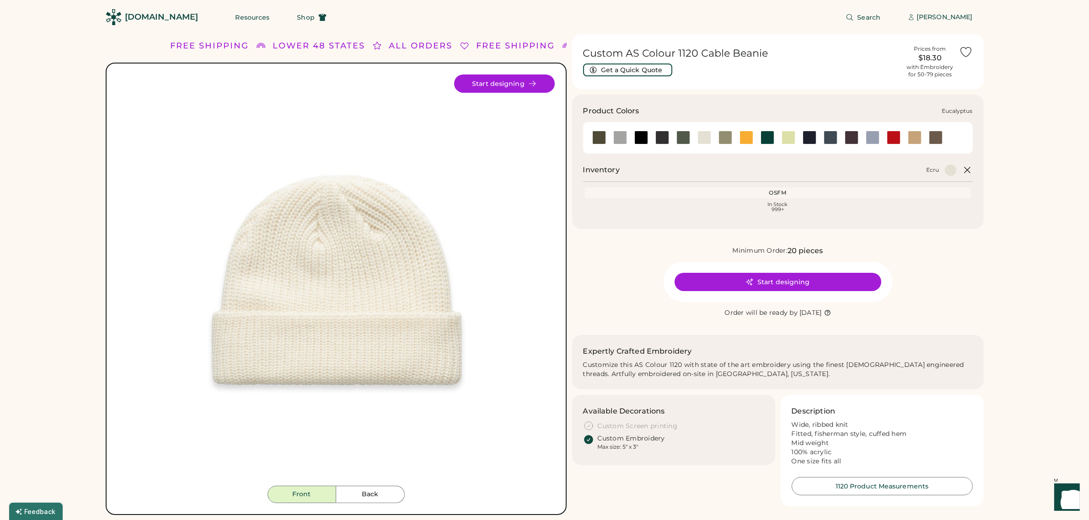
click at [722, 137] on div at bounding box center [725, 138] width 14 height 14
click at [740, 138] on div at bounding box center [746, 138] width 14 height 14
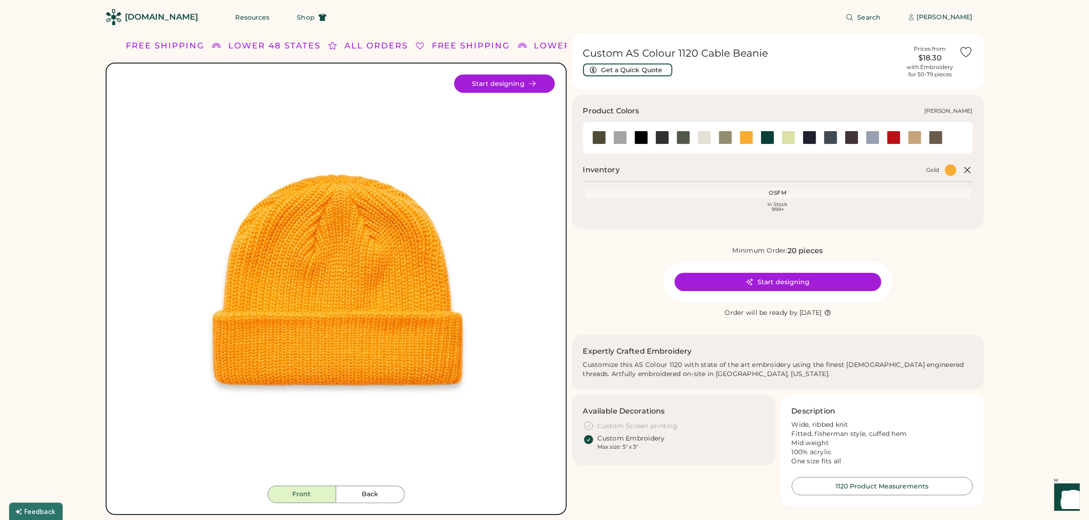
click at [765, 138] on div at bounding box center [767, 138] width 14 height 14
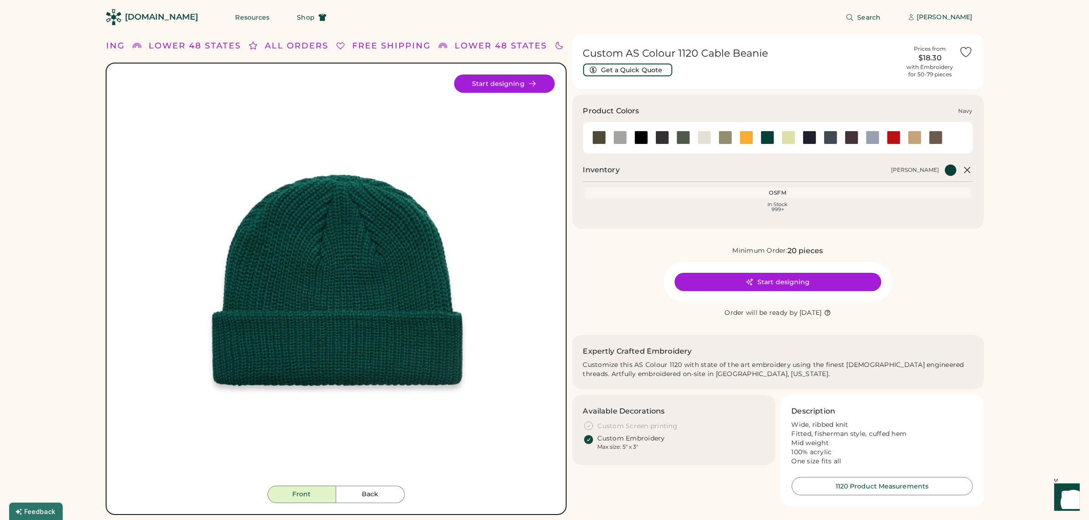
click at [809, 136] on div at bounding box center [809, 138] width 14 height 14
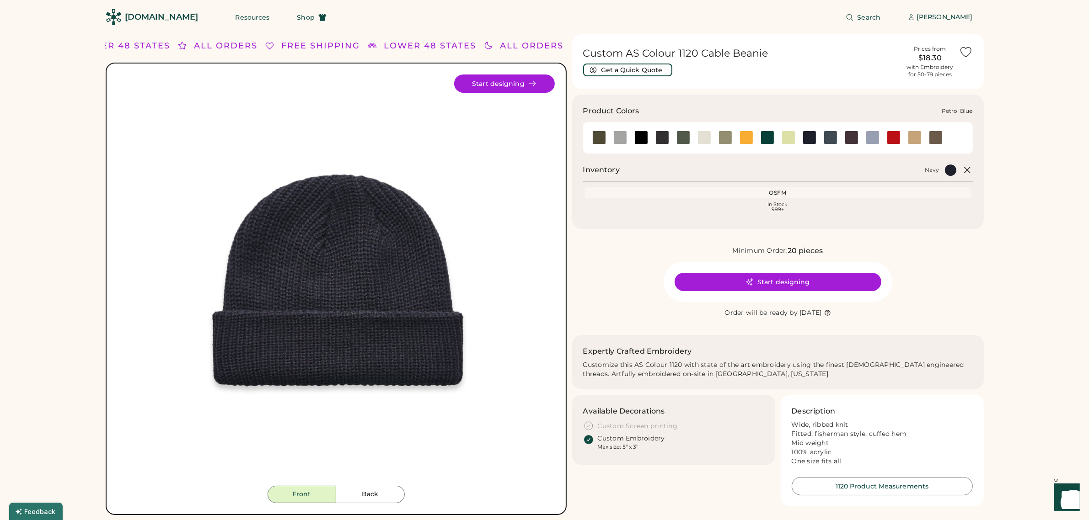
click at [826, 135] on div at bounding box center [830, 138] width 14 height 14
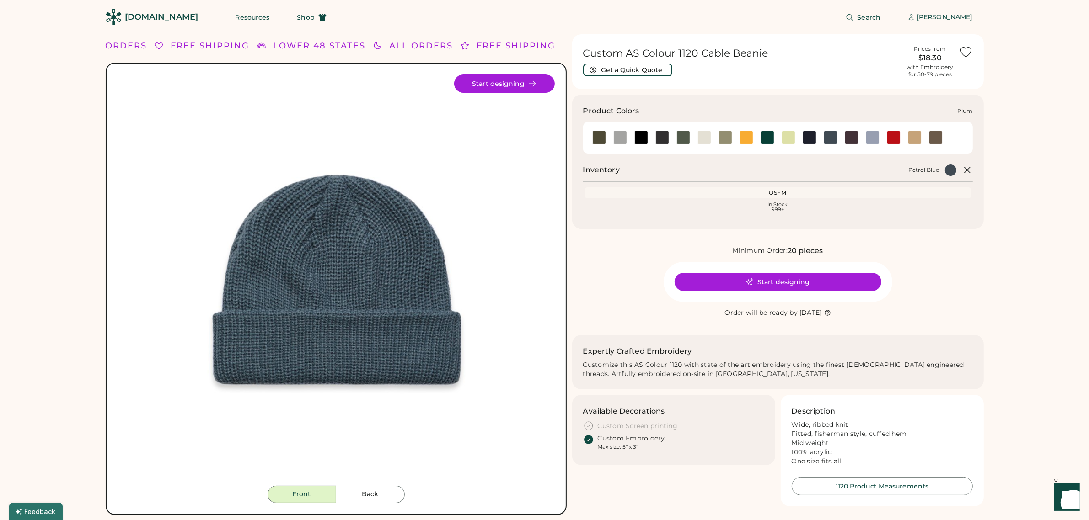
click at [852, 138] on div at bounding box center [852, 138] width 14 height 14
click at [871, 140] on div at bounding box center [873, 138] width 14 height 14
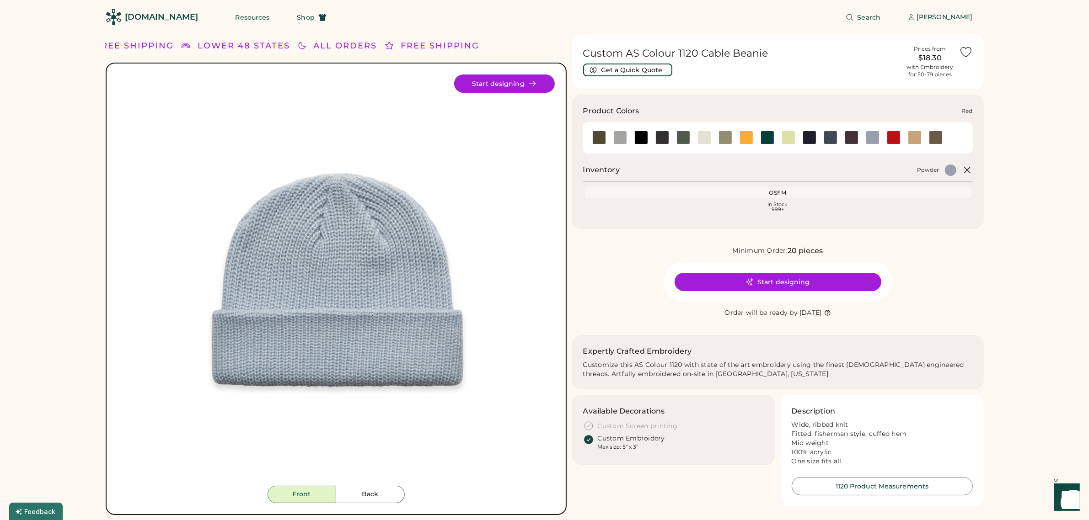
click at [889, 136] on div at bounding box center [894, 138] width 14 height 14
click at [910, 135] on div at bounding box center [915, 138] width 14 height 14
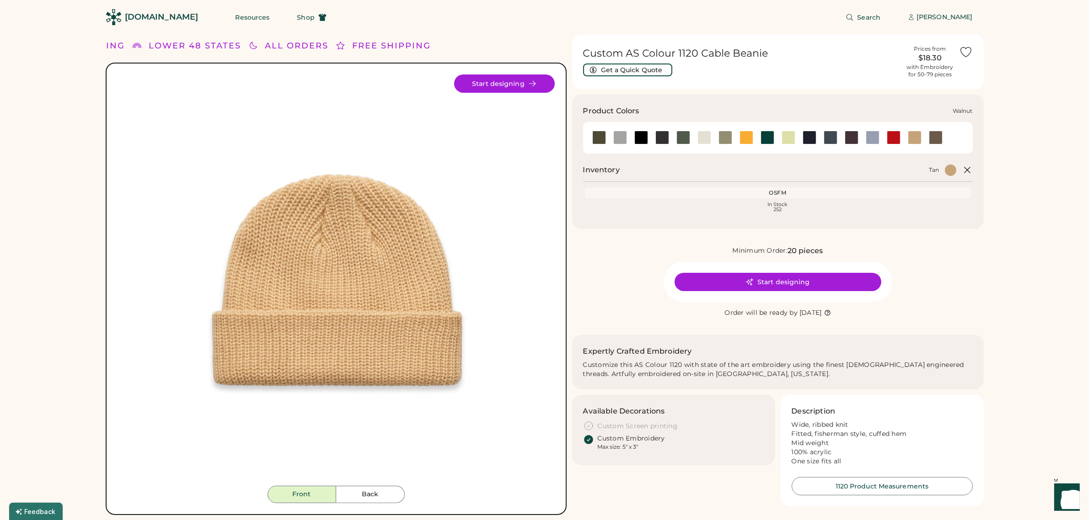
click at [936, 135] on div at bounding box center [936, 138] width 14 height 14
click at [849, 138] on div at bounding box center [852, 138] width 14 height 14
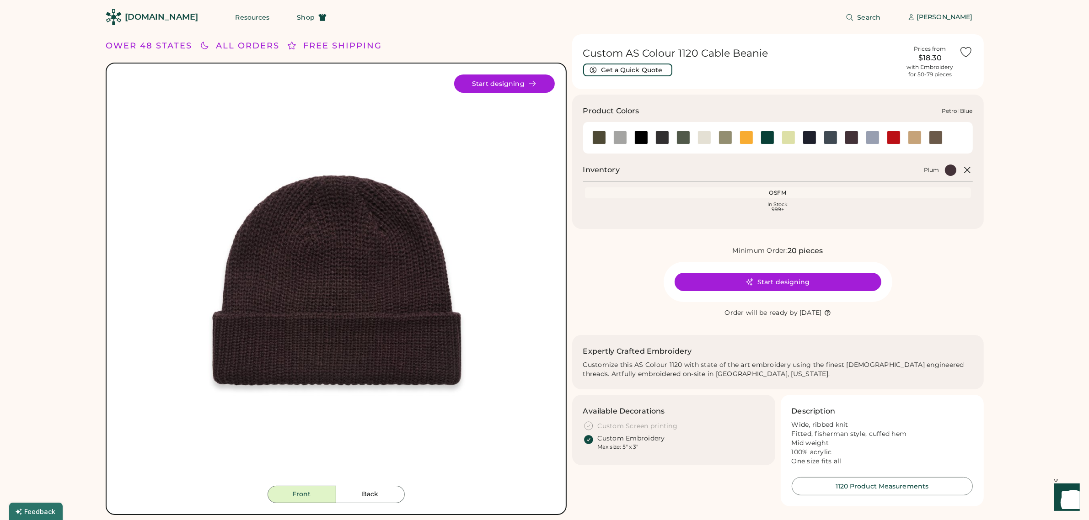
click at [833, 136] on div at bounding box center [830, 138] width 14 height 14
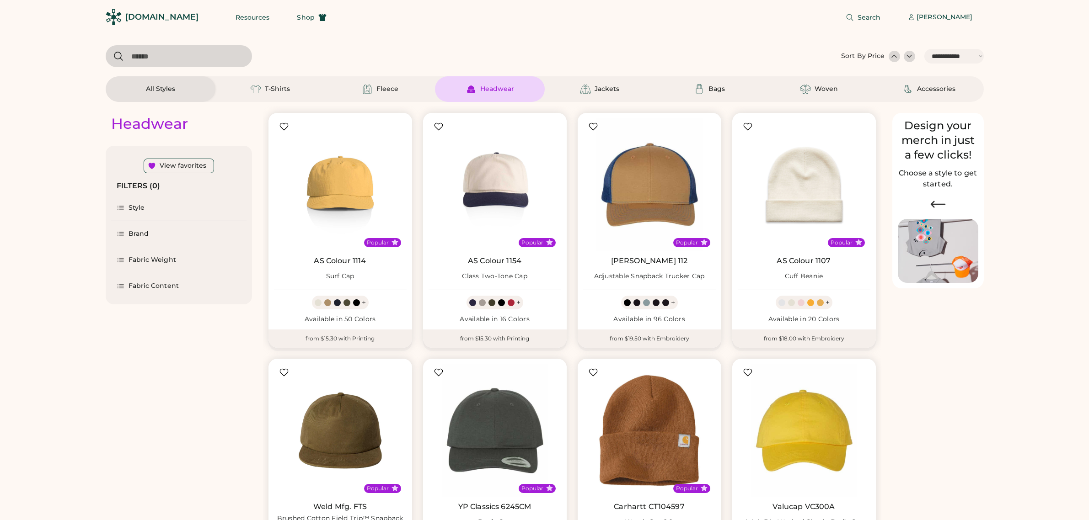
select select "*****"
select select "*"
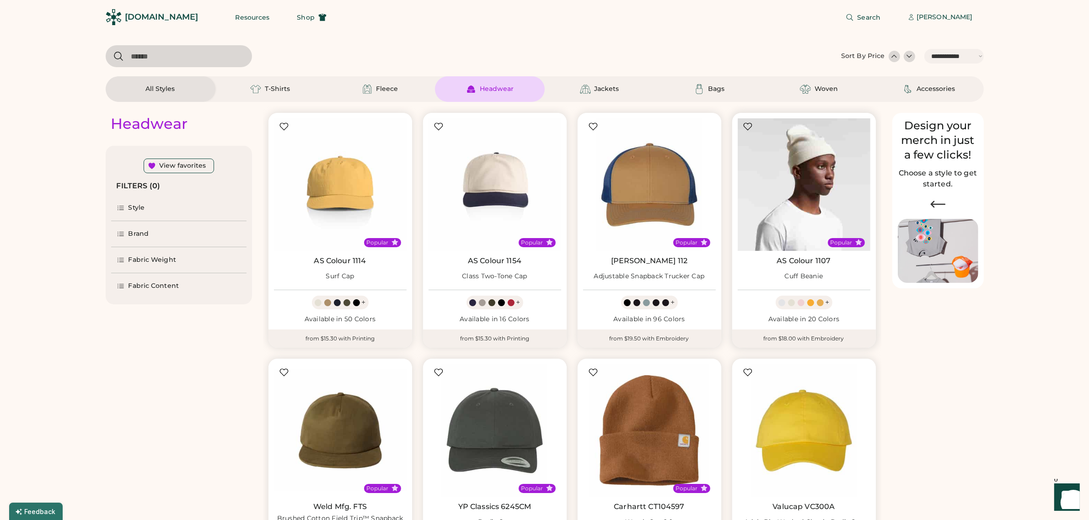
click at [830, 186] on img at bounding box center [804, 184] width 133 height 133
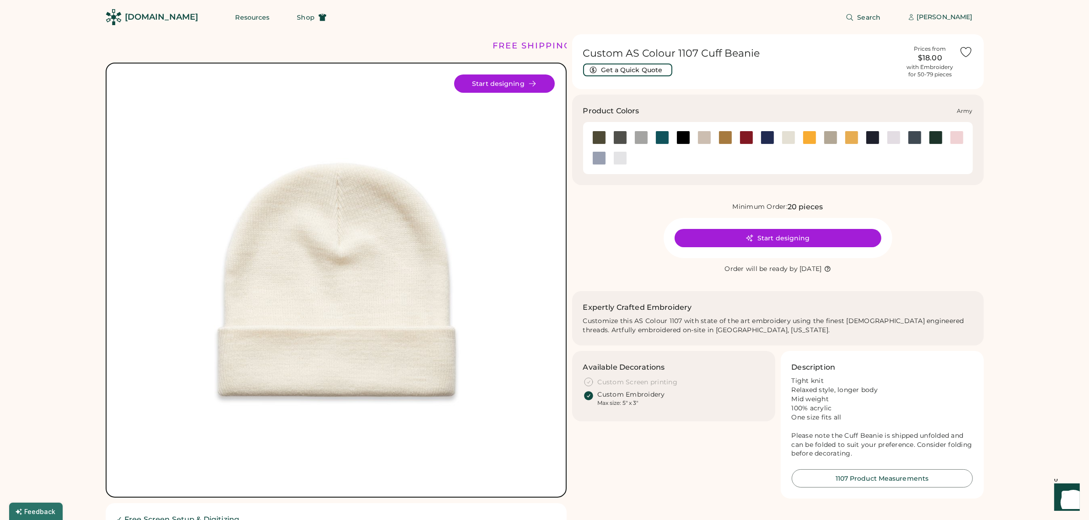
click at [597, 136] on div at bounding box center [599, 138] width 14 height 14
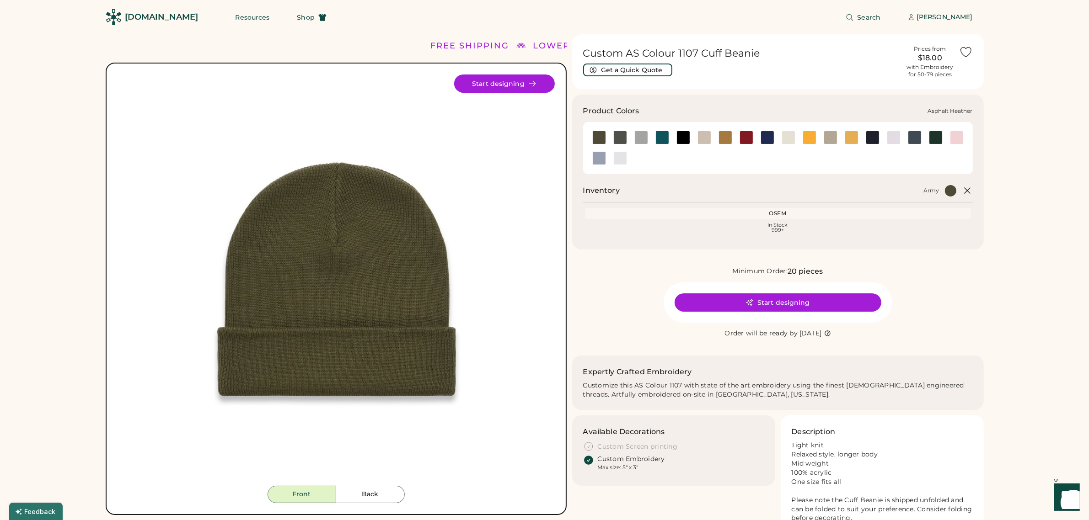
click at [620, 135] on div at bounding box center [620, 138] width 14 height 14
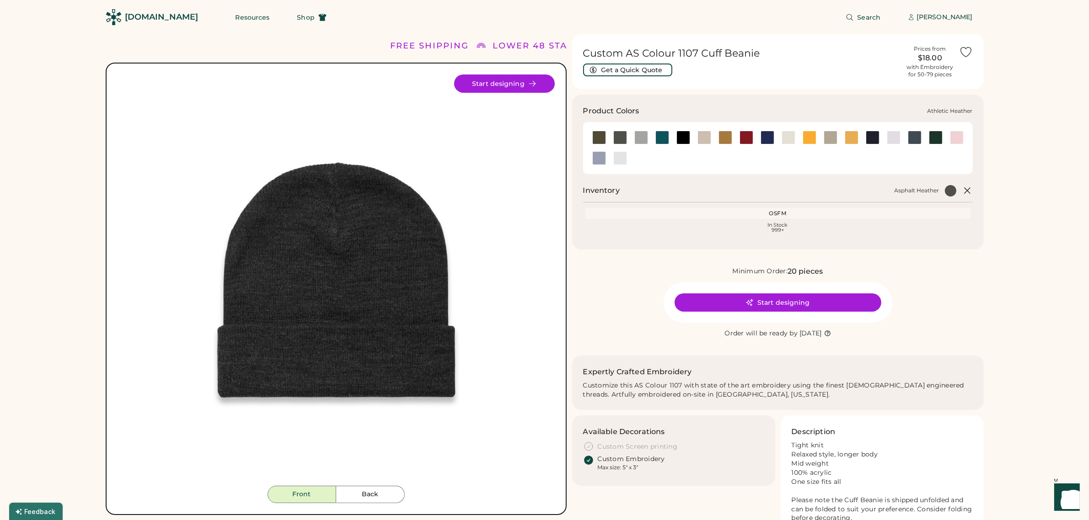
click at [641, 136] on div at bounding box center [641, 138] width 14 height 14
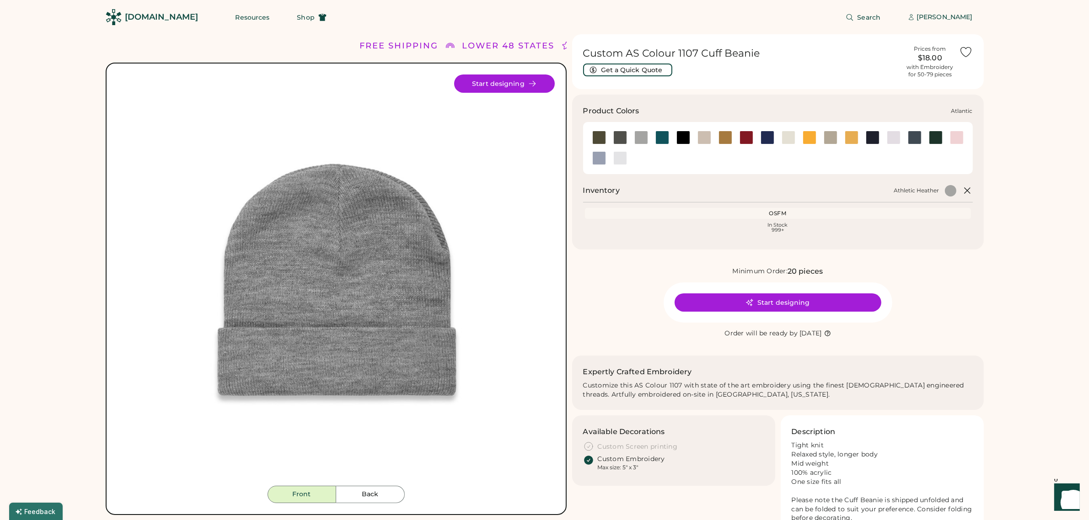
click at [664, 138] on div at bounding box center [662, 138] width 14 height 14
click at [684, 138] on div at bounding box center [683, 138] width 14 height 14
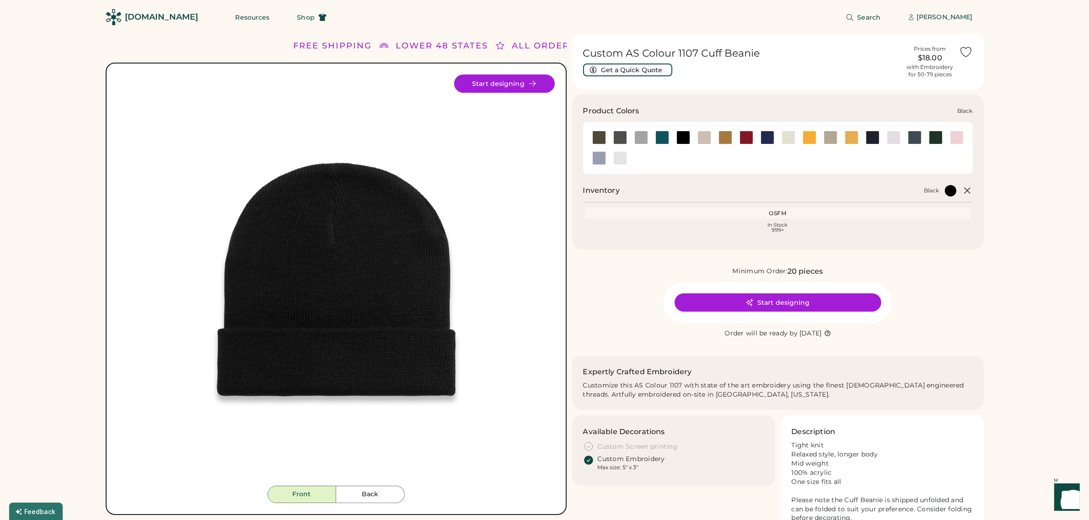
click at [680, 137] on div at bounding box center [683, 138] width 14 height 14
click at [661, 135] on div at bounding box center [662, 138] width 14 height 14
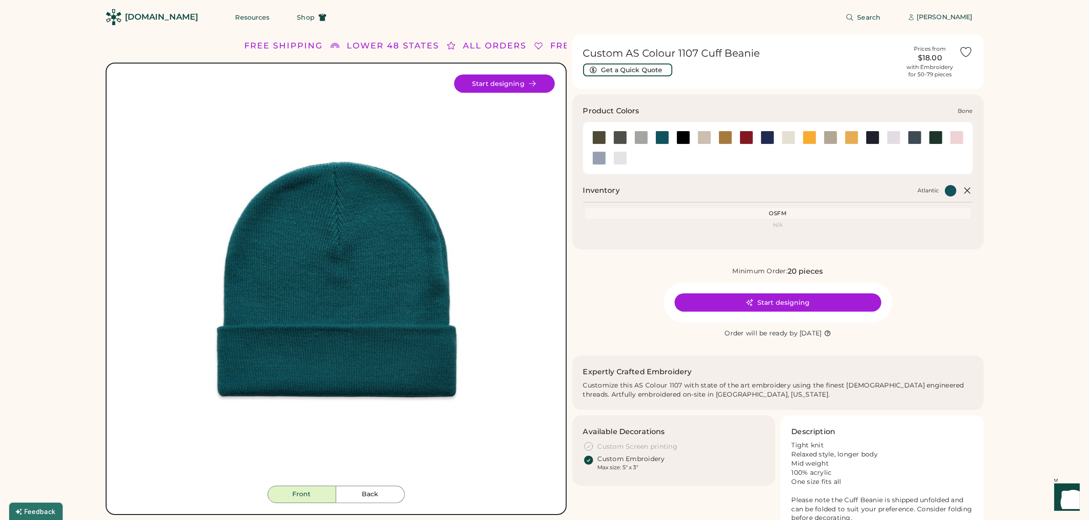
click at [706, 138] on div at bounding box center [704, 138] width 14 height 14
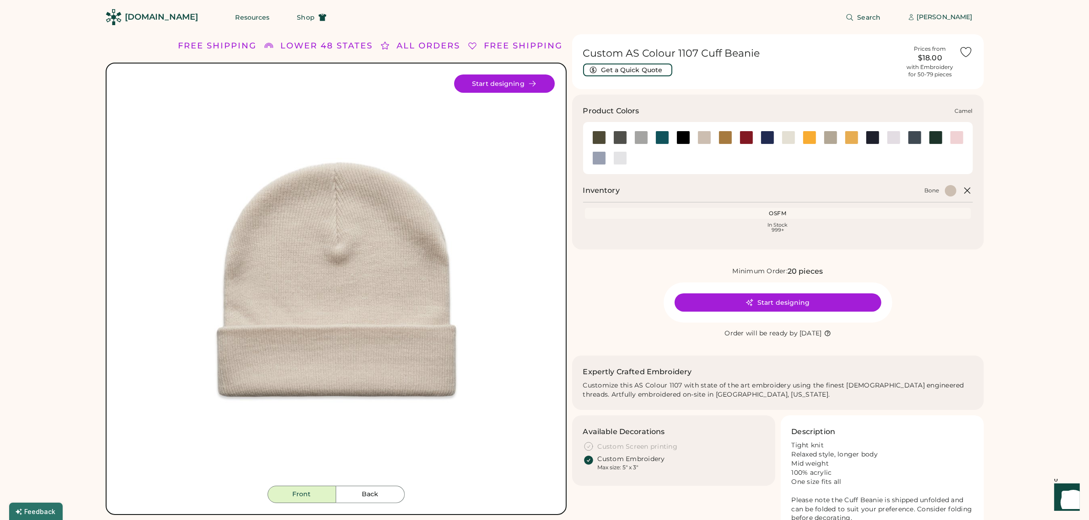
click at [723, 135] on div at bounding box center [725, 138] width 14 height 14
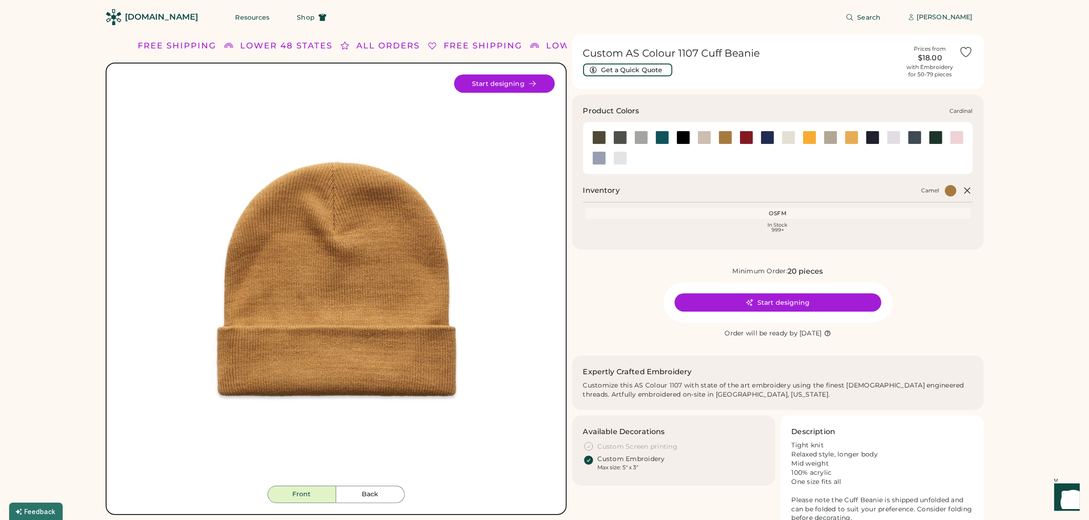
click at [750, 138] on div at bounding box center [746, 138] width 14 height 14
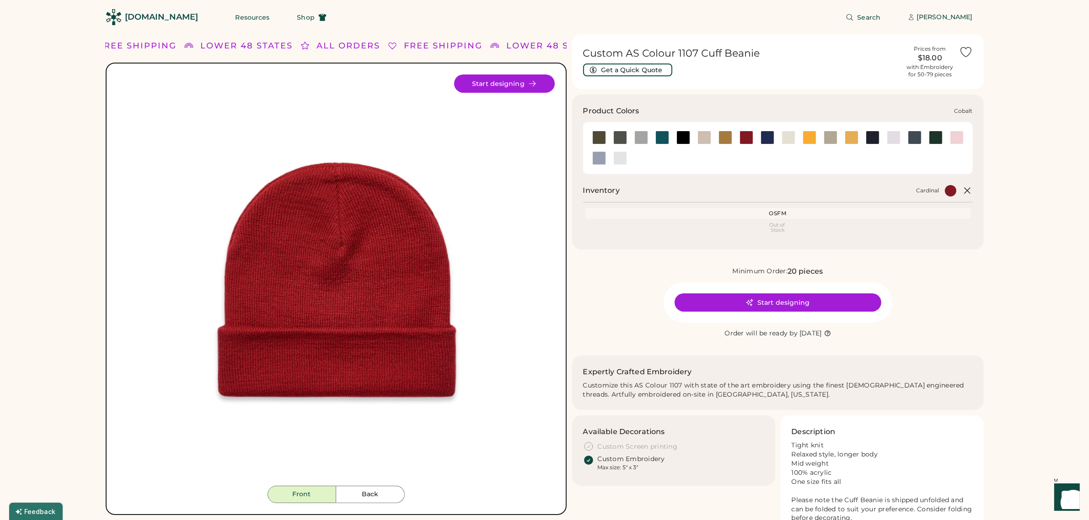
click at [767, 136] on div at bounding box center [767, 138] width 14 height 14
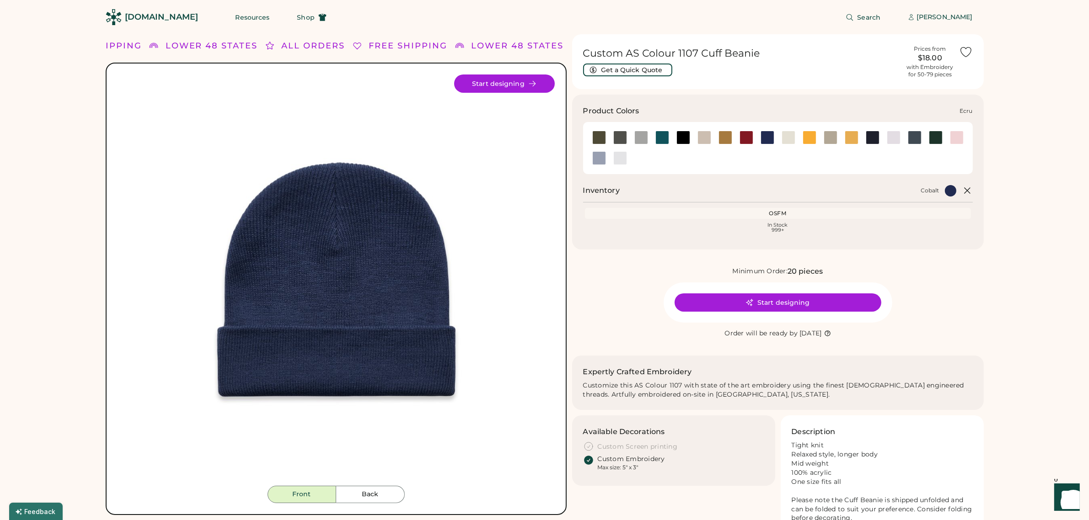
click at [790, 137] on div at bounding box center [788, 138] width 14 height 14
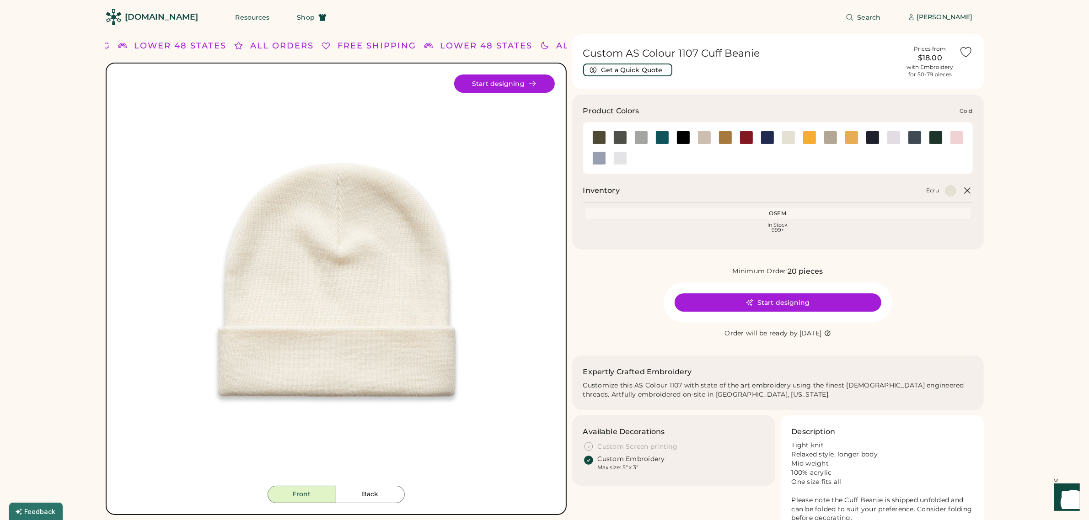
click at [806, 138] on div at bounding box center [809, 138] width 14 height 14
click at [831, 136] on div at bounding box center [830, 138] width 14 height 14
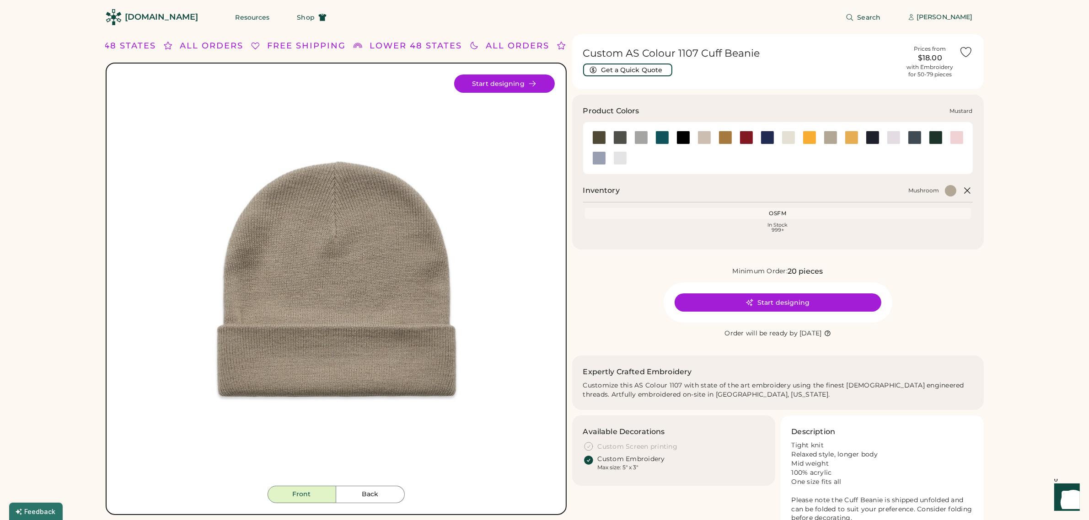
click at [852, 137] on div at bounding box center [852, 138] width 14 height 14
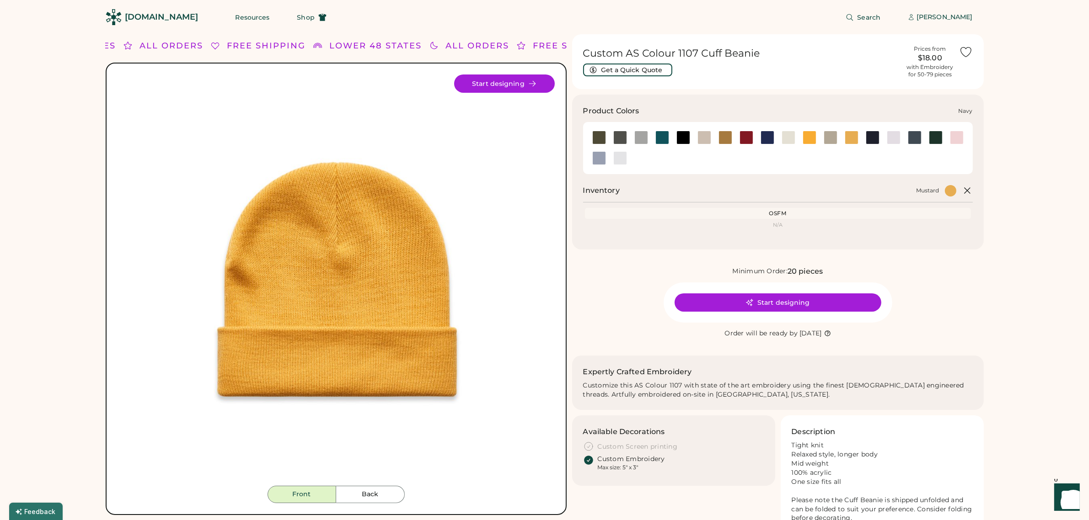
click at [875, 137] on div at bounding box center [873, 138] width 14 height 14
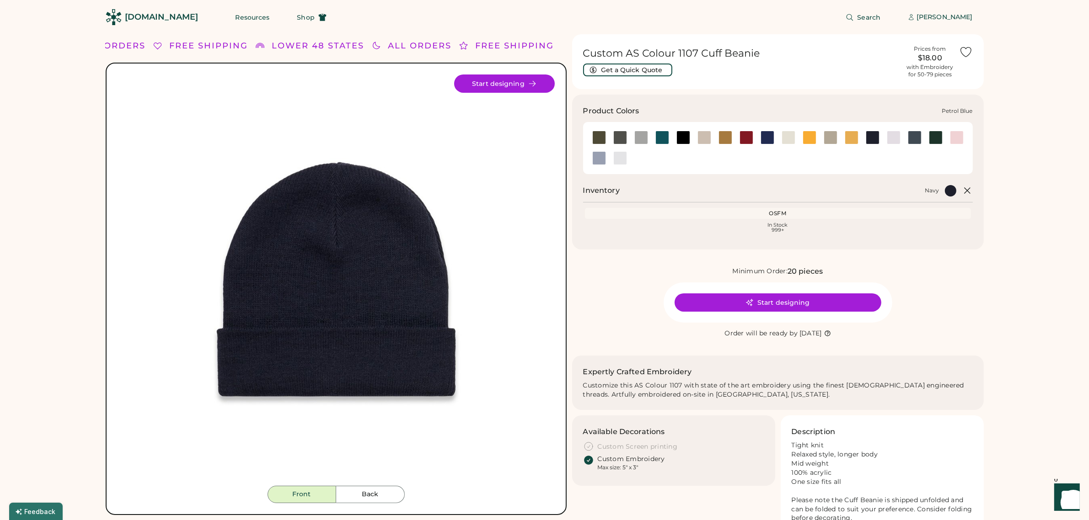
click at [913, 134] on div at bounding box center [915, 138] width 14 height 14
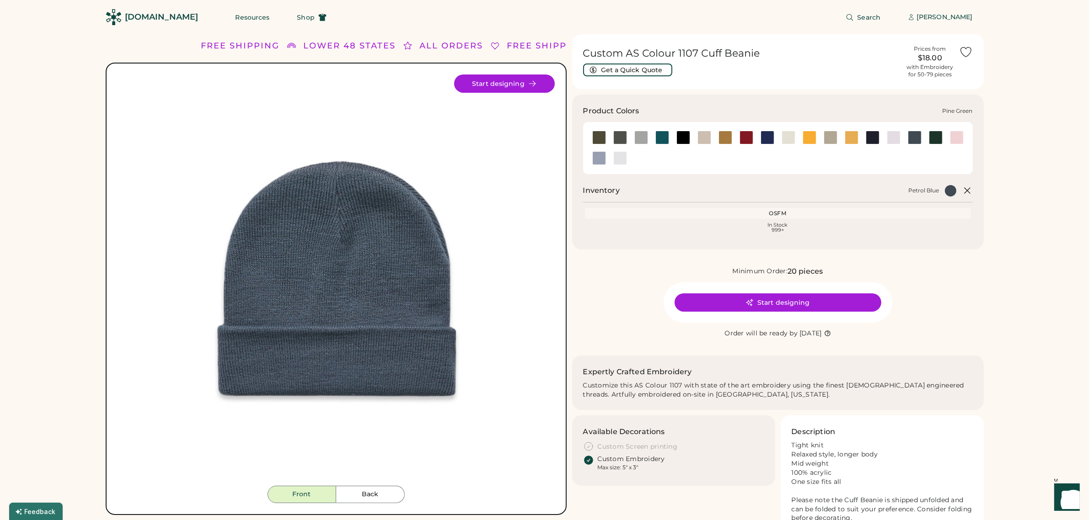
click at [936, 139] on div at bounding box center [936, 138] width 14 height 14
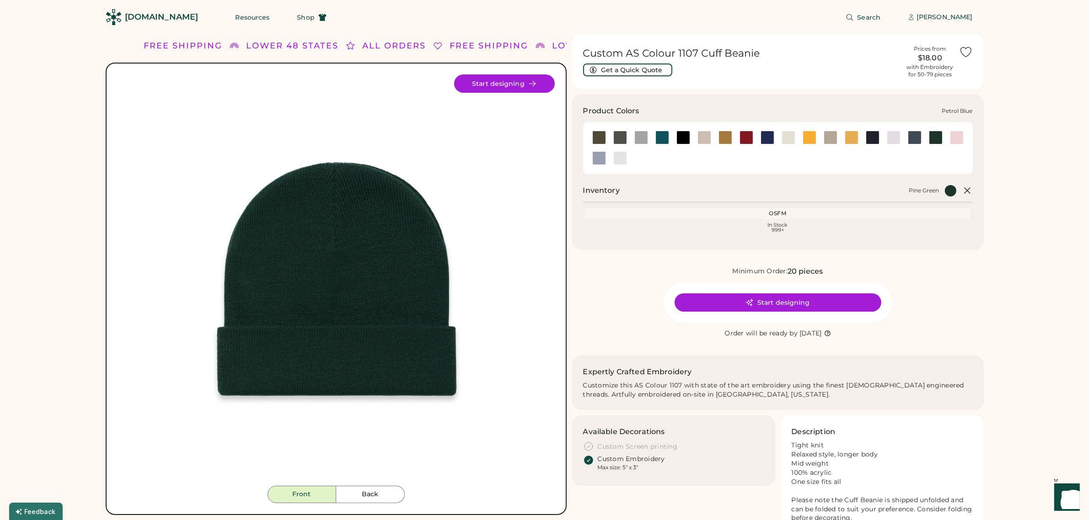
click at [914, 138] on div at bounding box center [915, 138] width 14 height 14
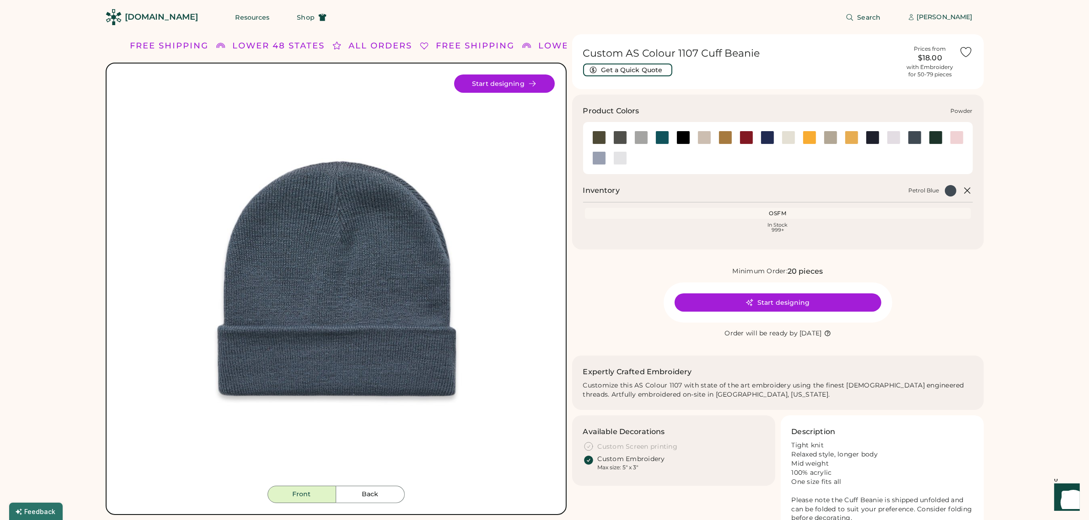
click at [596, 160] on div at bounding box center [599, 158] width 14 height 14
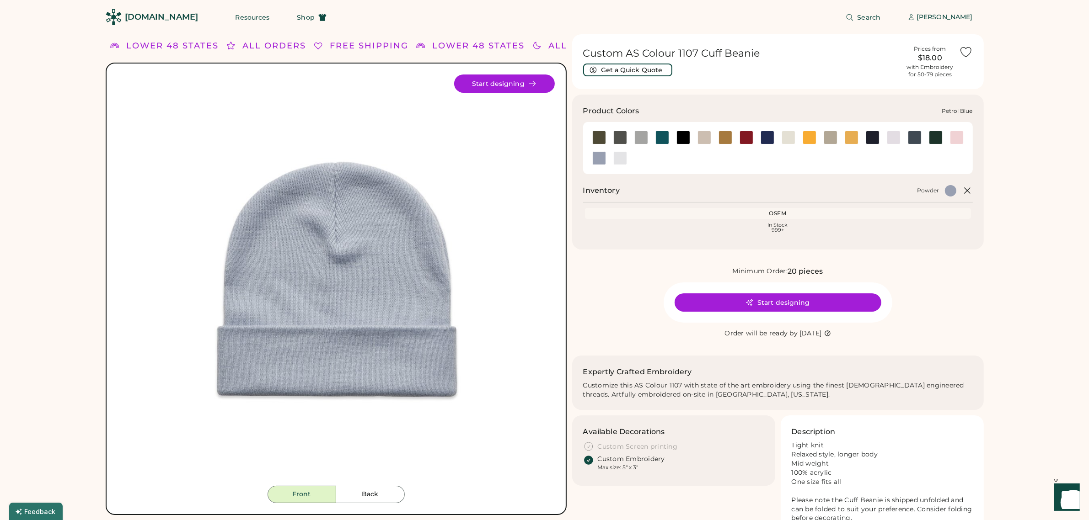
click at [914, 138] on div at bounding box center [915, 138] width 14 height 14
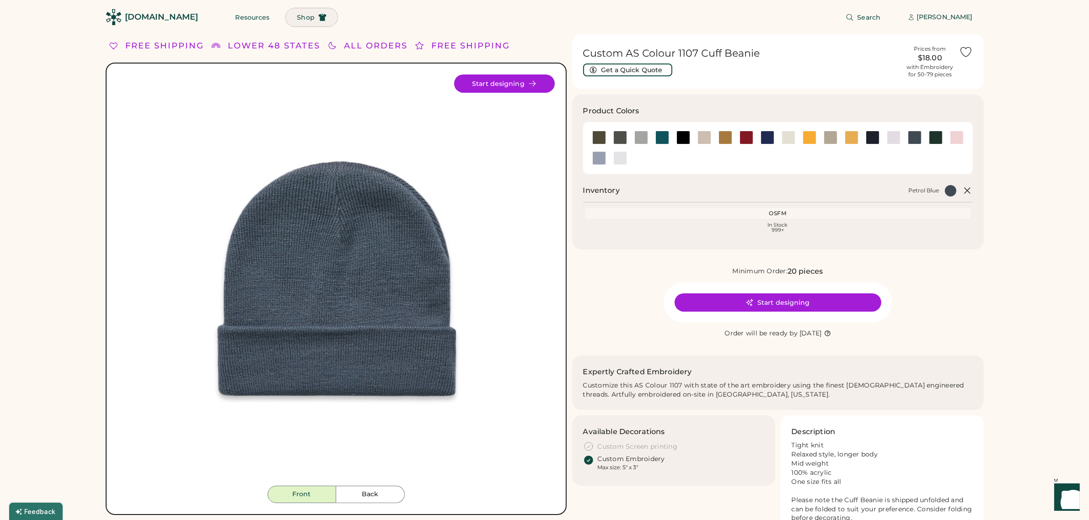
click at [286, 11] on button "Shop" at bounding box center [311, 17] width 51 height 18
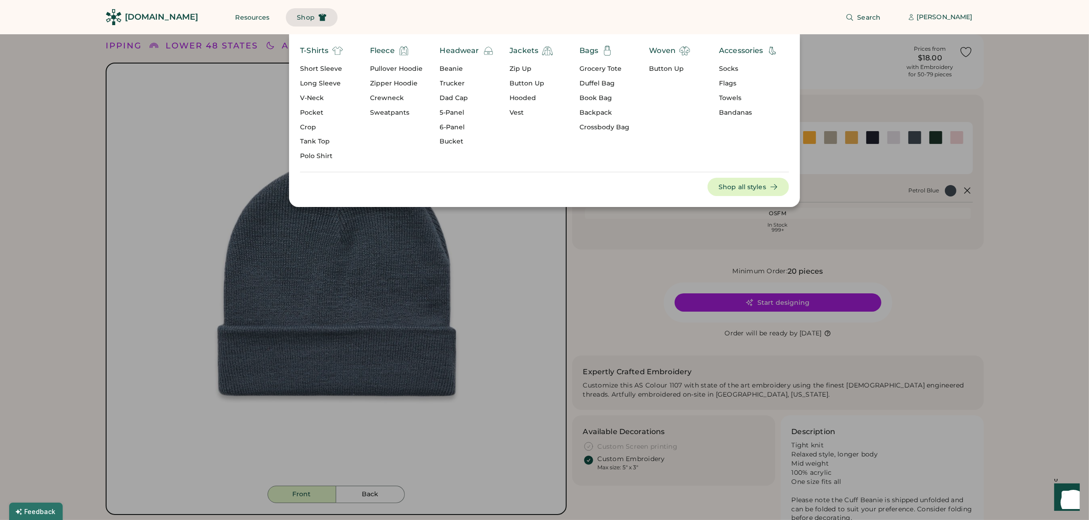
click at [512, 112] on div "Vest" at bounding box center [530, 112] width 43 height 9
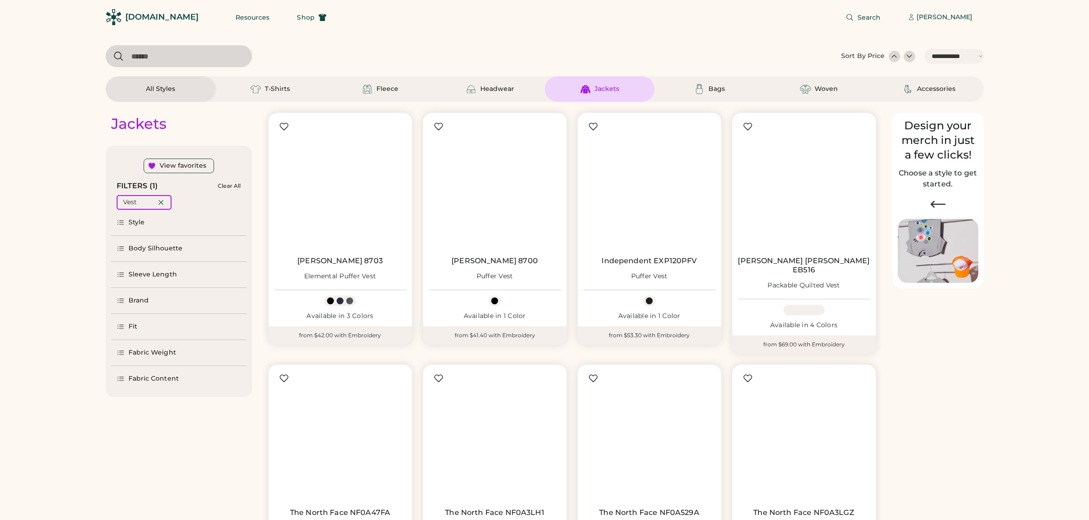
select select "*****"
select select "*"
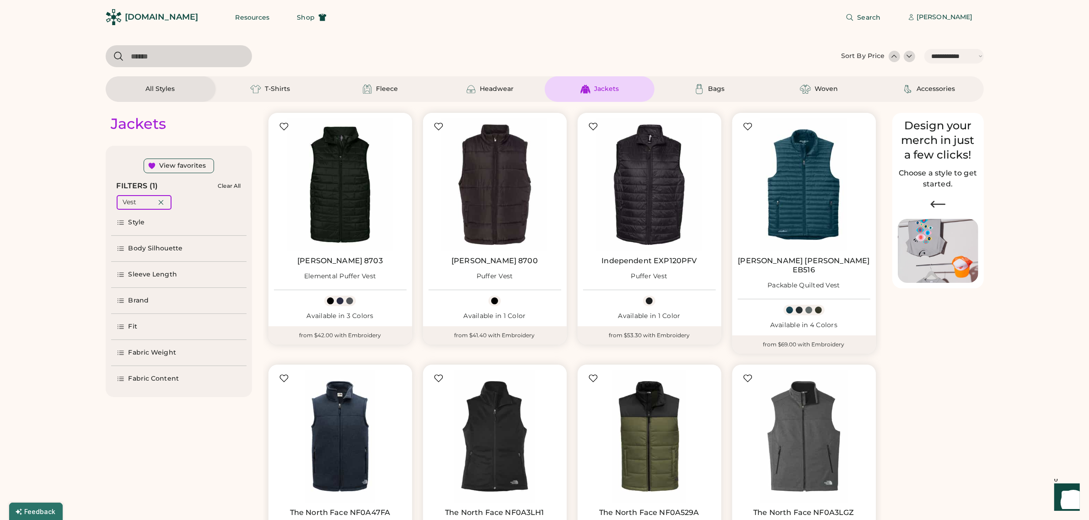
scroll to position [57, 0]
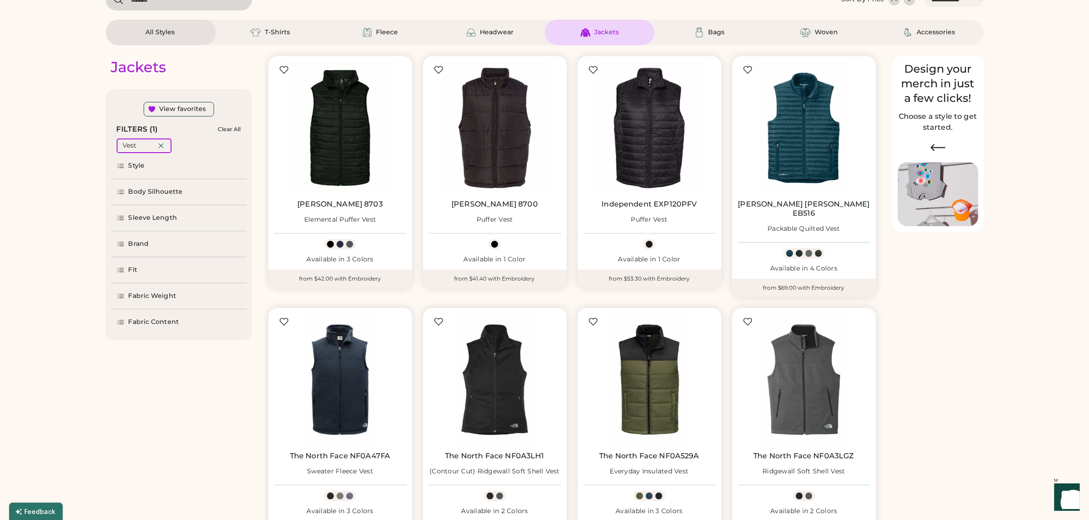
select select "*****"
select select "*"
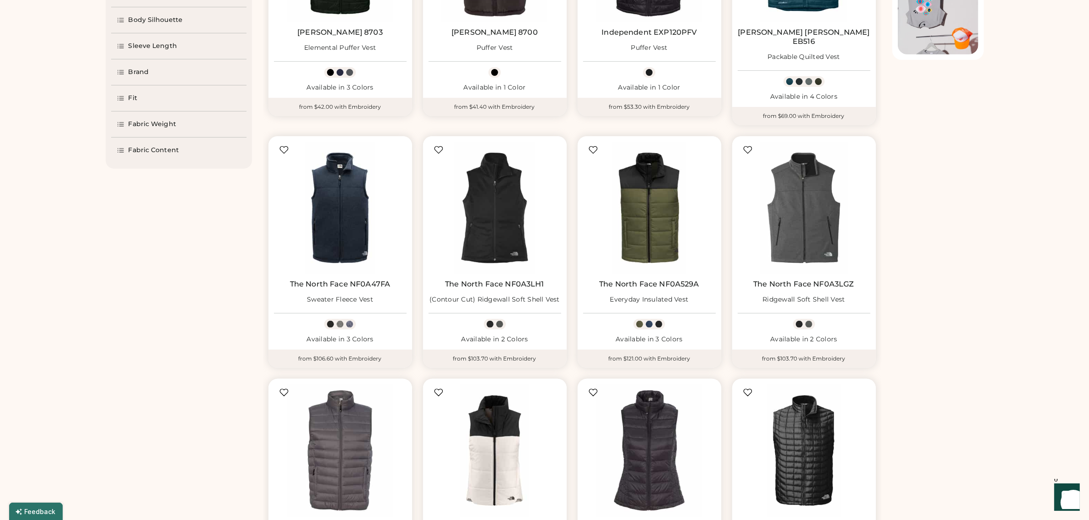
scroll to position [400, 0]
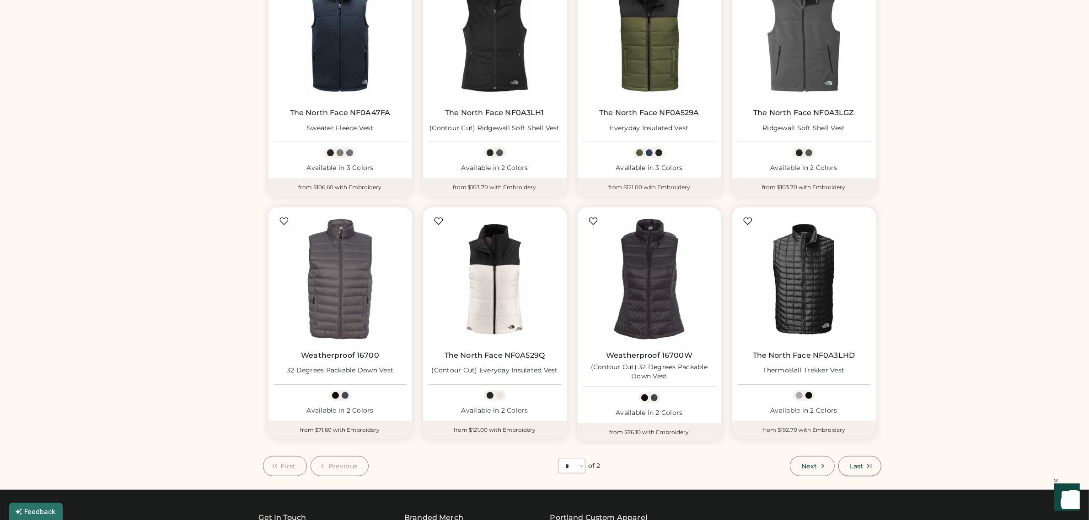
click at [853, 463] on span "Last" at bounding box center [856, 466] width 13 height 6
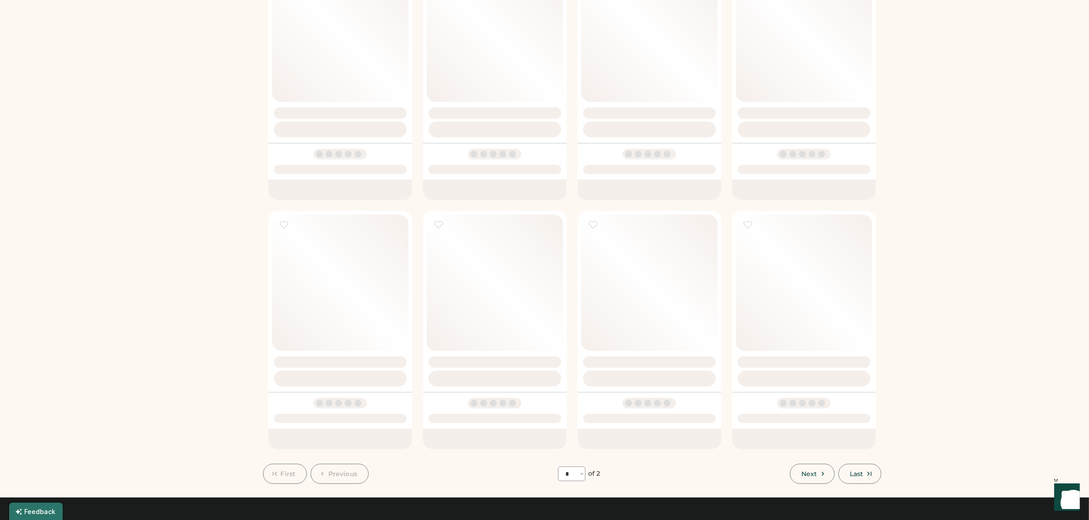
select select "*"
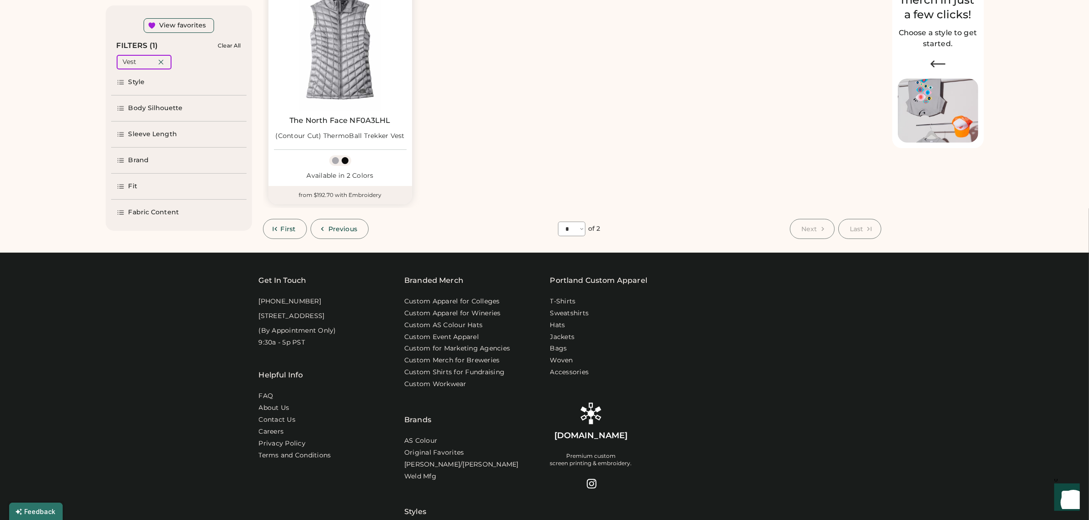
scroll to position [37, 0]
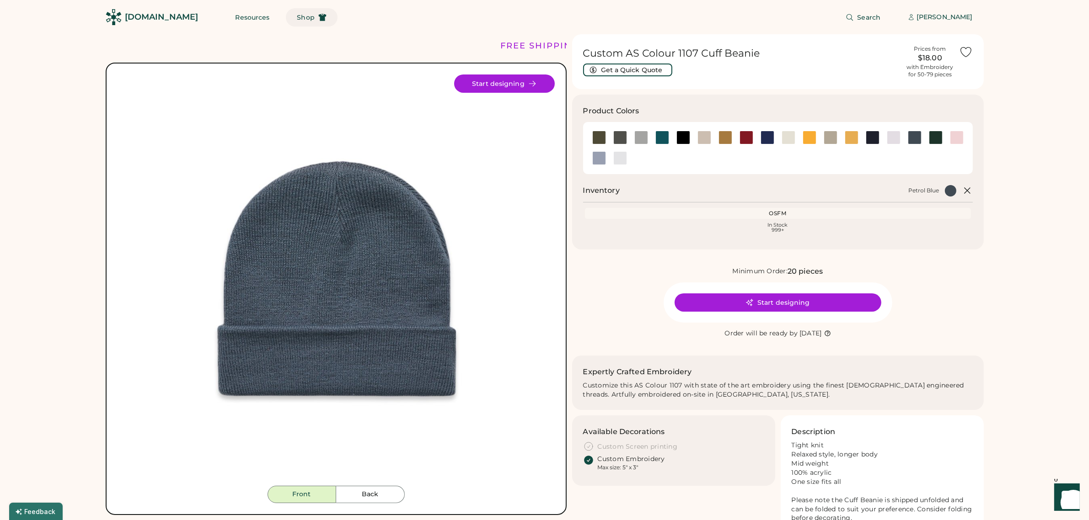
click at [297, 17] on span "Shop" at bounding box center [305, 17] width 17 height 6
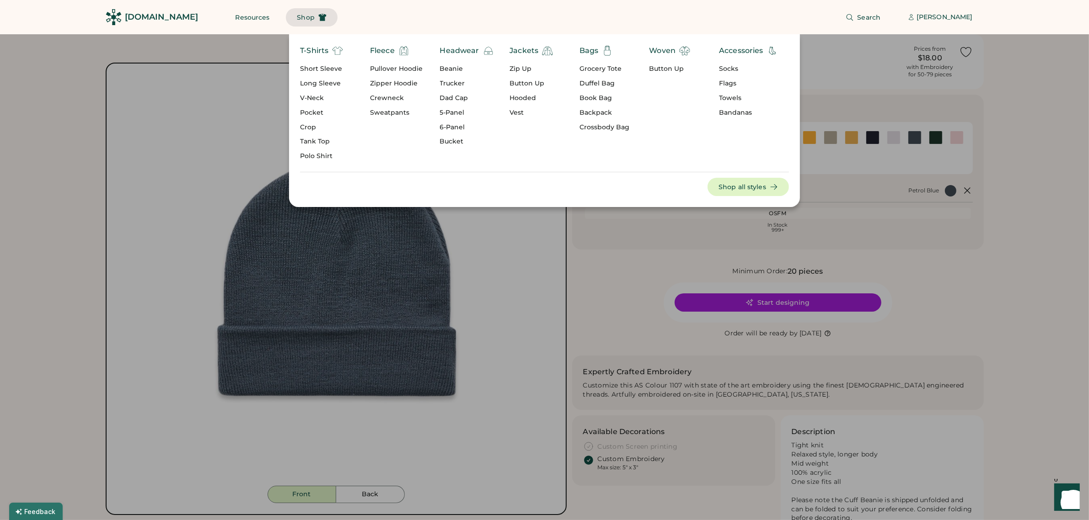
click at [518, 113] on div "Vest" at bounding box center [530, 112] width 43 height 9
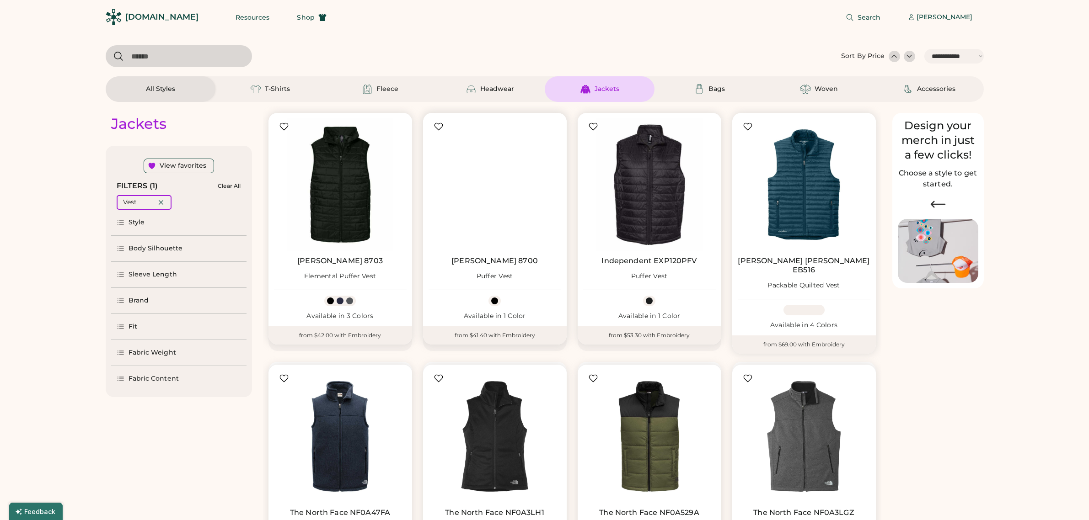
select select "*****"
select select "*"
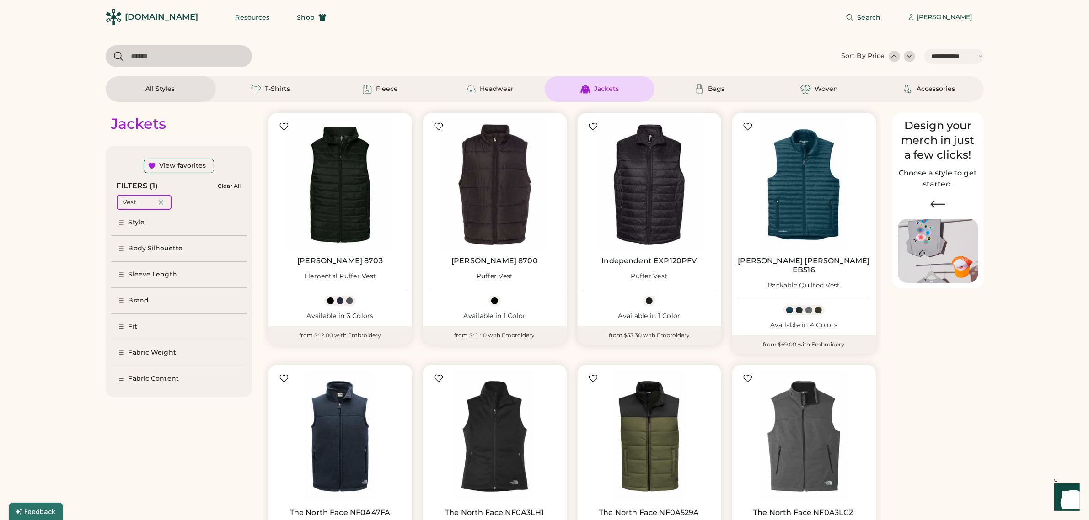
scroll to position [112, 0]
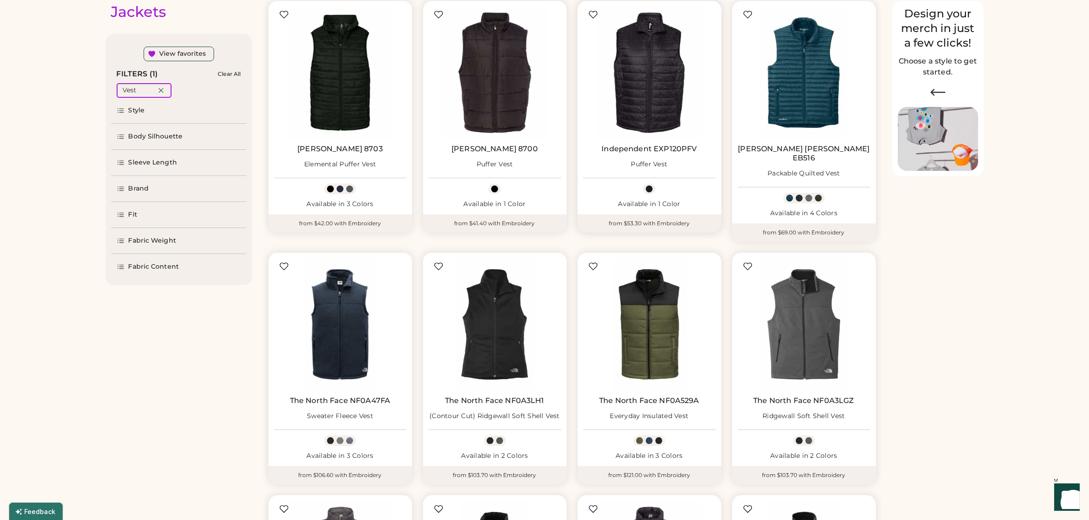
select select "*****"
select select "*"
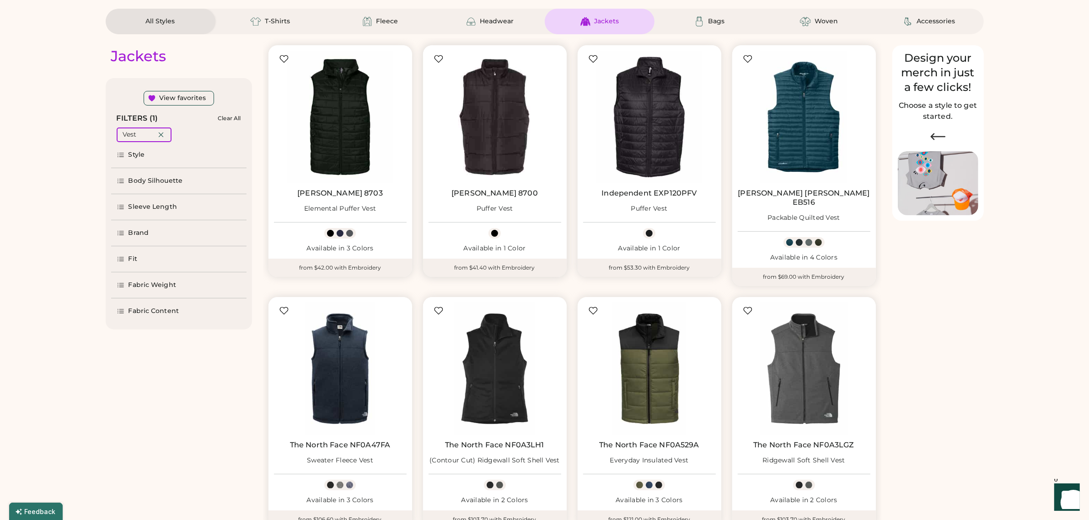
scroll to position [0, 0]
